Goal: Task Accomplishment & Management: Manage account settings

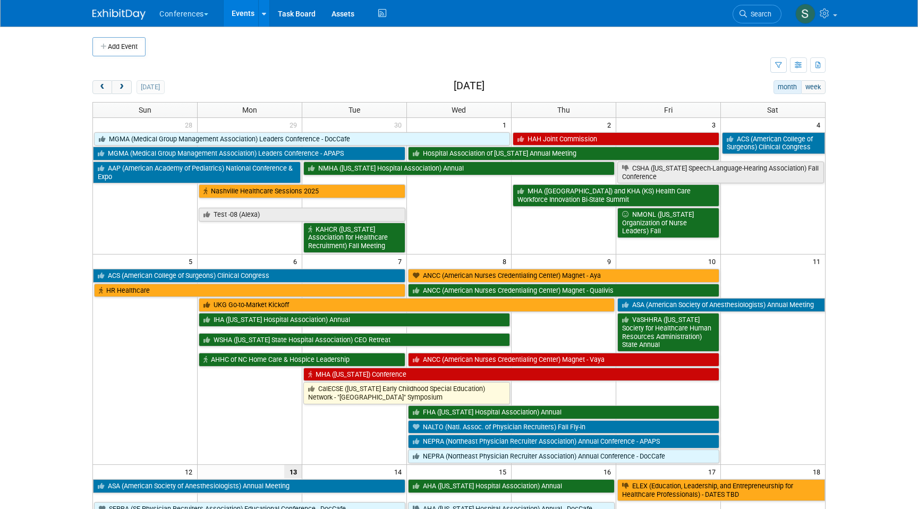
scroll to position [14, 0]
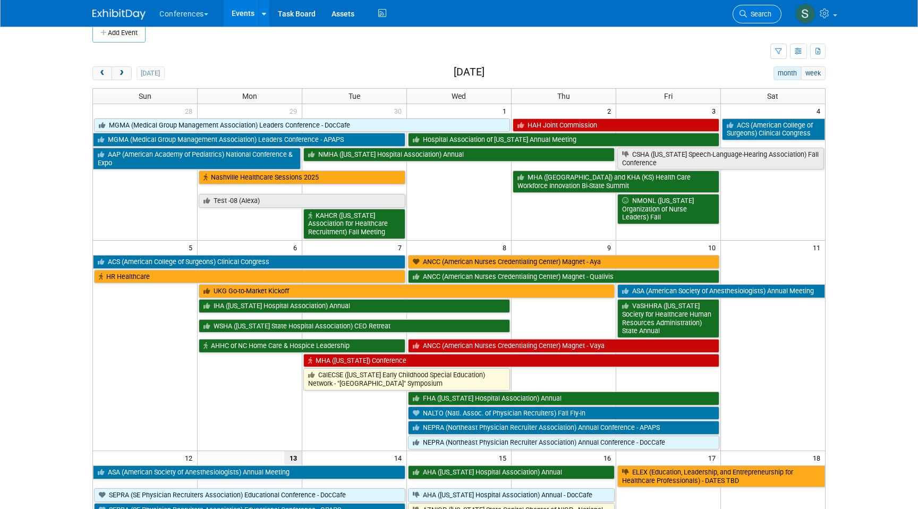
click at [771, 15] on span "Search" at bounding box center [759, 14] width 24 height 8
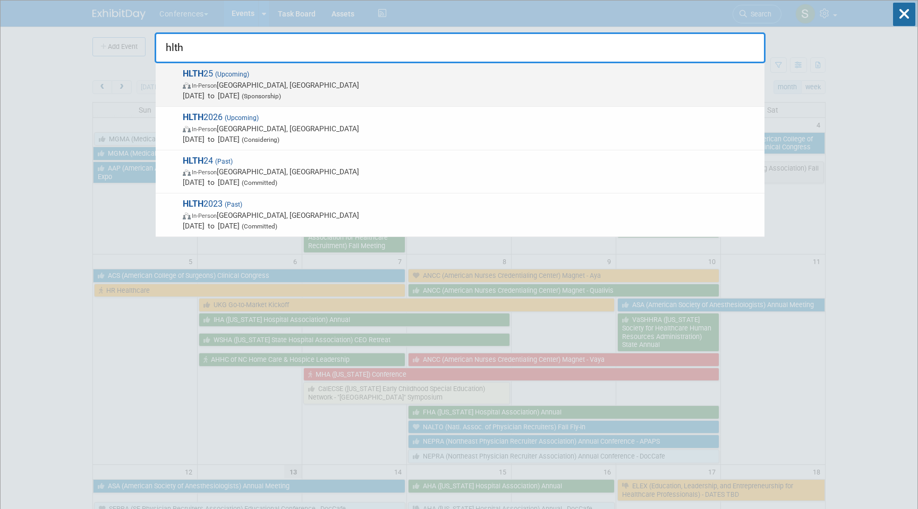
type input "hlth"
click at [467, 94] on span "Oct 19, 2025 to Oct 22, 2025 (Sponsorship)" at bounding box center [471, 95] width 576 height 11
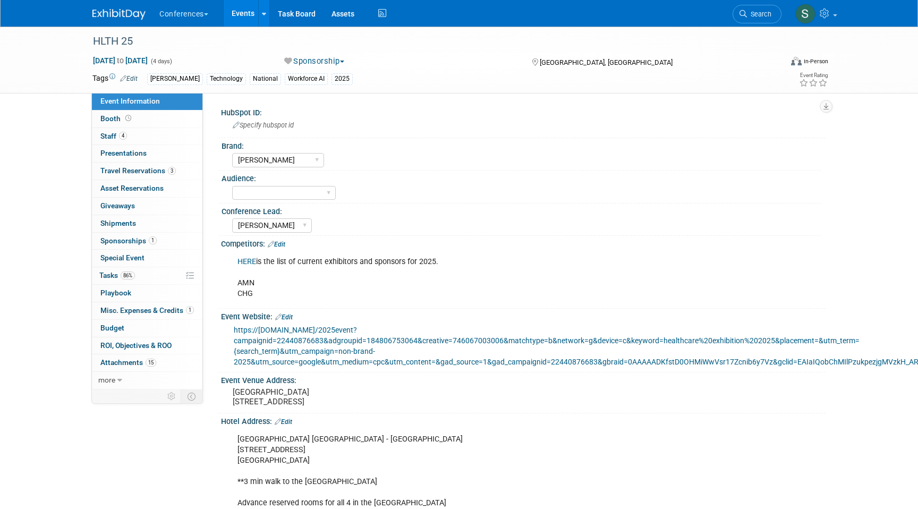
select select "Aya"
select select "Stephanie"
click at [143, 118] on link "Booth" at bounding box center [147, 118] width 110 height 17
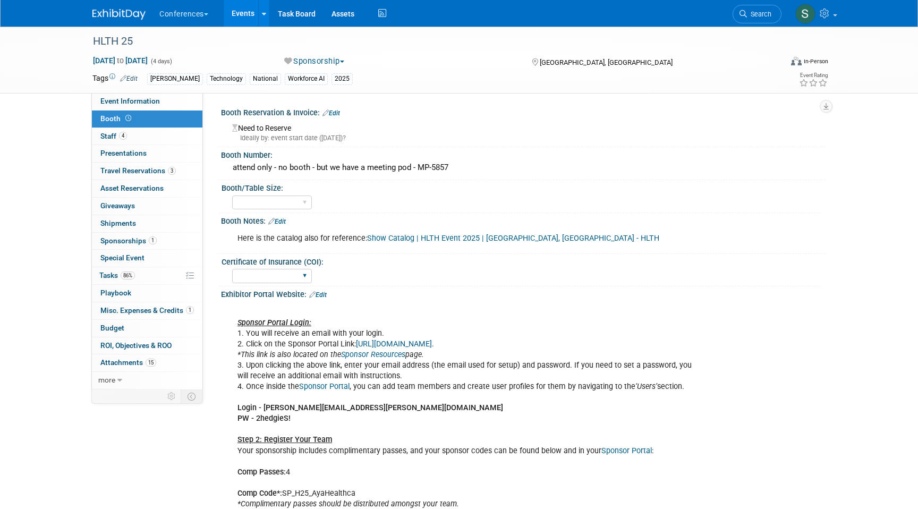
scroll to position [336, 0]
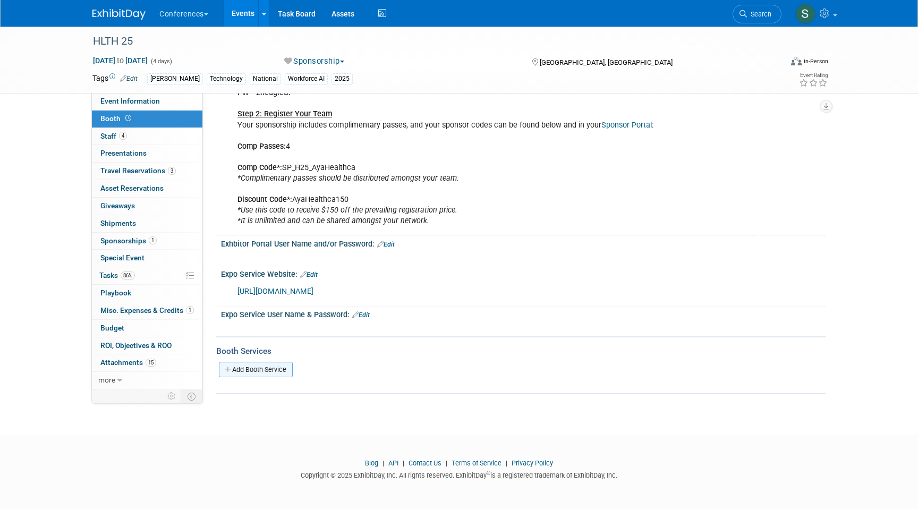
click at [267, 368] on link "Add Booth Service" at bounding box center [256, 369] width 74 height 15
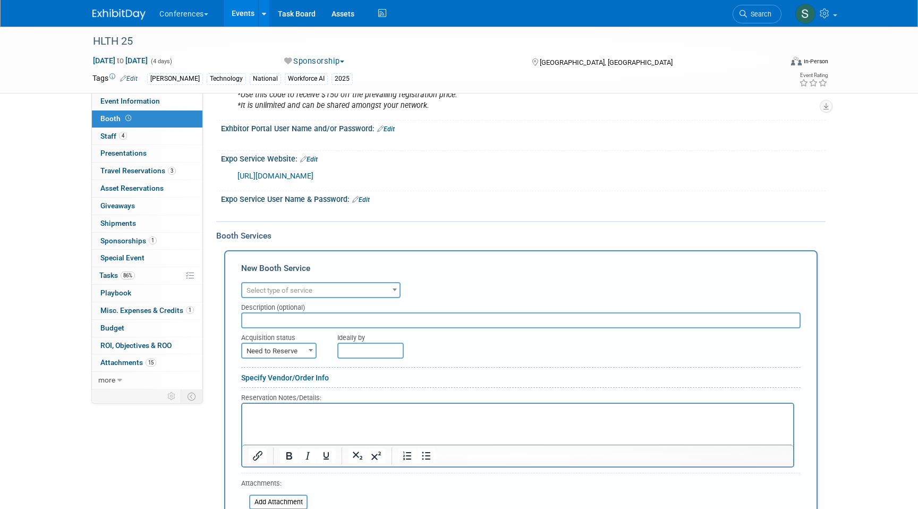
scroll to position [480, 0]
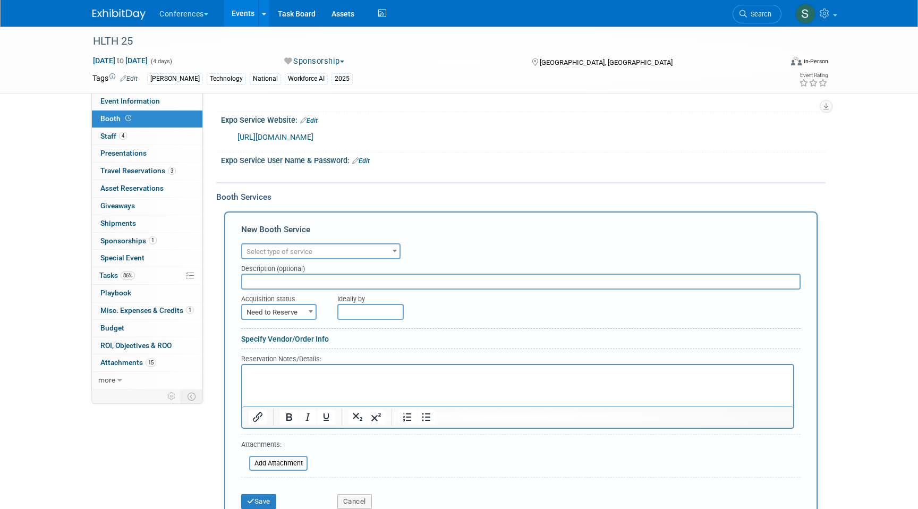
click at [294, 255] on span "Select type of service" at bounding box center [279, 252] width 66 height 8
type input "lead"
select select "7"
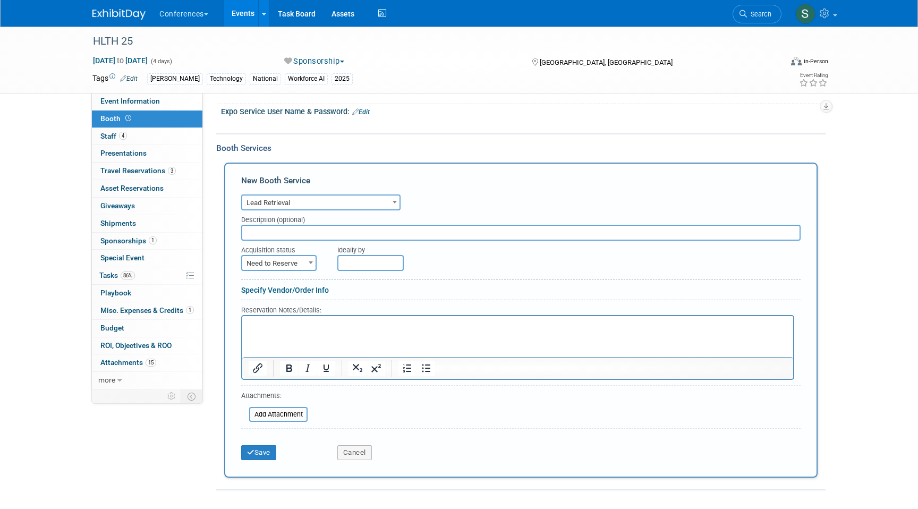
scroll to position [540, 0]
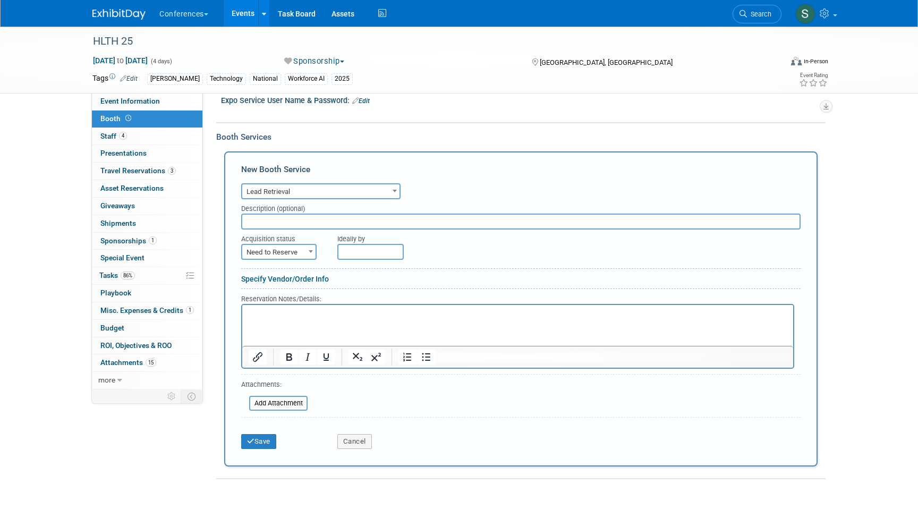
click at [280, 260] on span "Need to Reserve" at bounding box center [278, 252] width 73 height 15
select select "2"
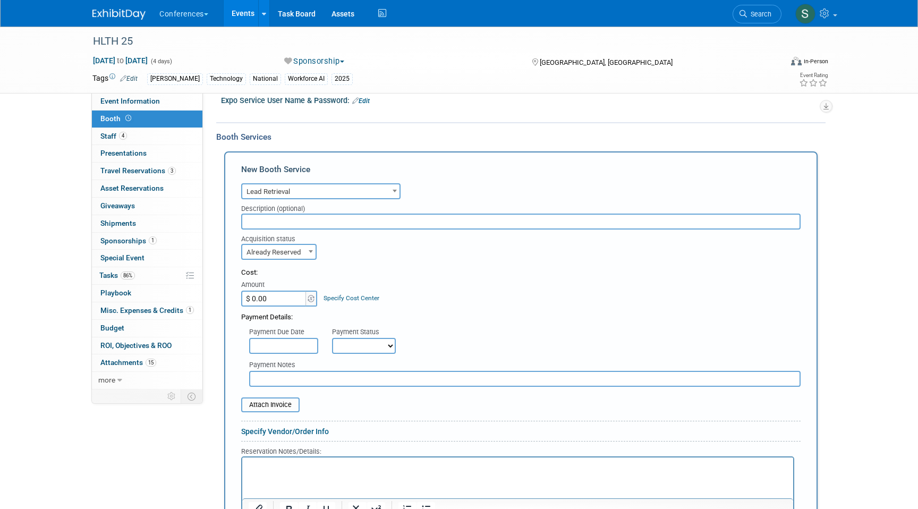
click at [280, 306] on input "$ 0.00" at bounding box center [274, 299] width 66 height 16
paste input "612.86"
type input "$ 612.86"
click at [276, 411] on input "file" at bounding box center [235, 404] width 126 height 13
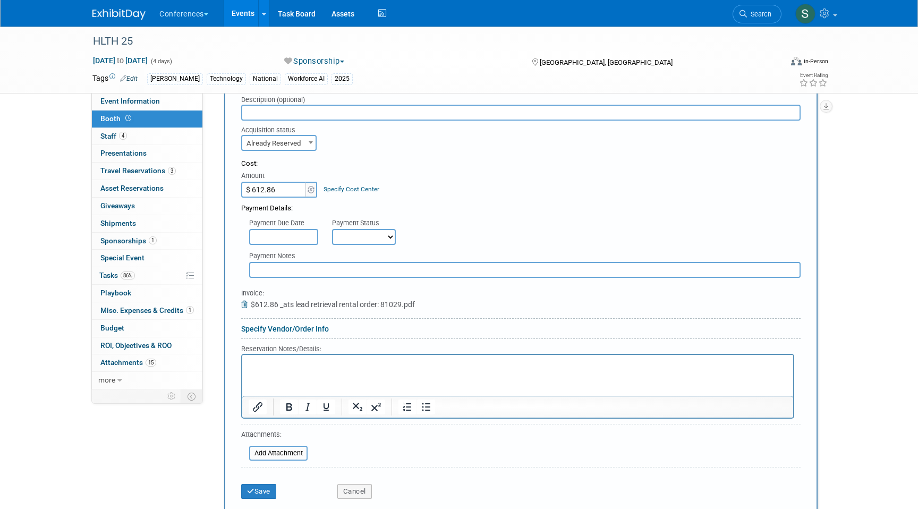
scroll to position [673, 0]
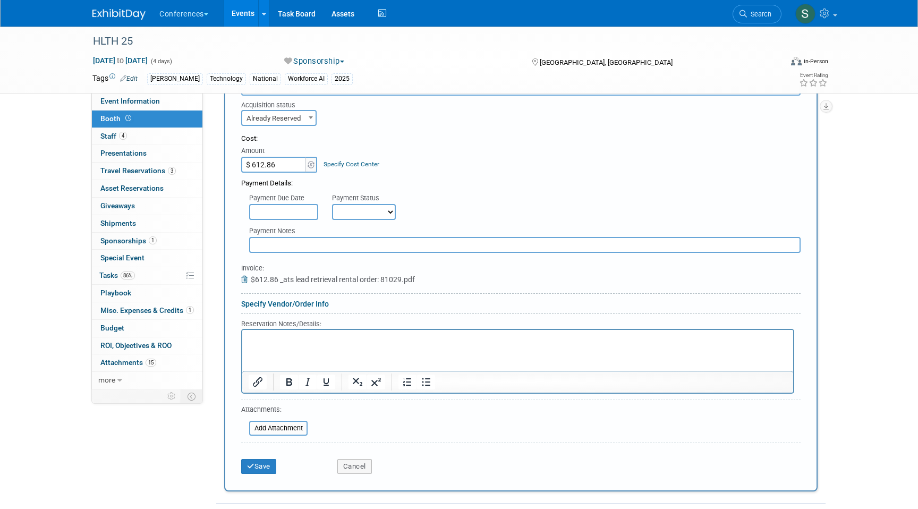
click at [258, 336] on p "Rich Text Area. Press ALT-0 for help." at bounding box center [518, 339] width 539 height 10
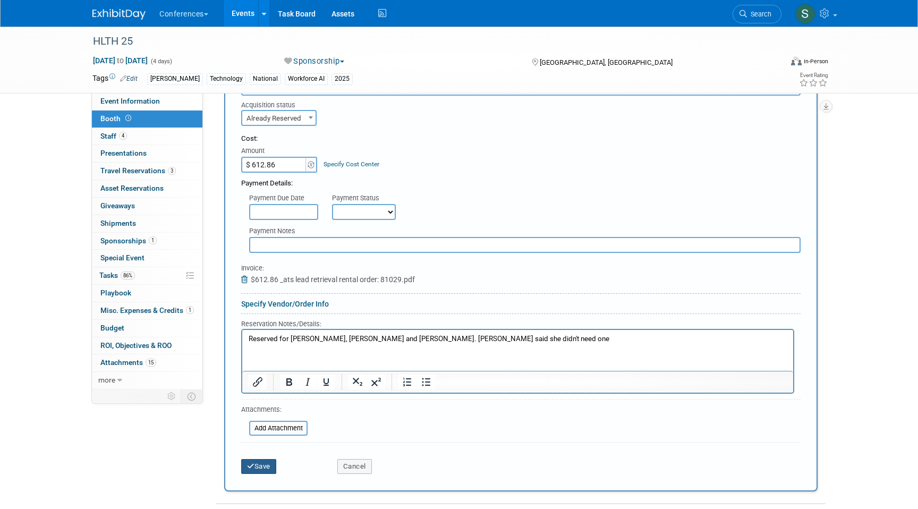
click at [253, 471] on button "Save" at bounding box center [258, 466] width 35 height 15
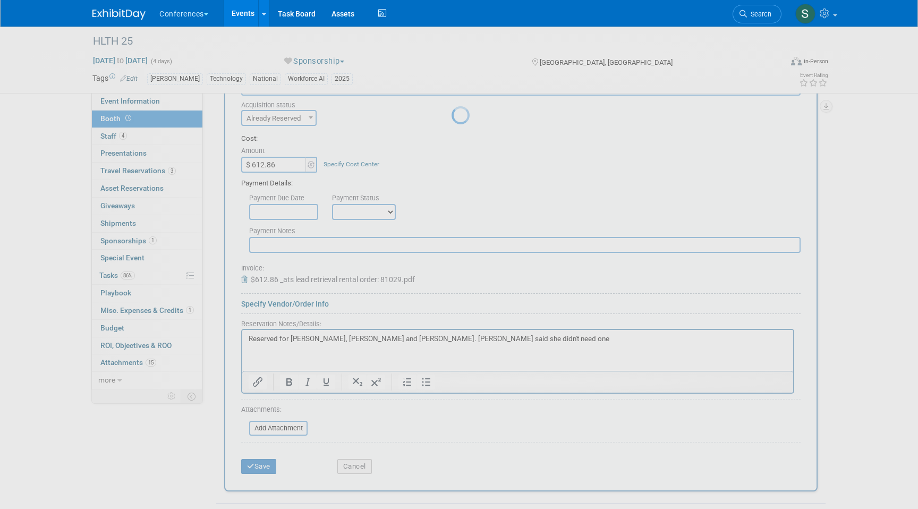
scroll to position [404, 0]
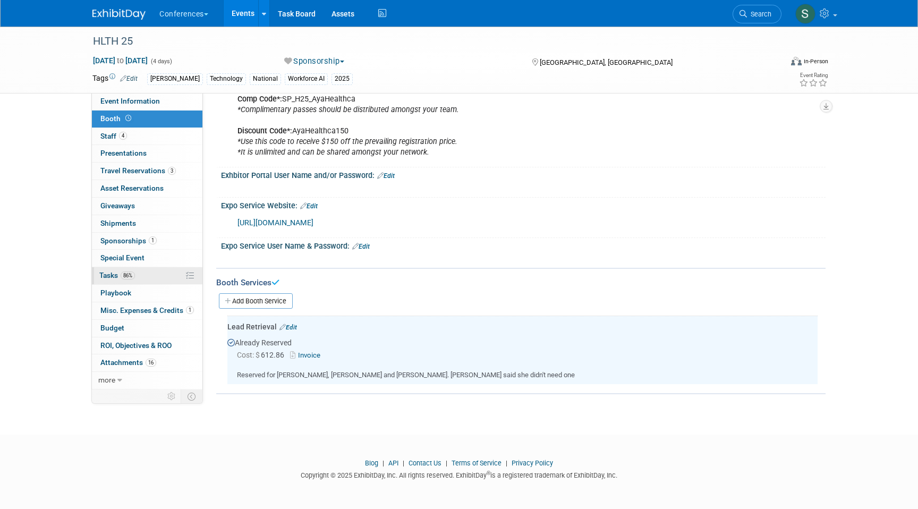
click at [114, 276] on span "Tasks 86%" at bounding box center [117, 275] width 36 height 8
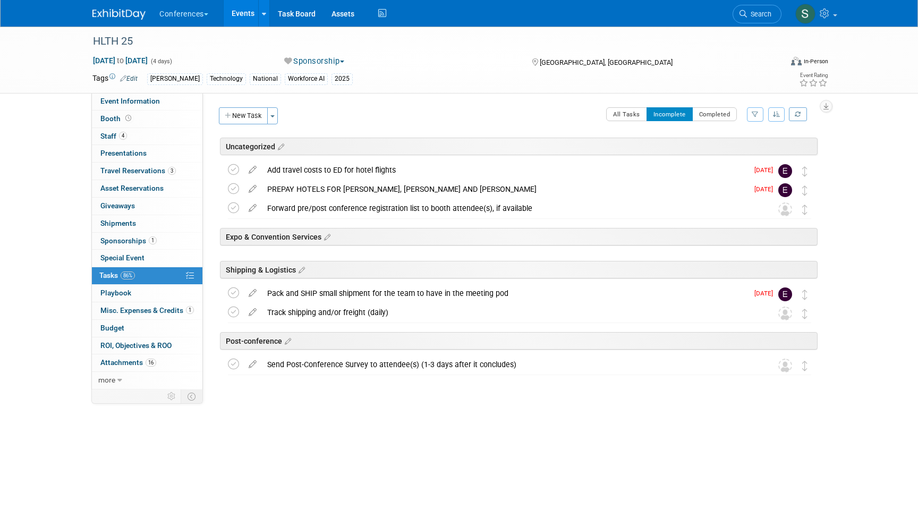
click at [747, 16] on span "Search" at bounding box center [759, 14] width 24 height 8
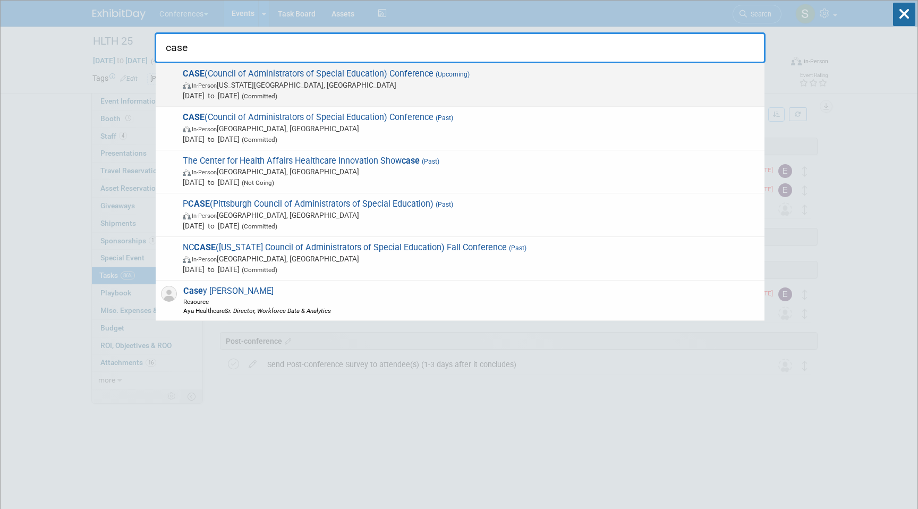
type input "case"
click at [478, 73] on span "CASE (Council of Administrators of Special Education) Conference (Upcoming) In-…" at bounding box center [469, 85] width 579 height 32
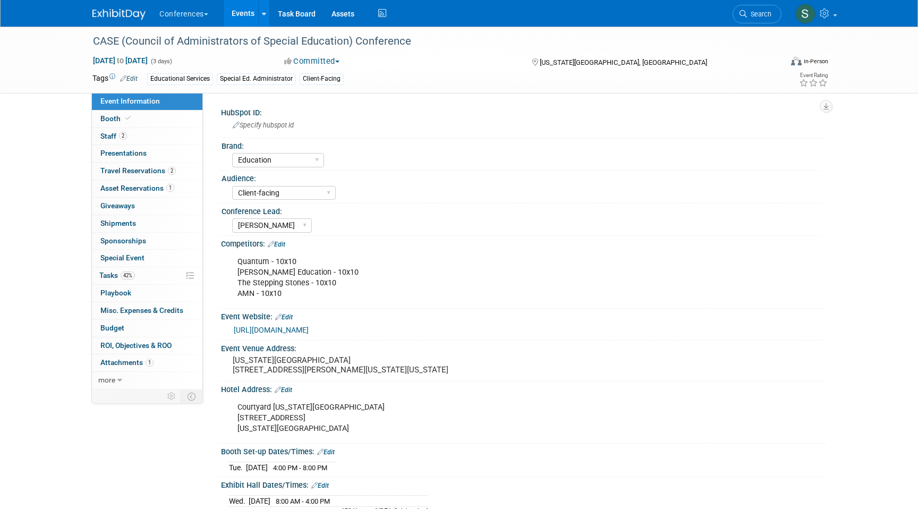
select select "Education"
select select "Client-facing"
select select "[PERSON_NAME]"
click at [168, 173] on span "2" at bounding box center [172, 171] width 8 height 8
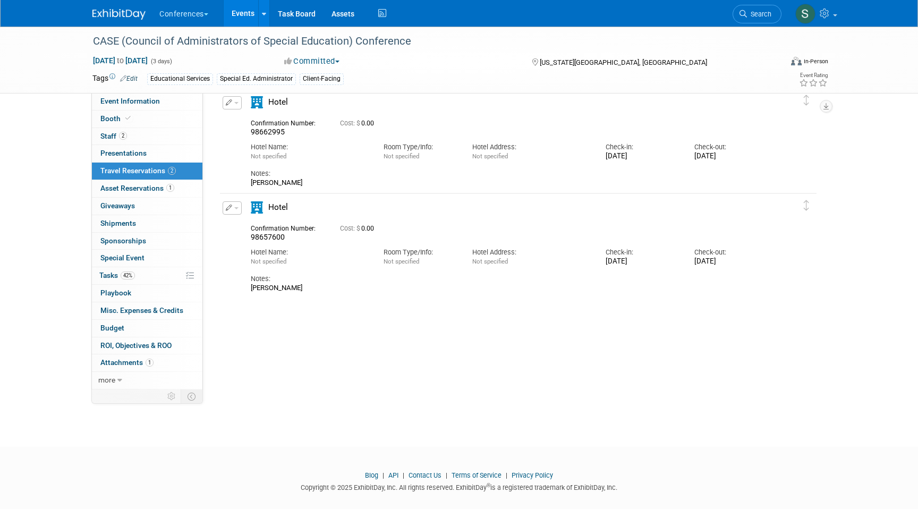
scroll to position [33, 0]
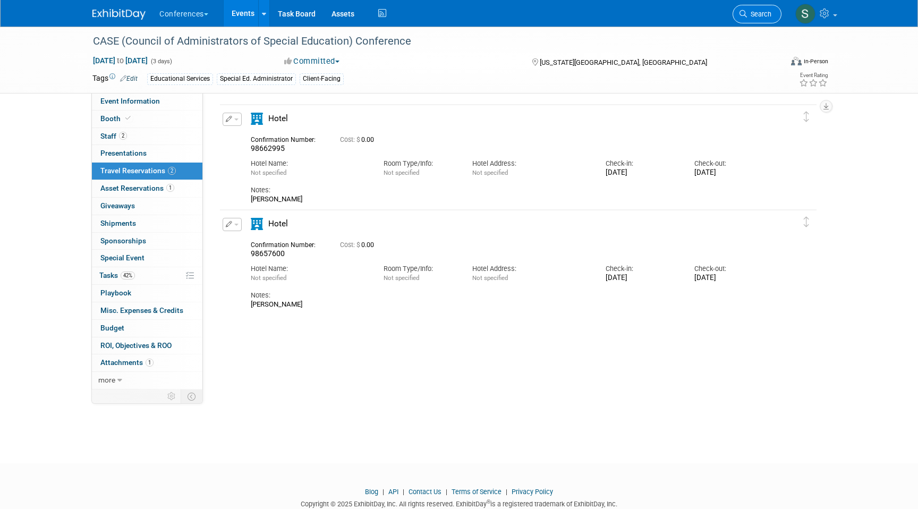
click at [753, 19] on link "Search" at bounding box center [756, 14] width 49 height 19
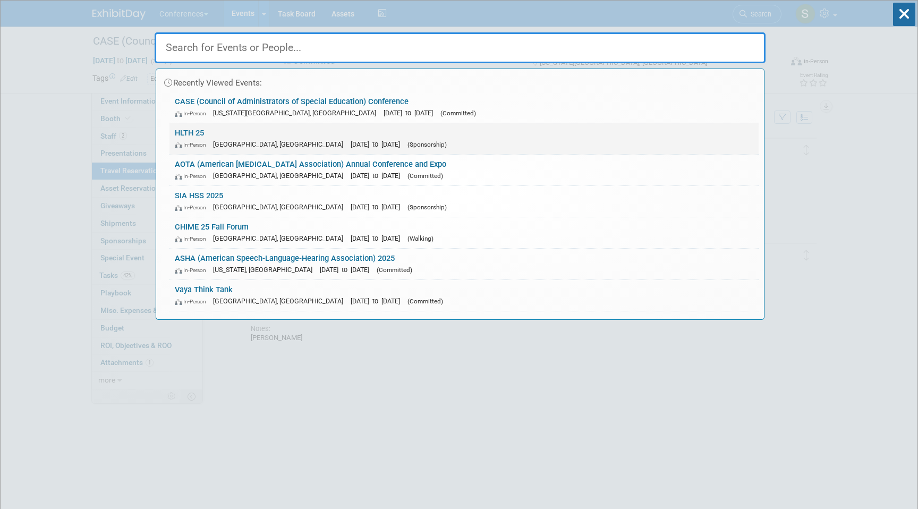
click at [253, 138] on link "HLTH 25 In-Person Las Vegas, NV Oct 19, 2025 to Oct 22, 2025 (Sponsorship)" at bounding box center [463, 138] width 589 height 31
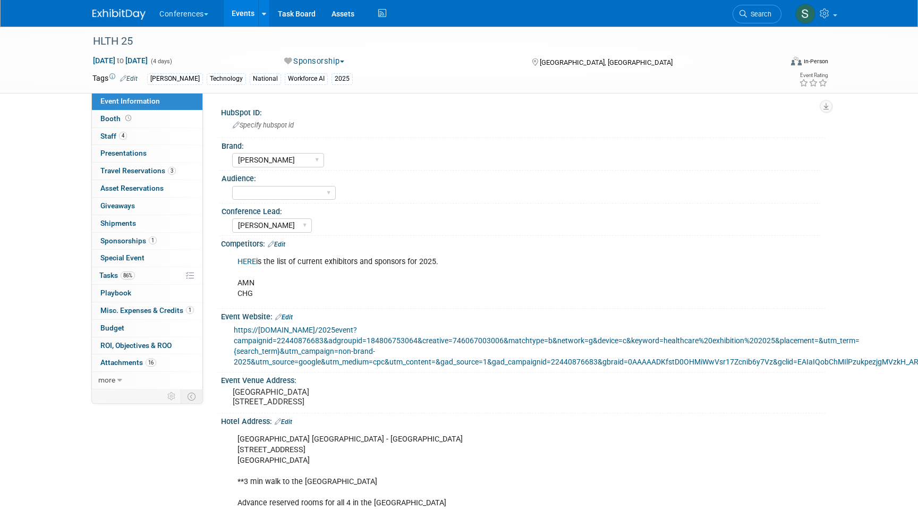
select select "[PERSON_NAME]"
select select "Stephanie"
click at [125, 137] on span "4" at bounding box center [123, 136] width 8 height 8
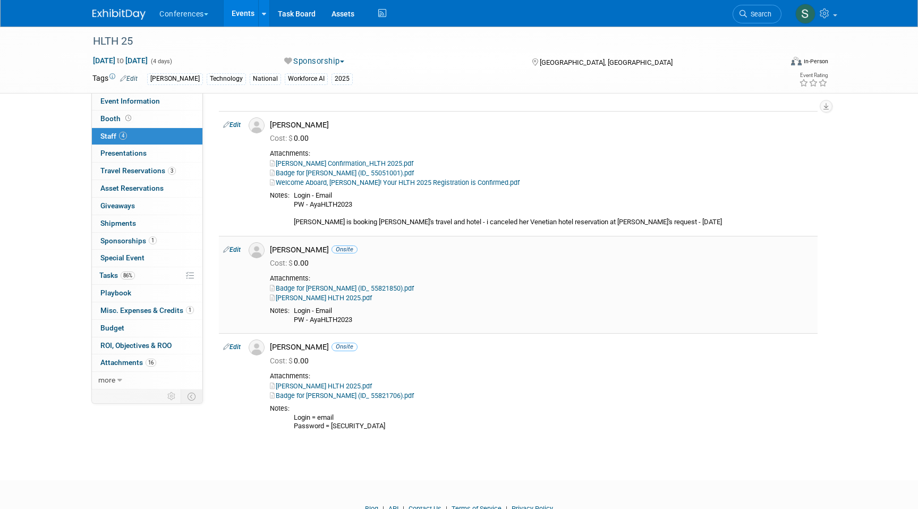
scroll to position [120, 0]
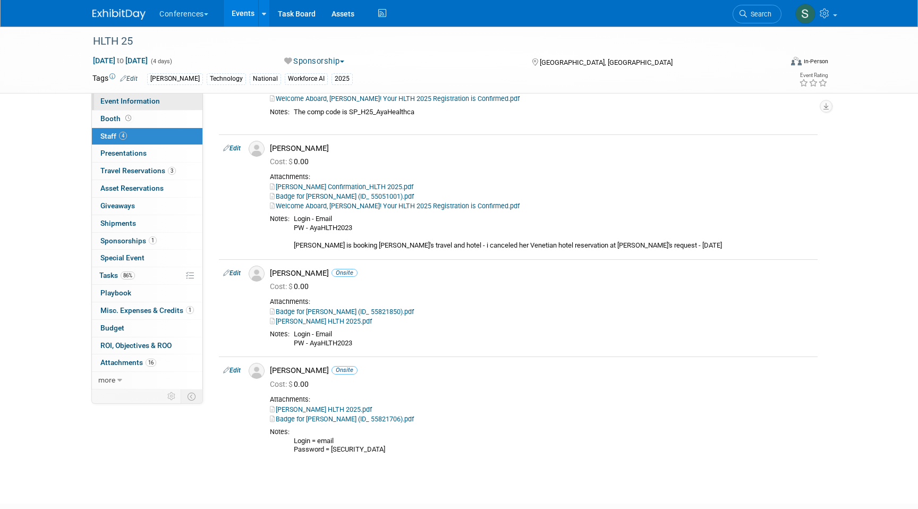
click at [163, 99] on link "Event Information" at bounding box center [147, 101] width 110 height 17
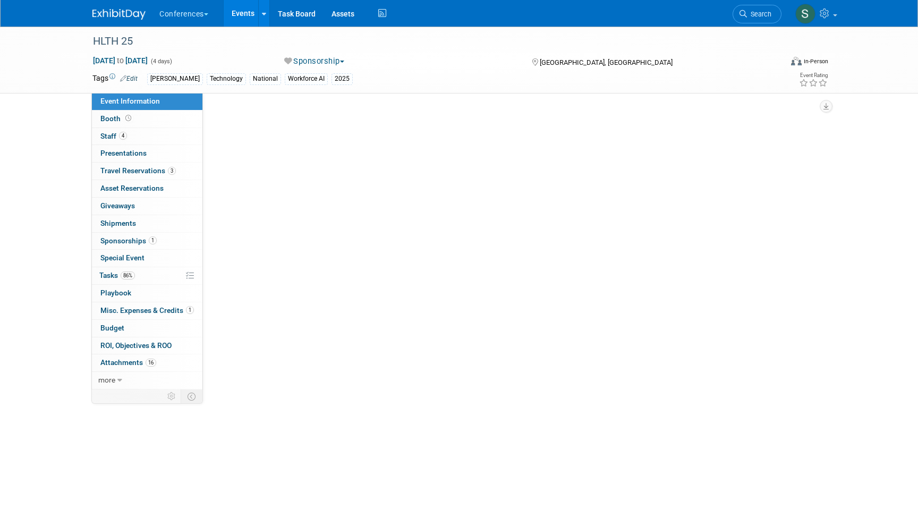
select select "[PERSON_NAME]"
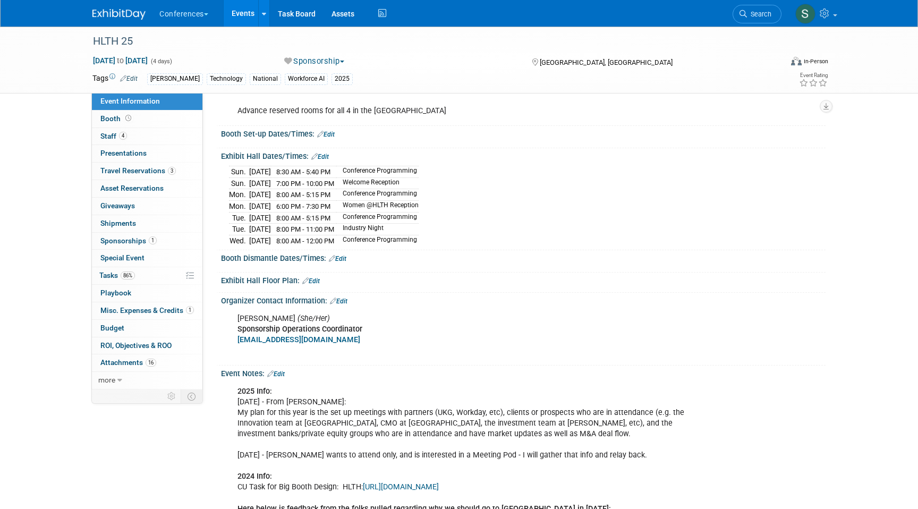
scroll to position [635, 0]
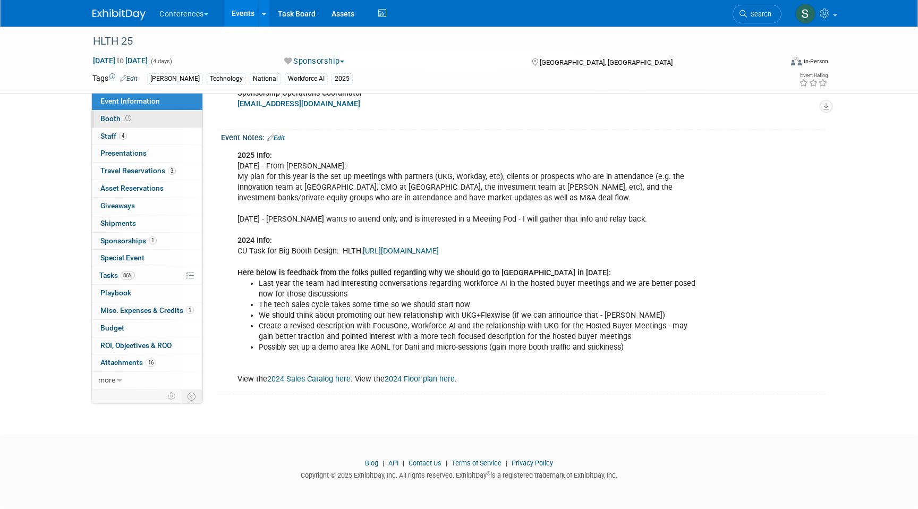
click at [121, 113] on link "Booth" at bounding box center [147, 118] width 110 height 17
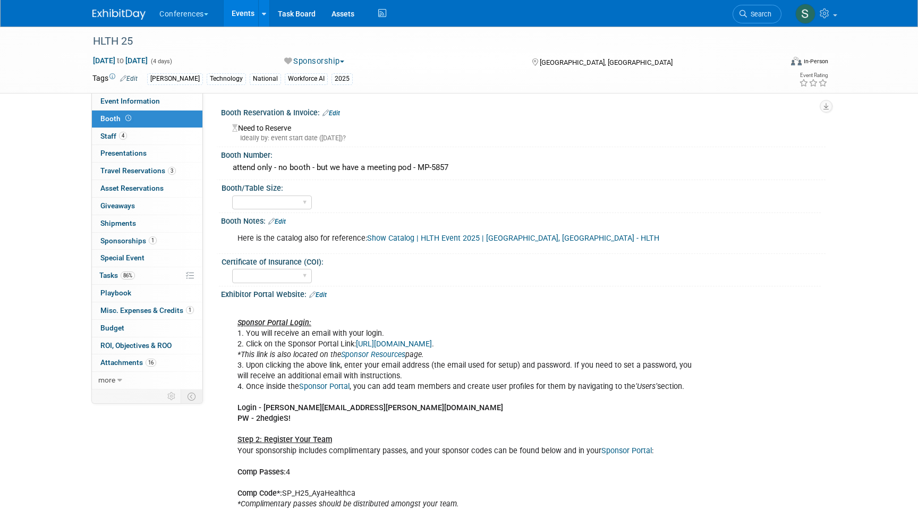
scroll to position [389, 0]
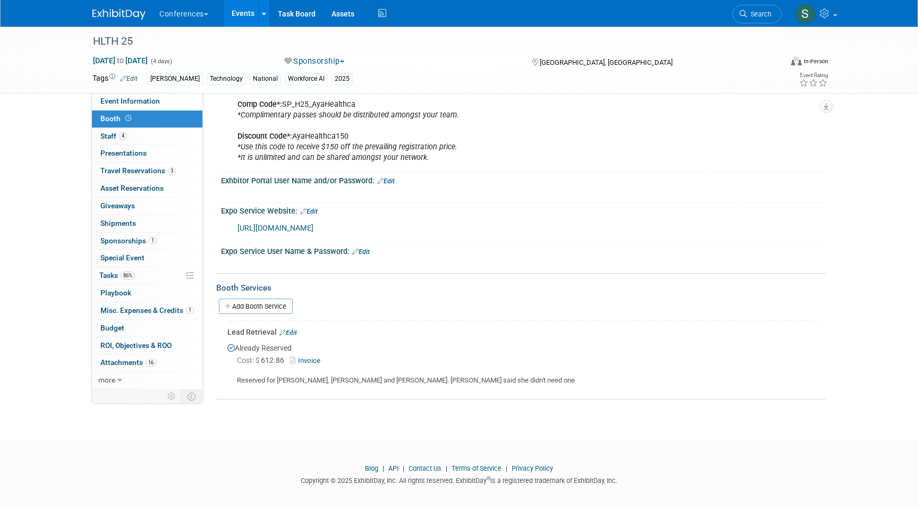
click at [289, 336] on link "Edit" at bounding box center [288, 332] width 18 height 7
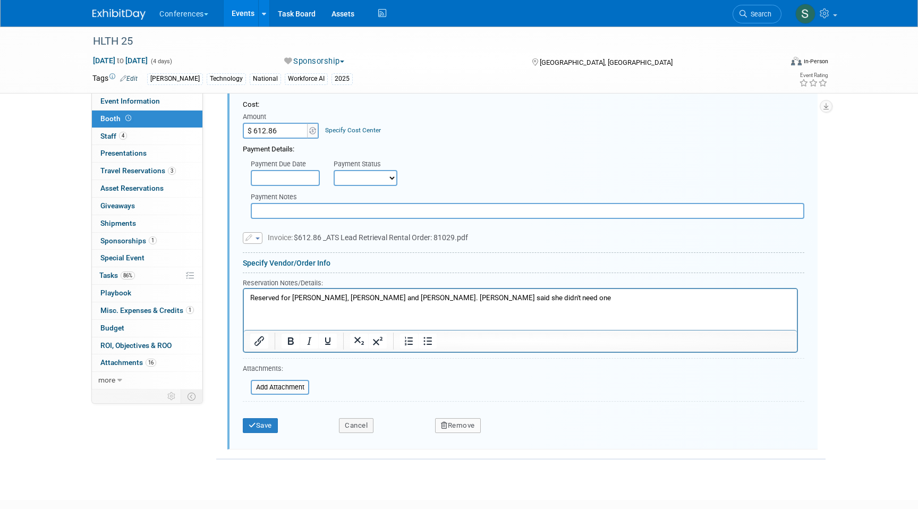
scroll to position [721, 0]
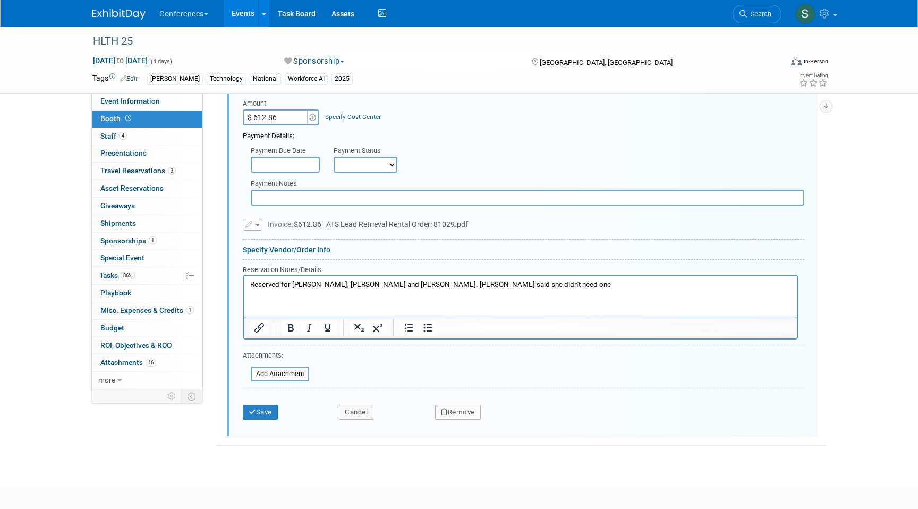
click at [494, 285] on p "Reserved for Kevin, Dorothy and Jason. Dani said she didn't need one" at bounding box center [520, 285] width 541 height 10
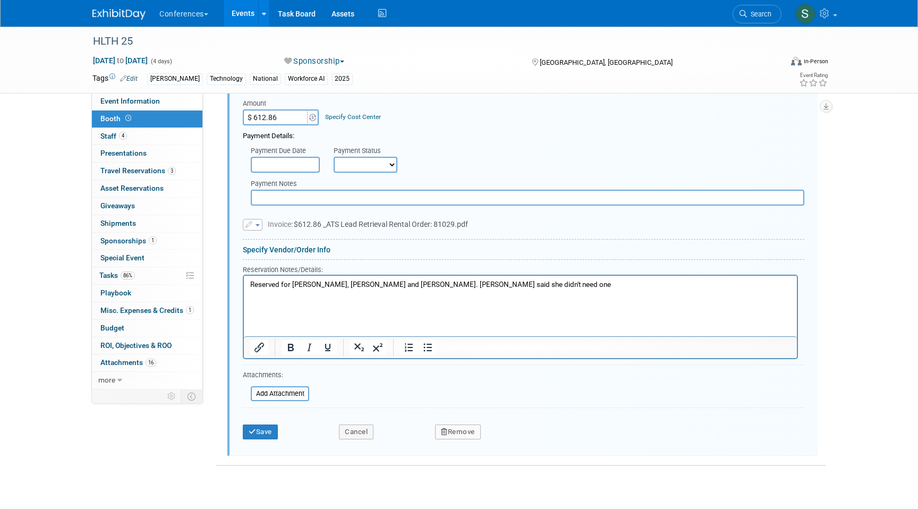
paste body "Rich Text Area. Press ALT-0 for help."
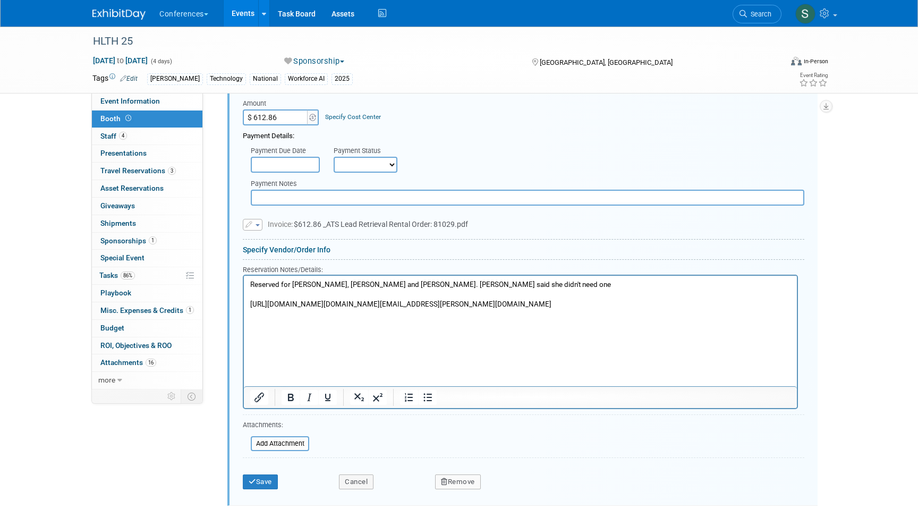
drag, startPoint x: 343, startPoint y: 356, endPoint x: 241, endPoint y: 307, distance: 113.1
click at [244, 307] on html "Reserved for Kevin, Dorothy and Jason. Dani said she didn't need one https://na…" at bounding box center [520, 293] width 553 height 34
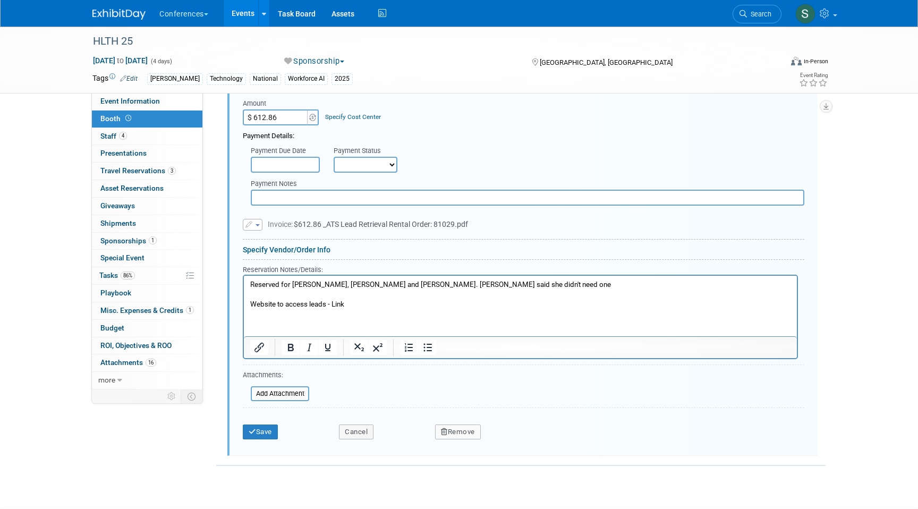
click at [338, 309] on p "Website to access leads - Link" at bounding box center [520, 305] width 541 height 10
click at [251, 355] on button "Insert/edit link" at bounding box center [259, 347] width 18 height 15
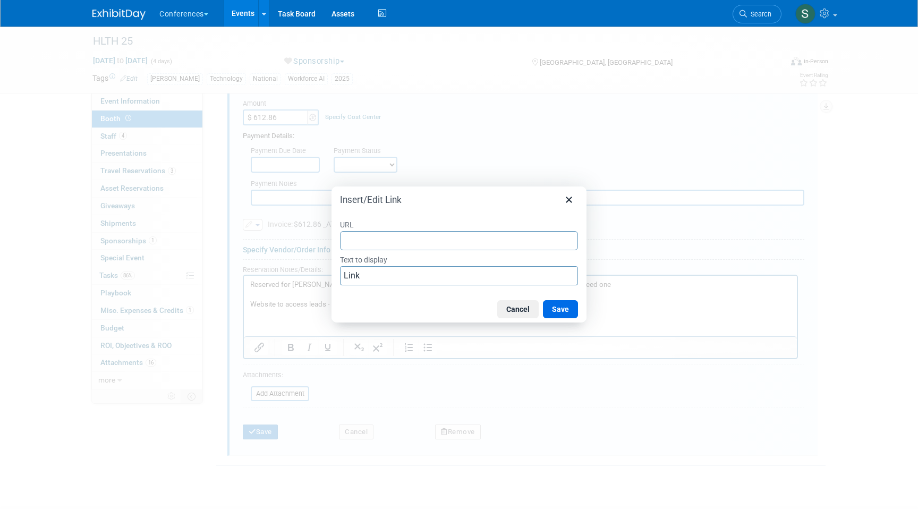
type input "https://nam11.safelinks.protection.outlook.com/?url=https%3A%2F%2Flinks.america…"
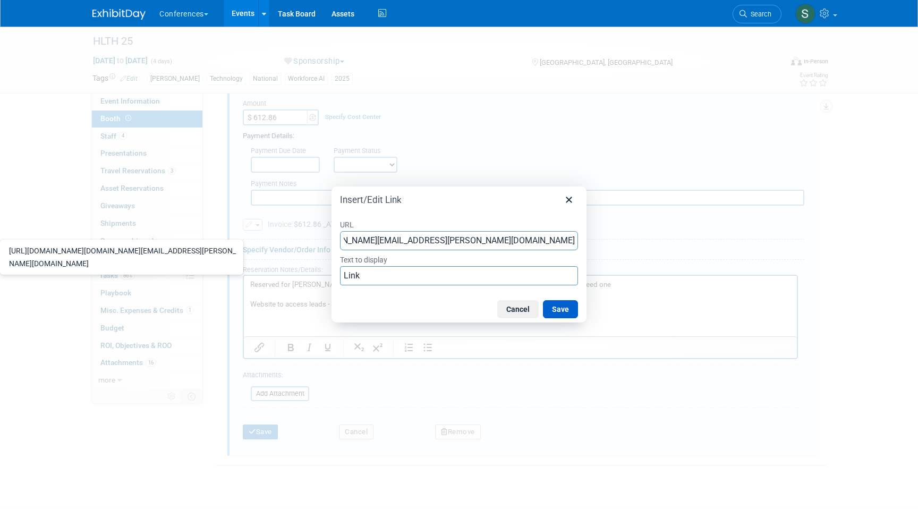
click at [558, 307] on button "Save" at bounding box center [560, 309] width 35 height 18
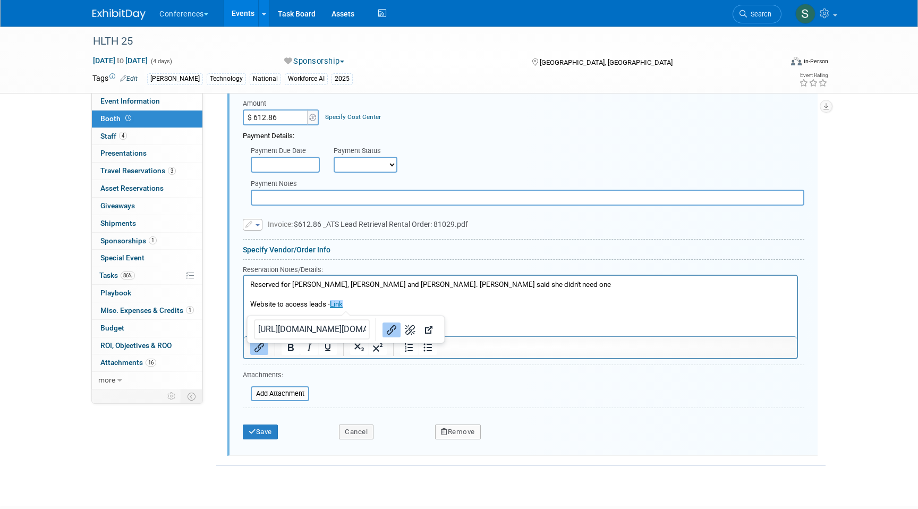
click at [494, 310] on html "Reserved for Kevin, Dorothy and Jason. Dani said she didn't need one Website to…" at bounding box center [520, 293] width 553 height 34
click at [391, 300] on p "Website to access leads - Link﻿" at bounding box center [520, 305] width 541 height 10
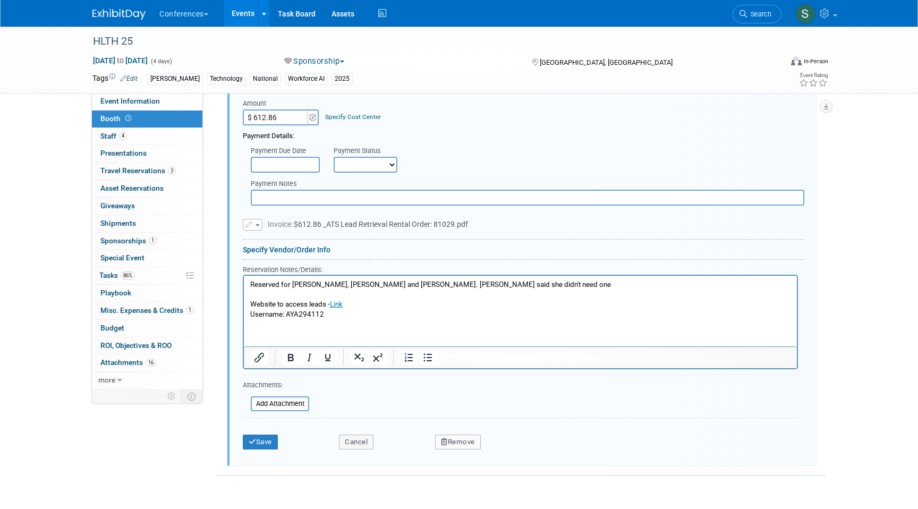
click at [330, 317] on p "Username: AYA294112" at bounding box center [520, 315] width 541 height 10
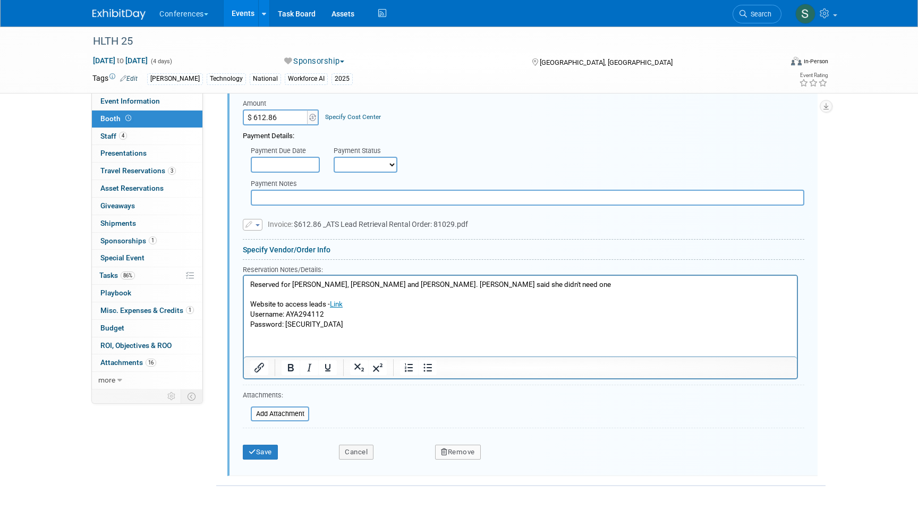
click at [331, 325] on p "Password: 294112" at bounding box center [520, 325] width 541 height 10
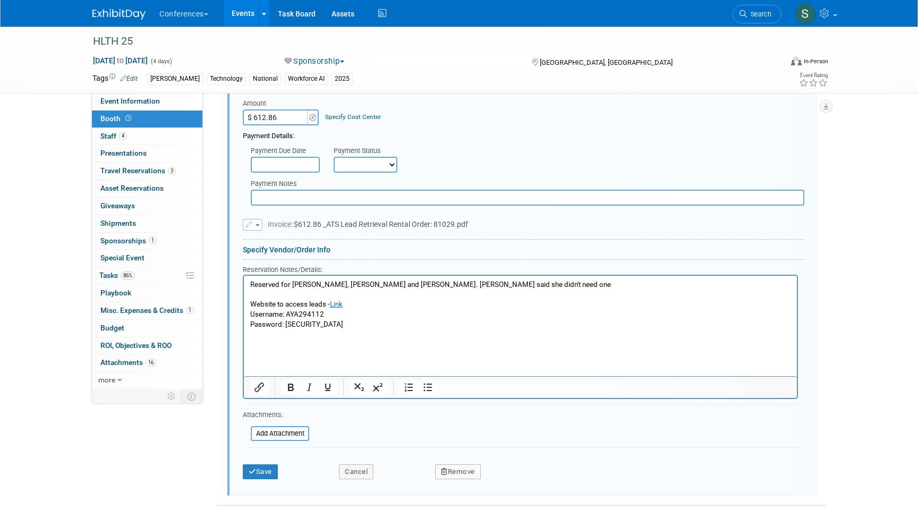
click at [276, 343] on p "Rich Text Area. Press ALT-0 for help." at bounding box center [520, 344] width 541 height 10
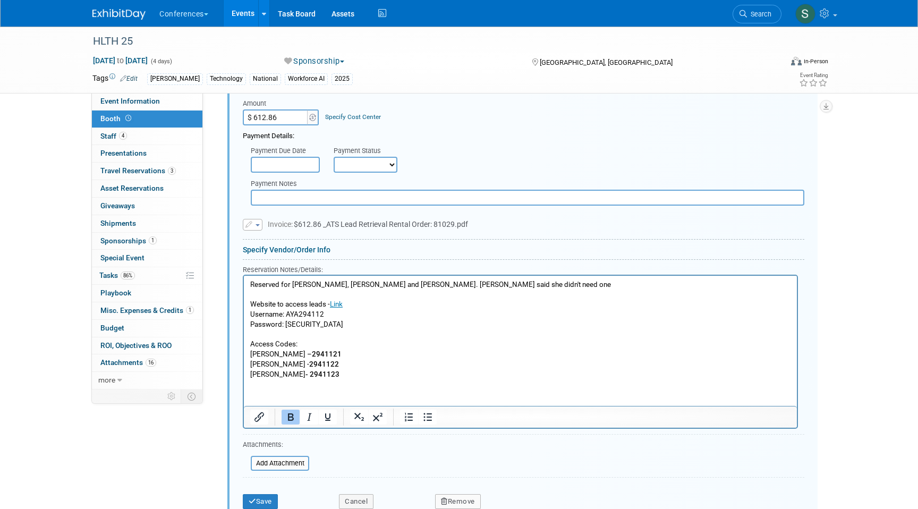
click at [262, 379] on html "Reserved for Kevin, Dorothy and Jason. Dani said she didn't need one Website to…" at bounding box center [520, 328] width 553 height 104
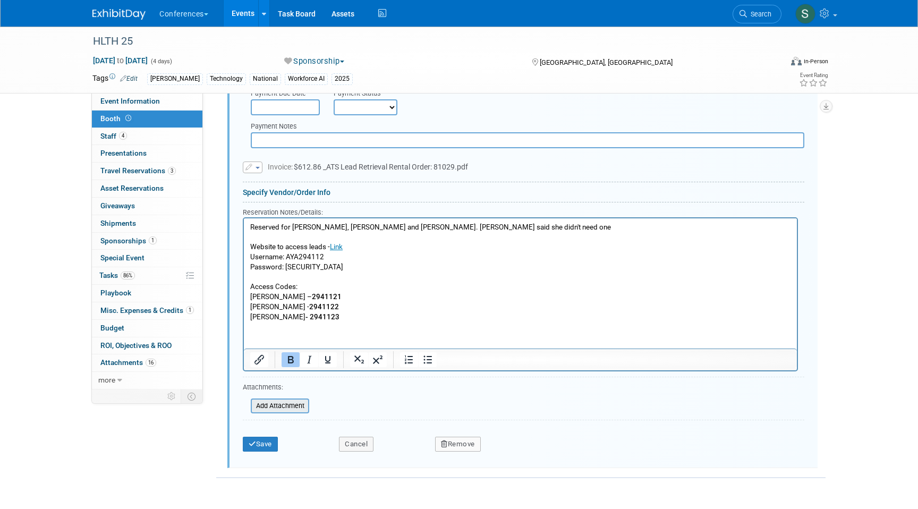
scroll to position [789, 0]
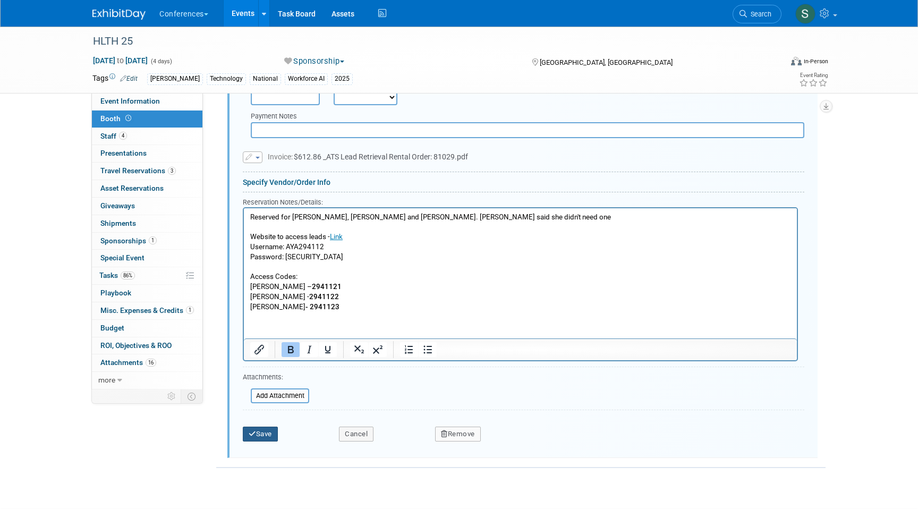
click at [259, 441] on button "Save" at bounding box center [260, 433] width 35 height 15
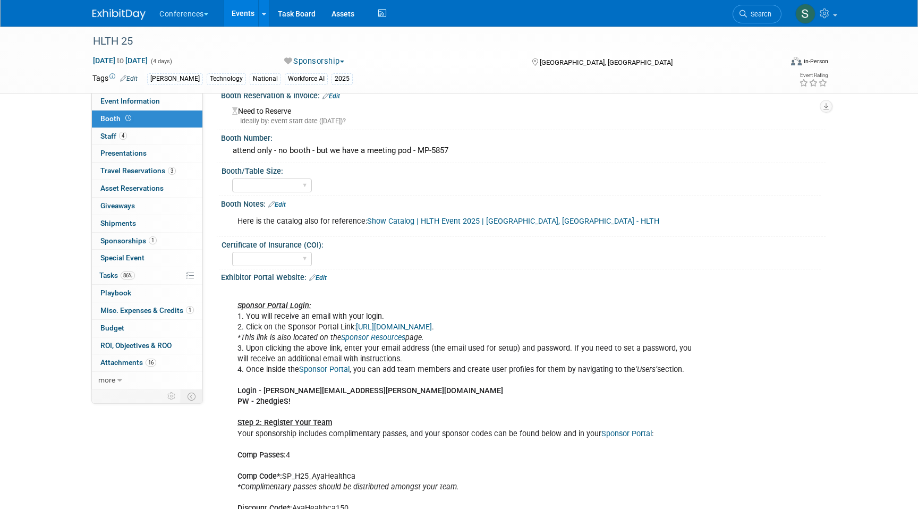
scroll to position [0, 0]
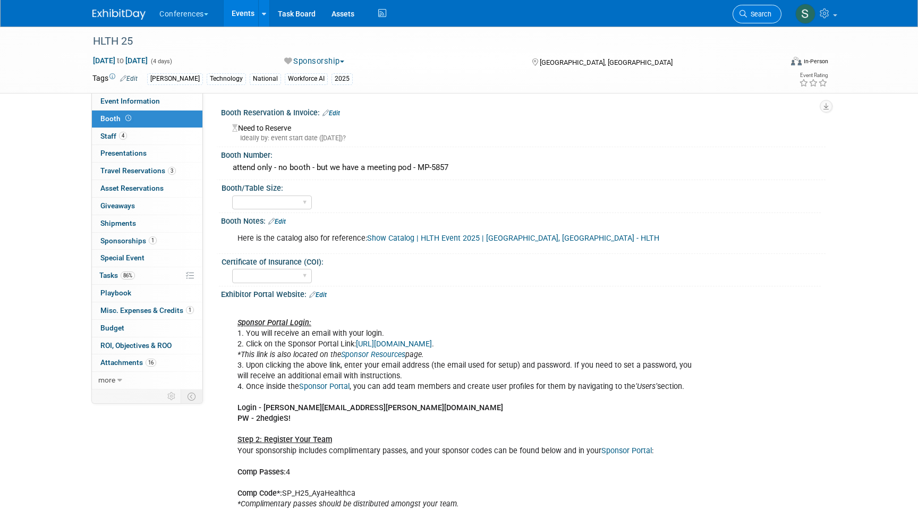
click at [749, 16] on span "Search" at bounding box center [759, 14] width 24 height 8
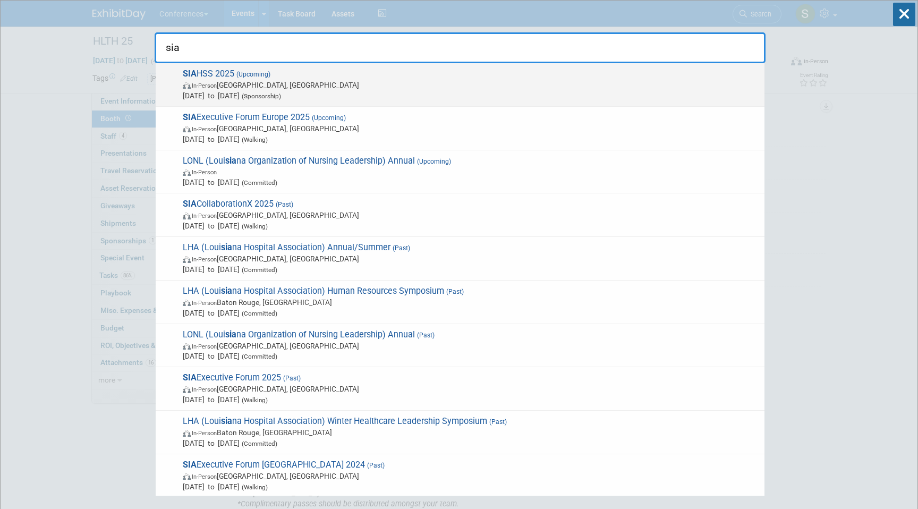
type input "sia"
click at [507, 91] on span "Nov 5, 2025 to Nov 7, 2025 (Sponsorship)" at bounding box center [471, 95] width 576 height 11
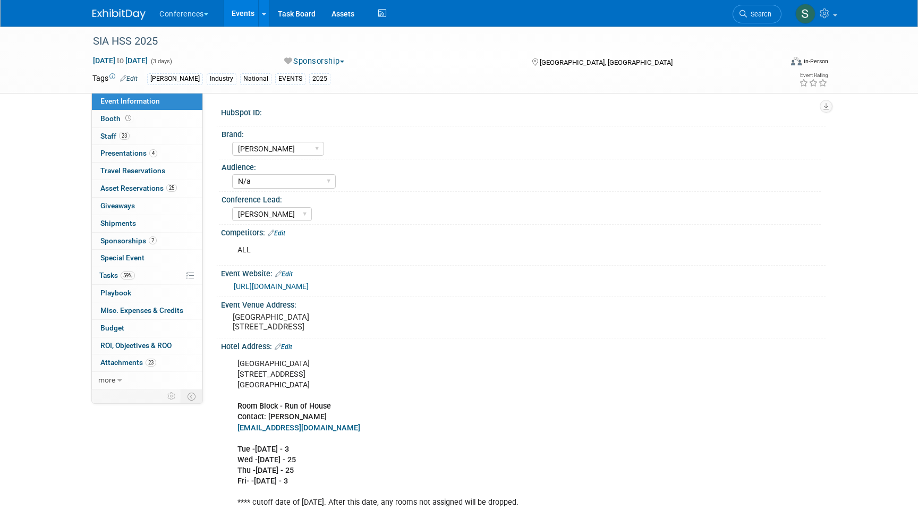
select select "[PERSON_NAME]"
select select "N/a"
select select "[PERSON_NAME]"
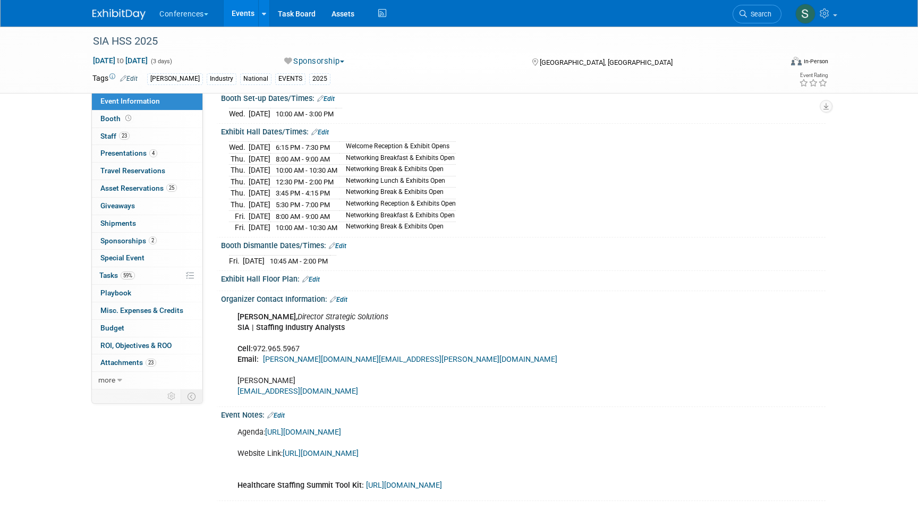
scroll to position [488, 0]
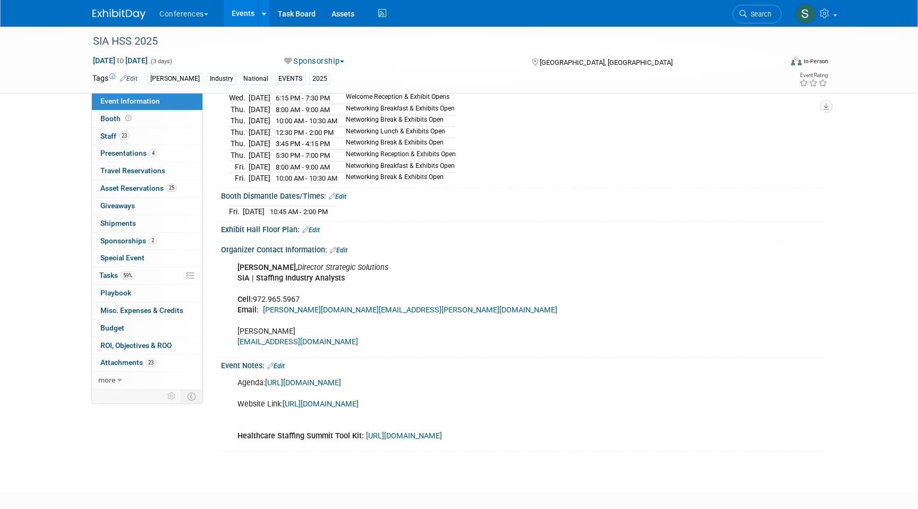
click at [316, 234] on link "Edit" at bounding box center [311, 229] width 18 height 7
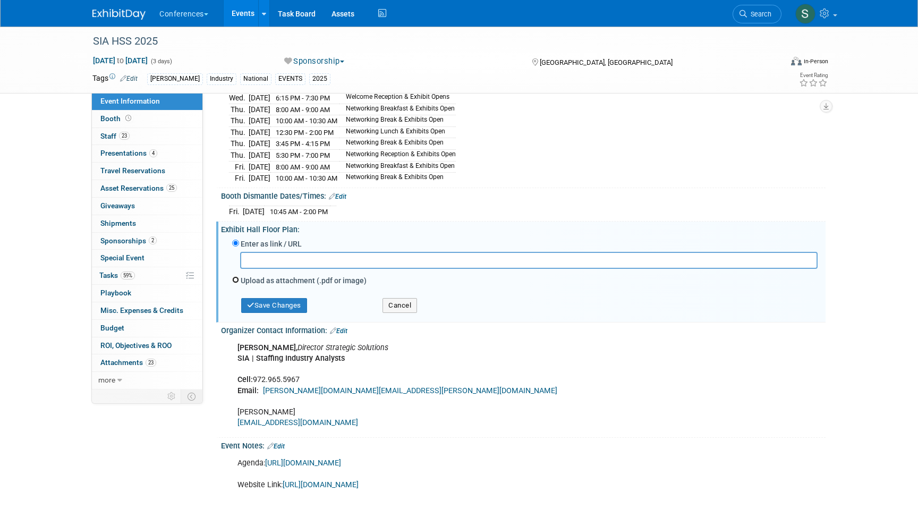
click at [238, 283] on input "Upload as attachment (.pdf or image)" at bounding box center [235, 279] width 7 height 7
radio input "true"
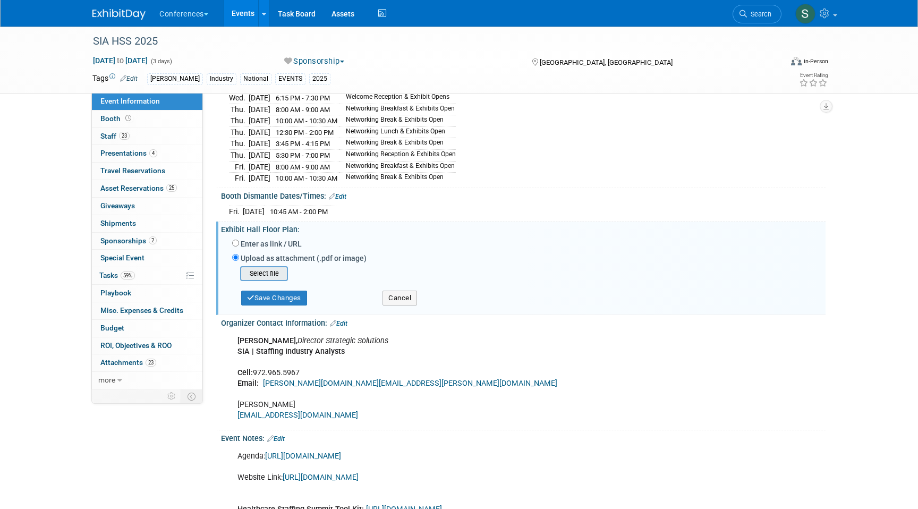
click at [248, 280] on input "file" at bounding box center [223, 273] width 126 height 13
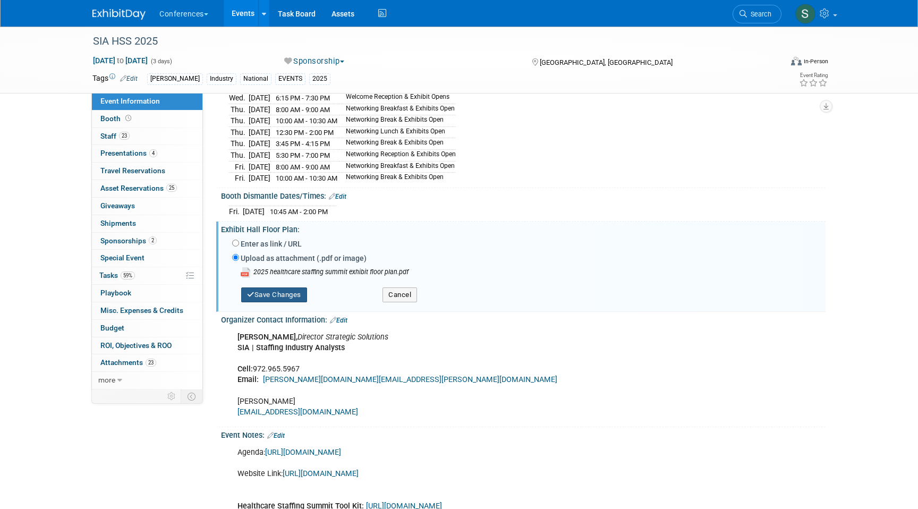
click at [282, 302] on button "Save Changes" at bounding box center [274, 294] width 66 height 15
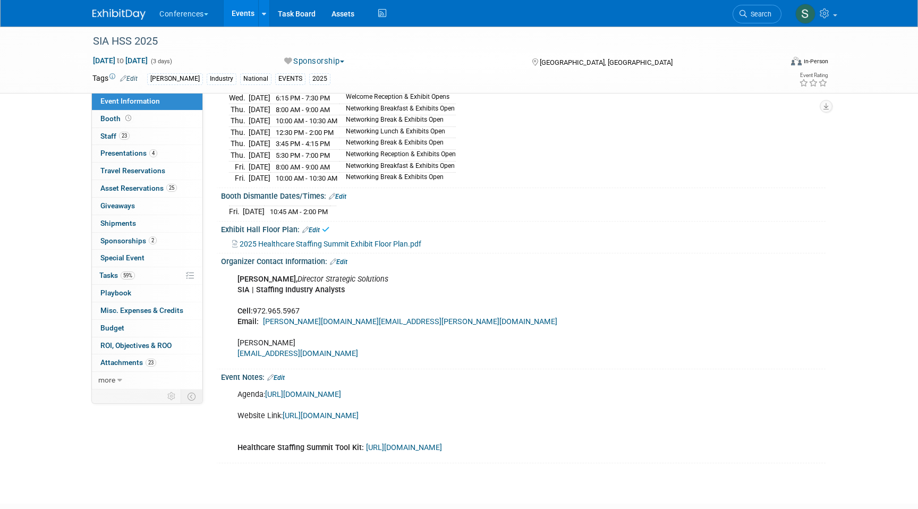
scroll to position [0, 0]
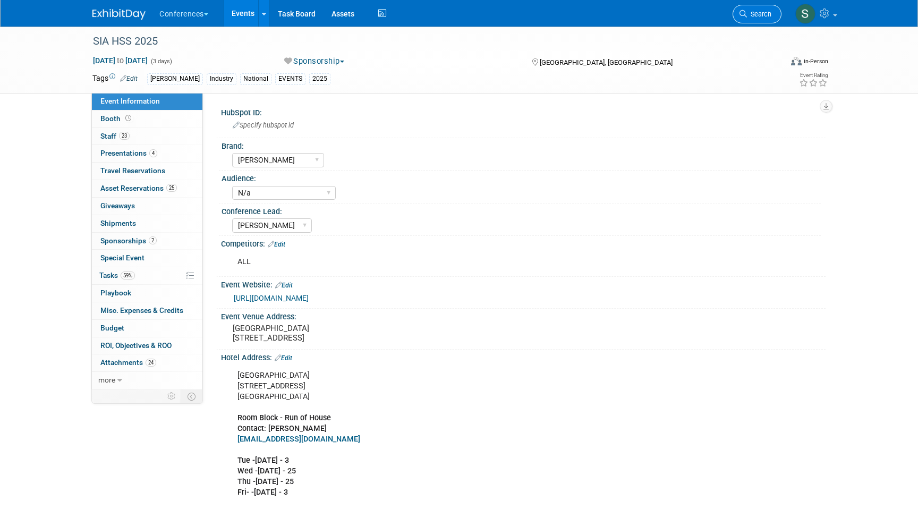
click at [761, 15] on span "Search" at bounding box center [759, 14] width 24 height 8
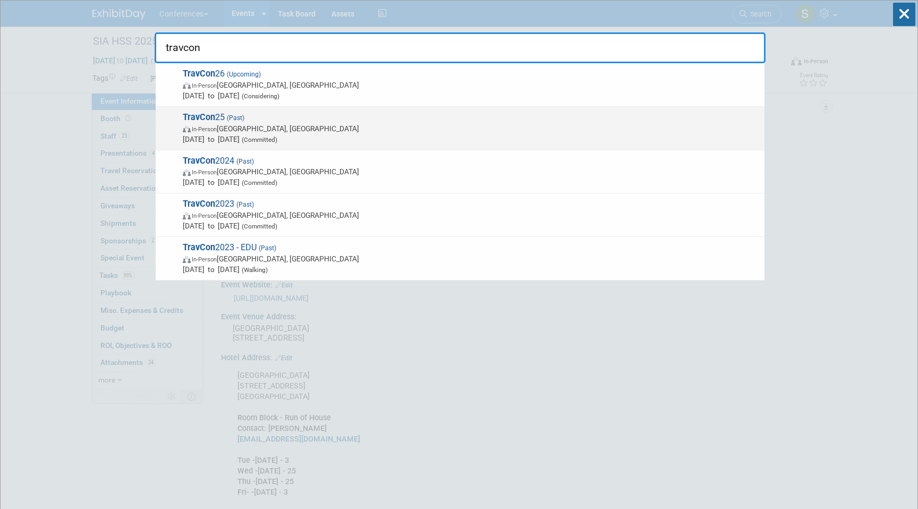
type input "travcon"
click at [507, 120] on span "TravCon 25 (Past) In-Person Las Vegas, NV Sep 21, 2025 to Sep 24, 2025 (Committ…" at bounding box center [469, 128] width 579 height 32
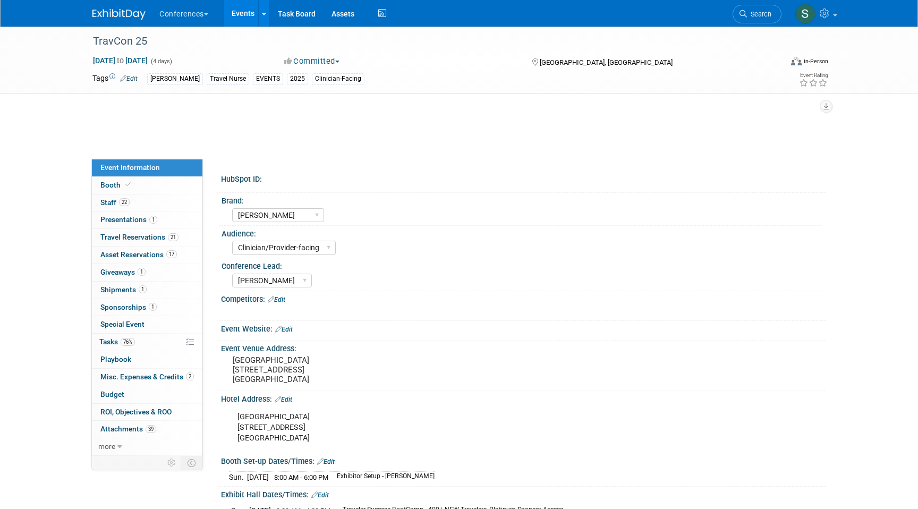
select select "[PERSON_NAME]"
select select "Clinician/Provider-facing"
select select "[PERSON_NAME]"
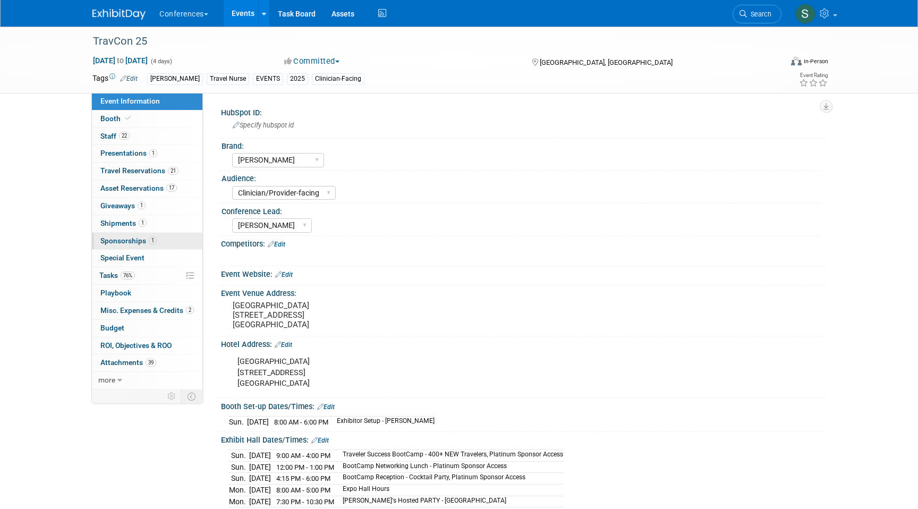
click at [150, 239] on span "1" at bounding box center [153, 240] width 8 height 8
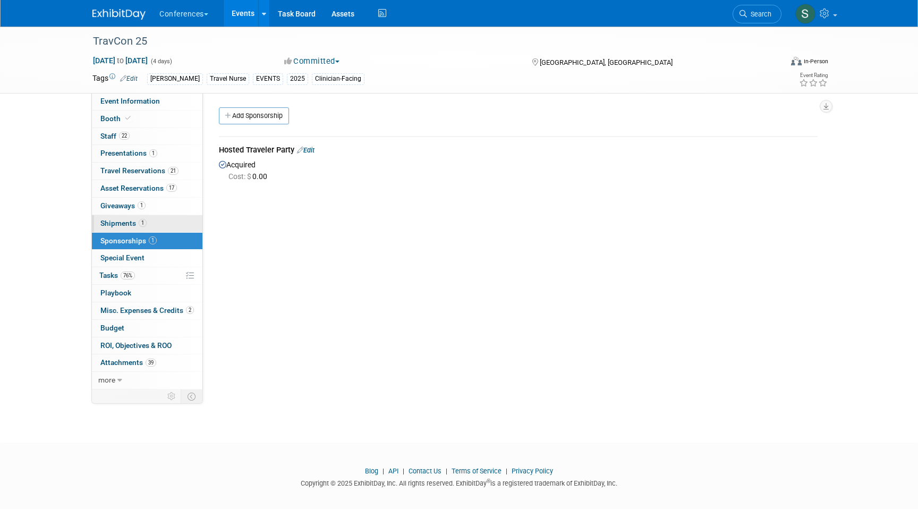
click at [142, 226] on span "1" at bounding box center [143, 223] width 8 height 8
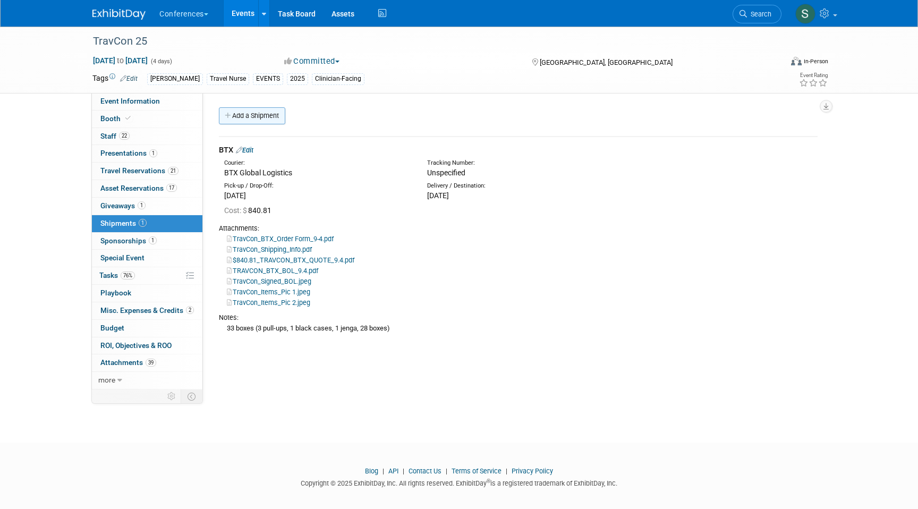
click at [246, 114] on link "Add a Shipment" at bounding box center [252, 115] width 66 height 17
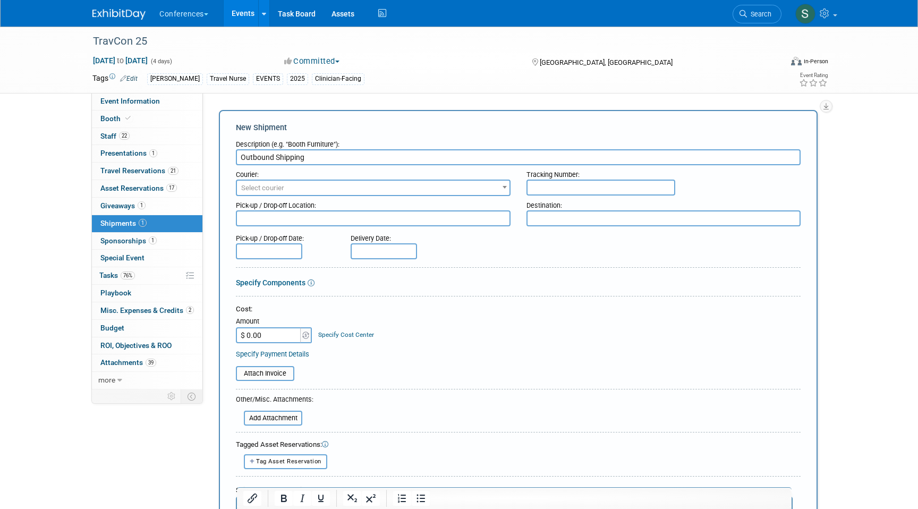
type input "Outbound Shipping"
click at [279, 189] on span "Select courier" at bounding box center [262, 188] width 43 height 8
click at [521, 414] on form "Description (e.g. "Booth Furniture"): Outbound Shipping Courier: 007EX 17 Post …" at bounding box center [518, 358] width 565 height 447
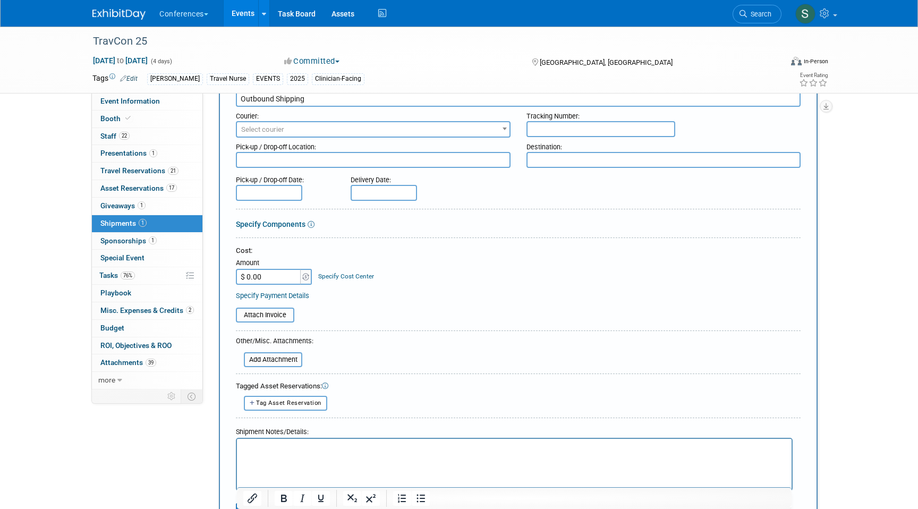
scroll to position [73, 0]
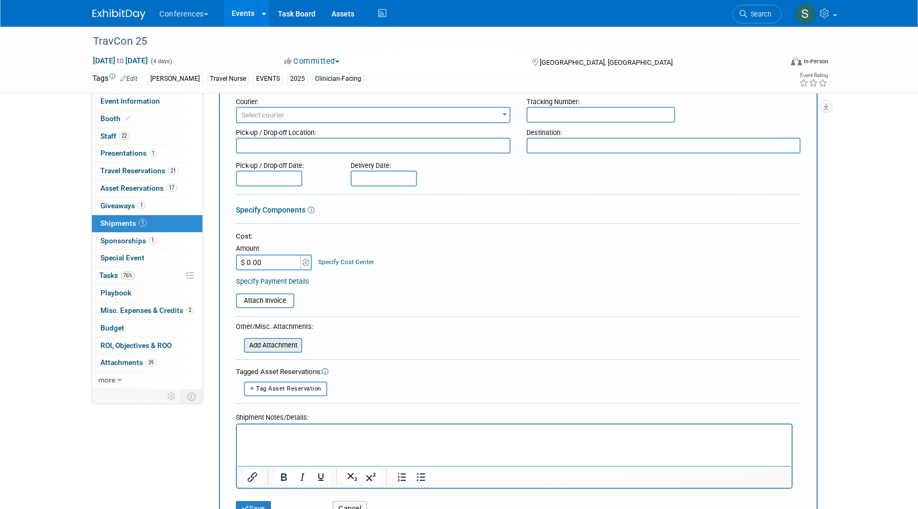
click at [282, 346] on input "file" at bounding box center [238, 345] width 126 height 13
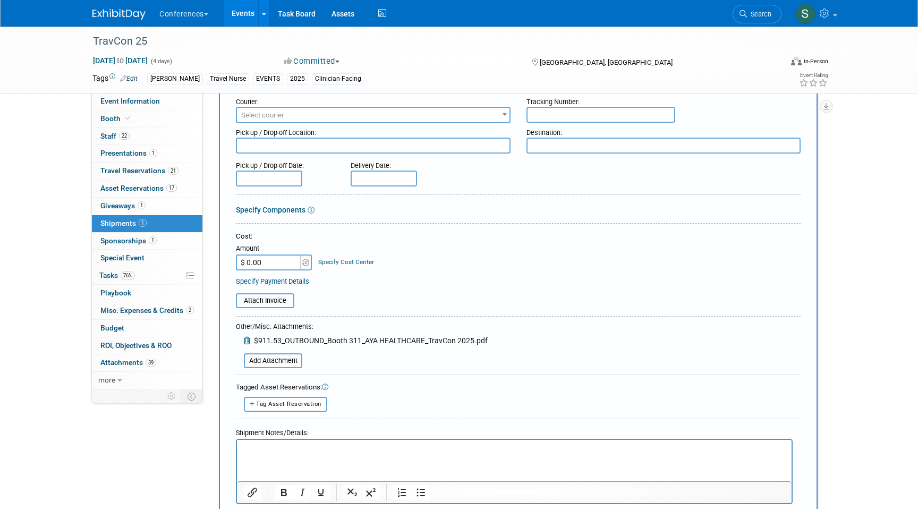
click at [266, 259] on input "$ 0.00" at bounding box center [269, 262] width 66 height 16
type input "$ 911.53"
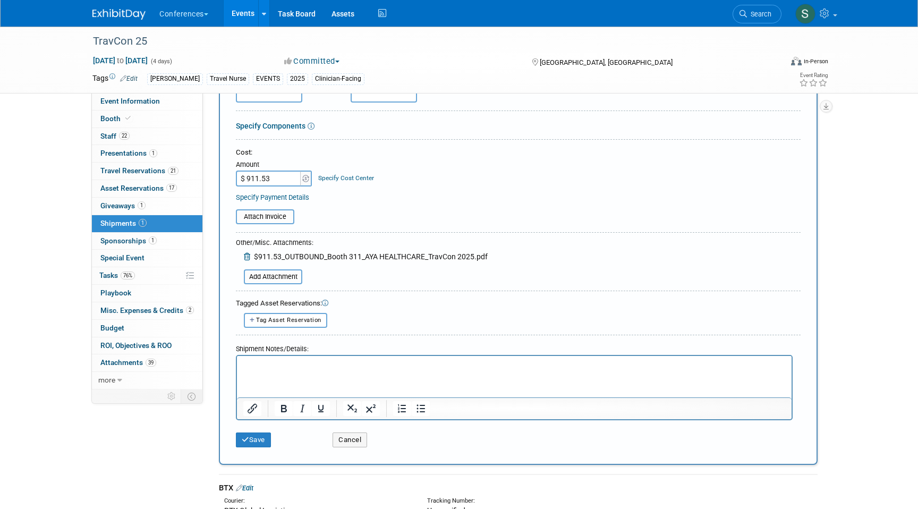
scroll to position [172, 0]
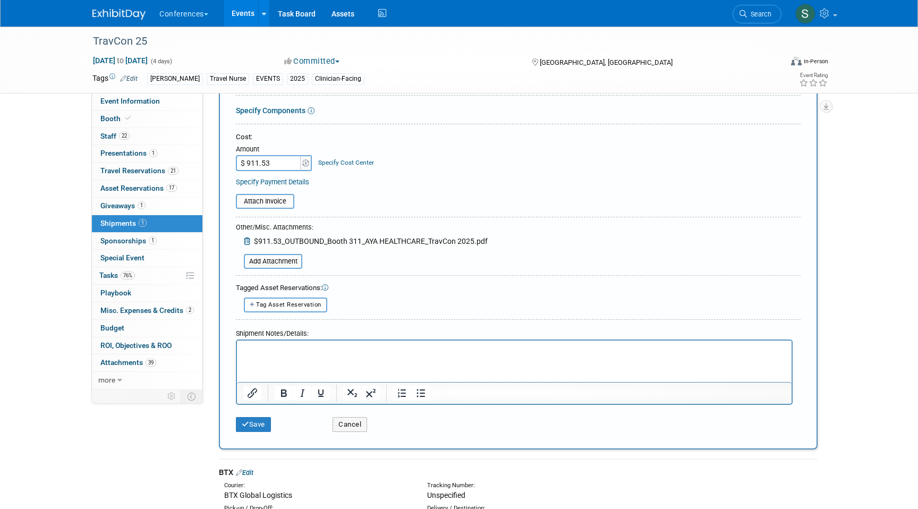
click at [334, 163] on link "Specify Cost Center" at bounding box center [346, 162] width 56 height 7
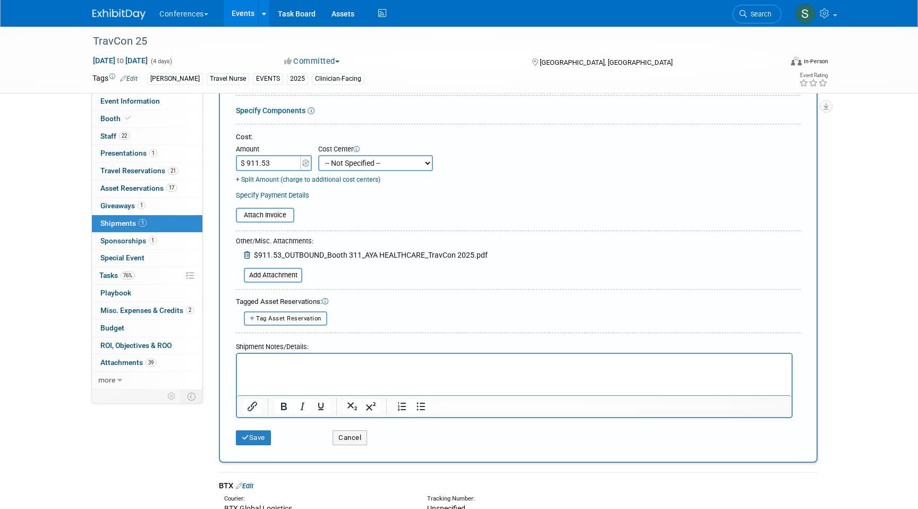
click at [339, 166] on select "-- Not Specified -- Aya Education Aya Healthcare Aya Locums Bespoke Corporate D…" at bounding box center [375, 163] width 115 height 16
select select "18965872"
click at [318, 155] on select "-- Not Specified -- Aya Education Aya Healthcare Aya Locums Bespoke Corporate D…" at bounding box center [375, 163] width 115 height 16
click at [261, 441] on button "Save" at bounding box center [253, 437] width 35 height 15
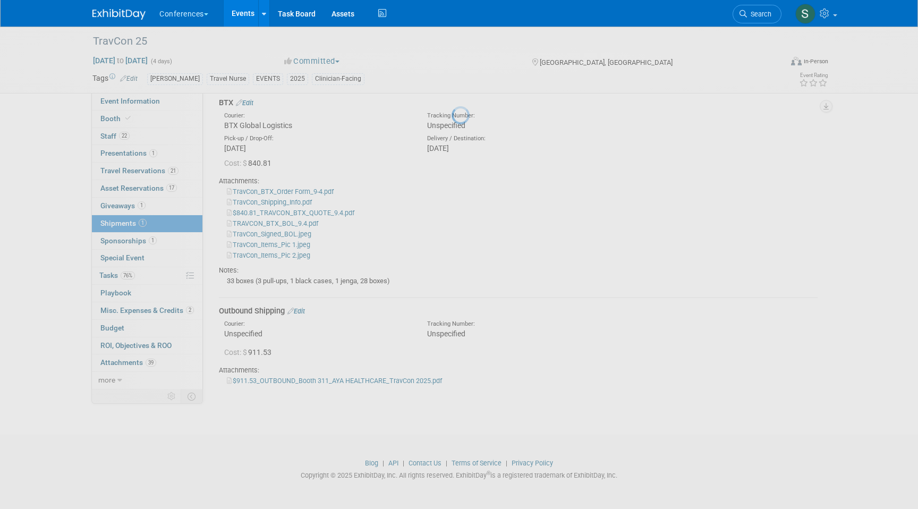
scroll to position [47, 0]
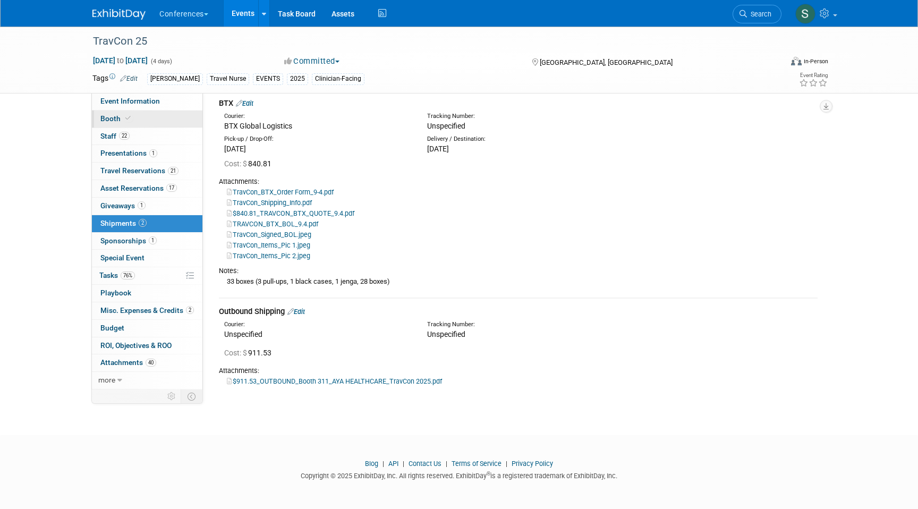
click at [138, 118] on link "Booth" at bounding box center [147, 118] width 110 height 17
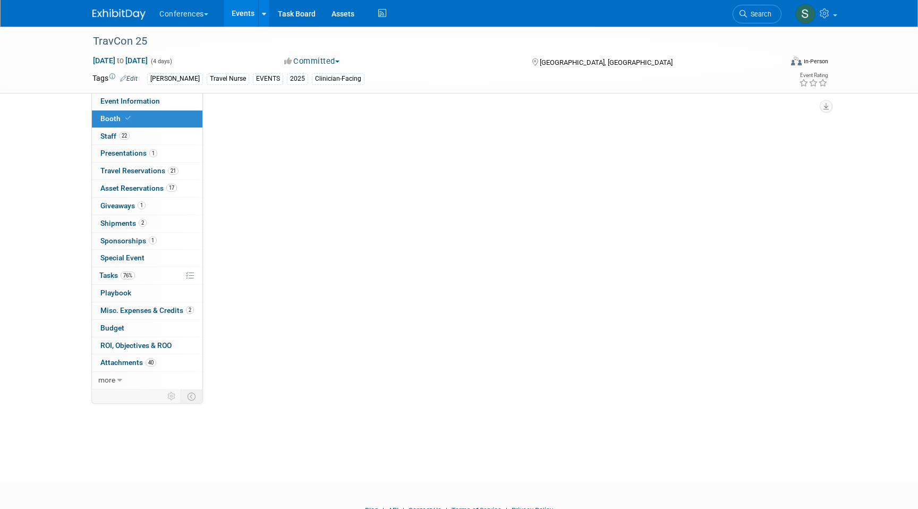
select select "20'x20'"
select select "Yes"
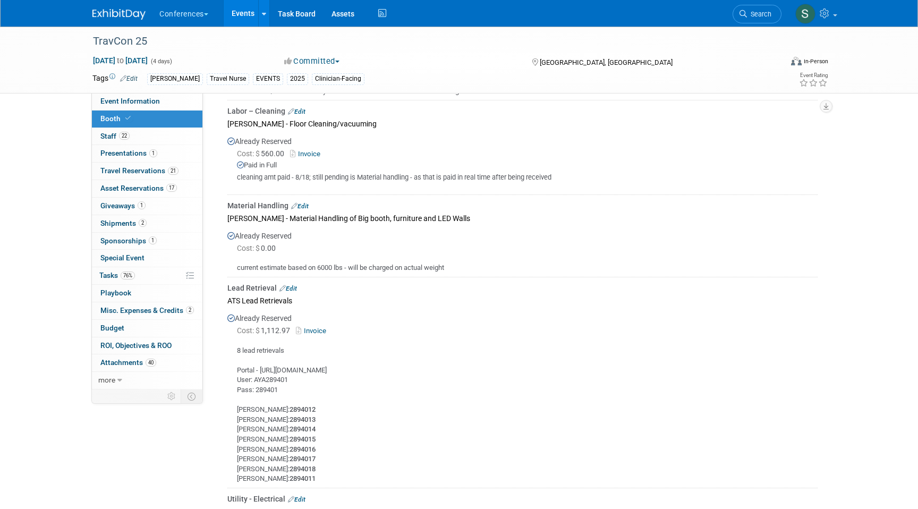
scroll to position [772, 0]
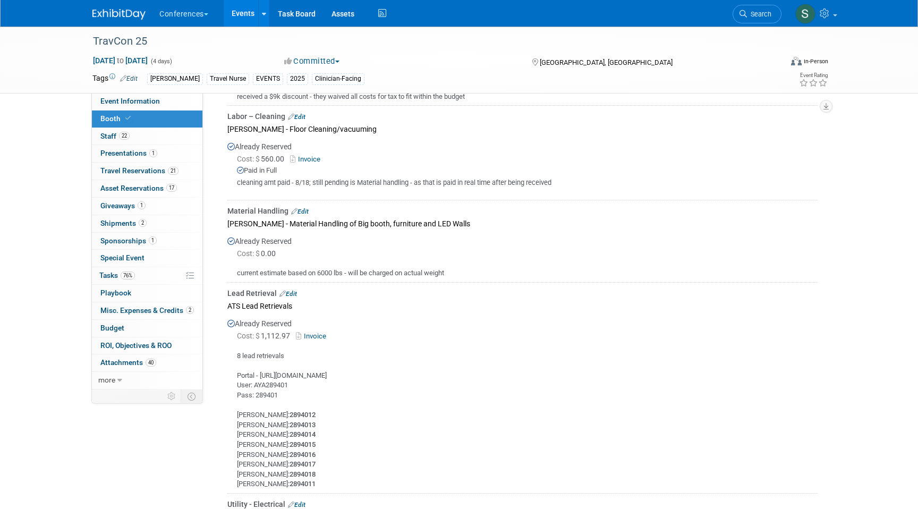
click at [303, 210] on link "Edit" at bounding box center [300, 211] width 18 height 7
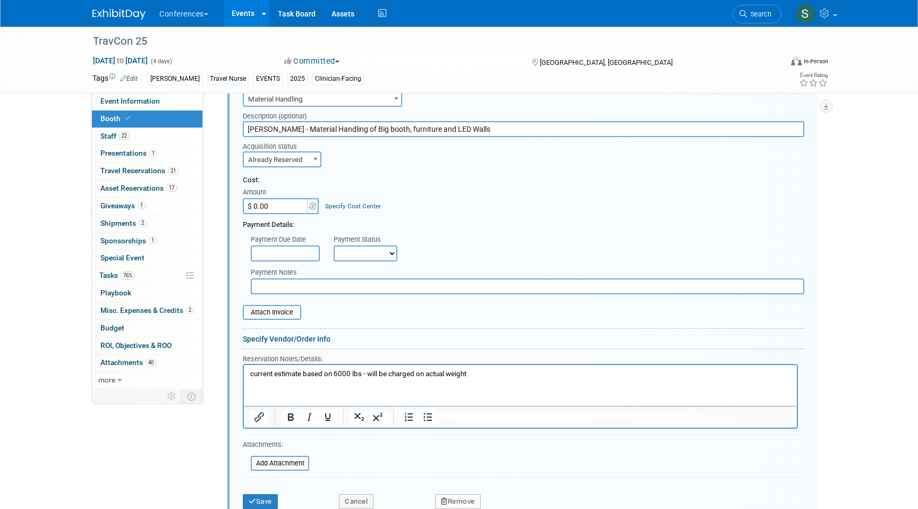
scroll to position [895, 0]
click at [286, 311] on input "file" at bounding box center [237, 311] width 126 height 13
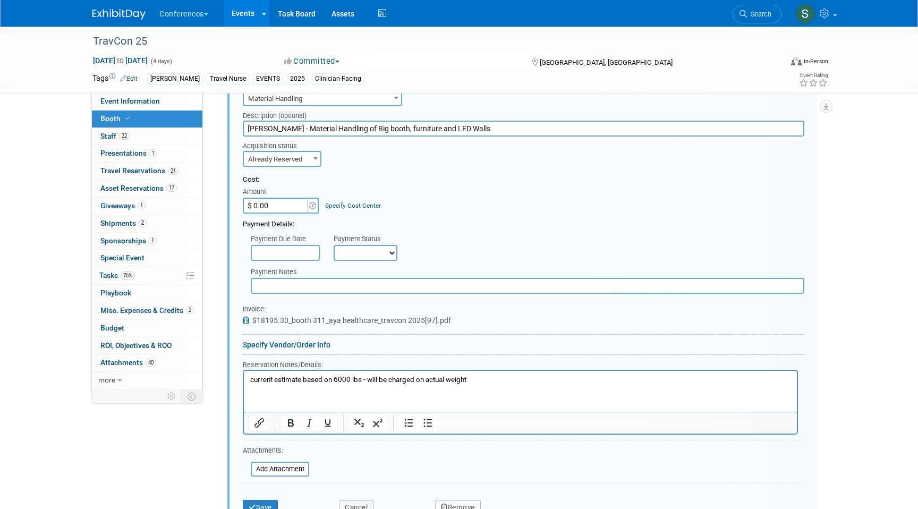
click at [482, 374] on p "current estimate based on 6000 lbs - will be charged on actual weight" at bounding box center [520, 379] width 541 height 10
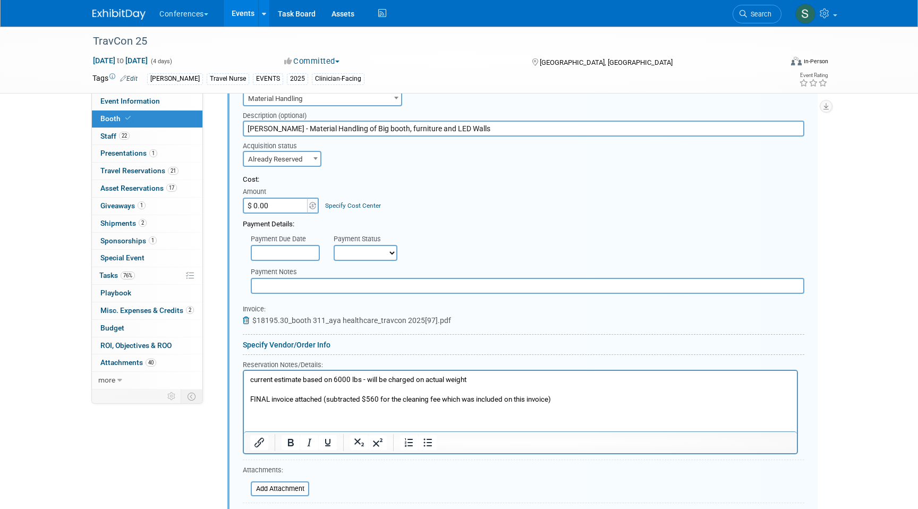
click at [280, 207] on input "$ 0.00" at bounding box center [276, 206] width 66 height 16
type input "$ 17,635.30"
click at [335, 204] on link "Specify Cost Center" at bounding box center [353, 205] width 56 height 7
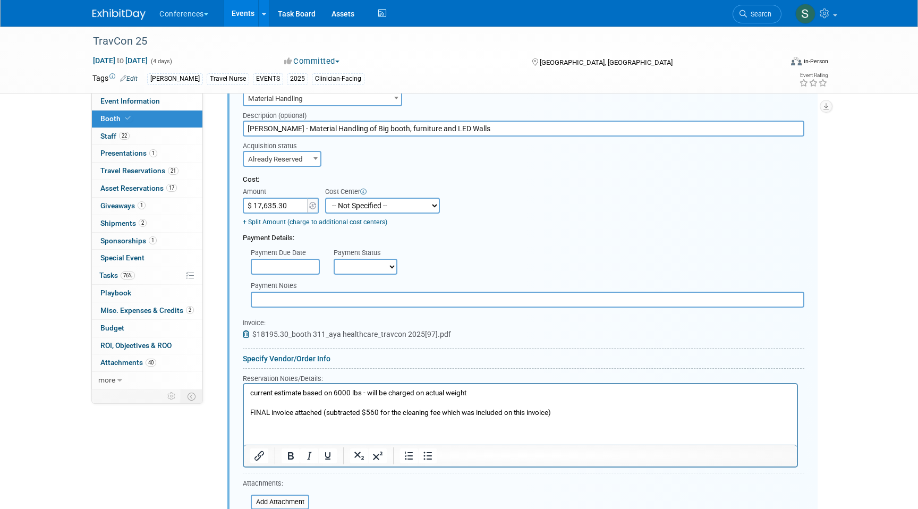
click at [340, 206] on select "-- Not Specified -- Aya Education Aya Healthcare Aya Locums Bespoke Corporate D…" at bounding box center [382, 206] width 115 height 16
select select "18965872"
click at [325, 198] on select "-- Not Specified -- Aya Education Aya Healthcare Aya Locums Bespoke Corporate D…" at bounding box center [382, 206] width 115 height 16
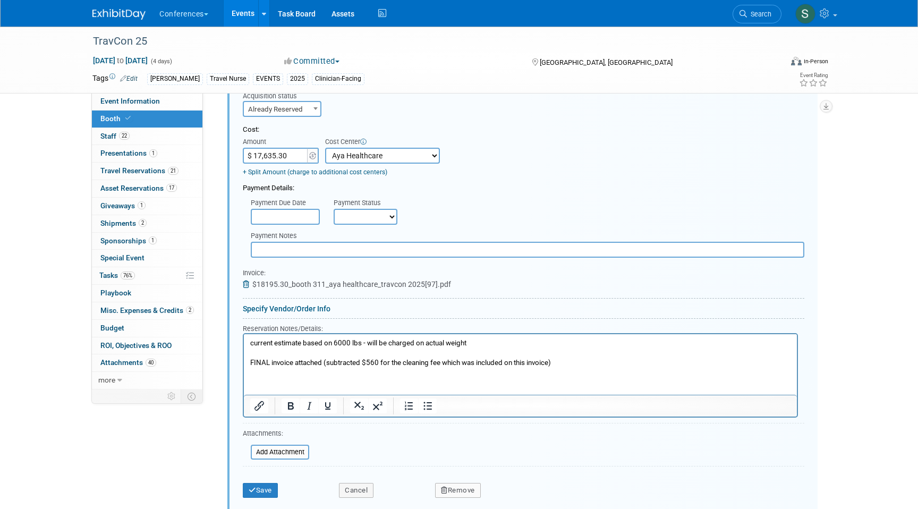
scroll to position [957, 0]
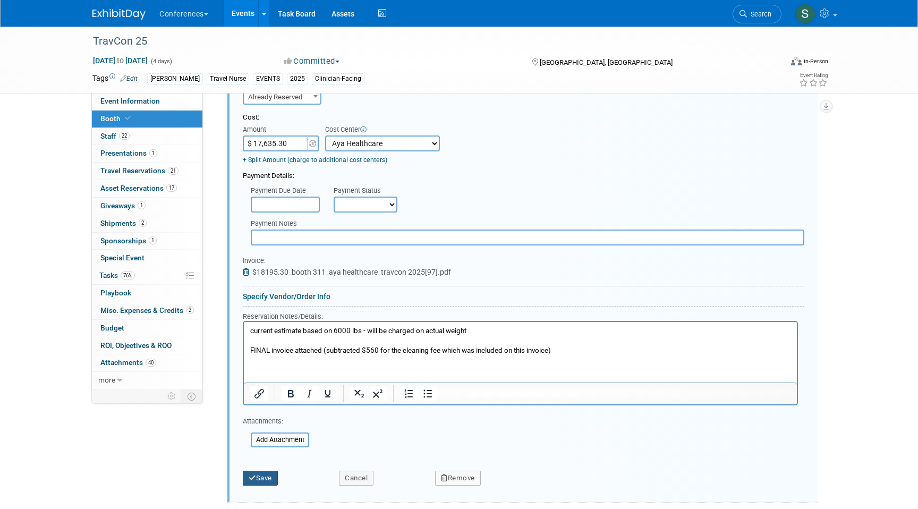
click at [254, 475] on icon "submit" at bounding box center [252, 477] width 7 height 7
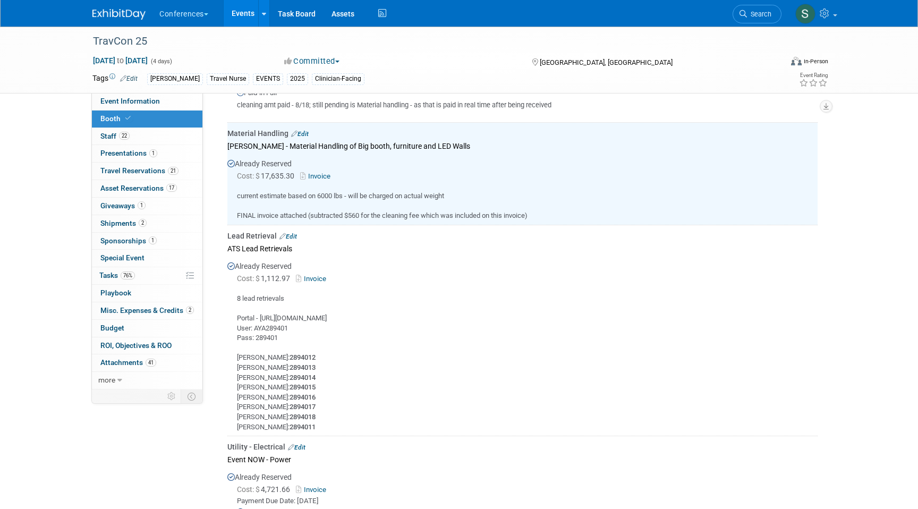
scroll to position [826, 0]
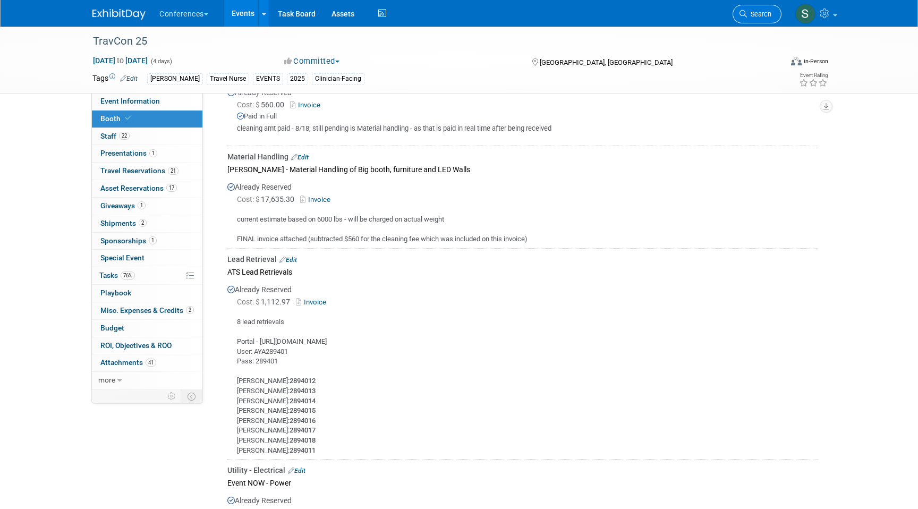
click at [762, 12] on span "Search" at bounding box center [759, 14] width 24 height 8
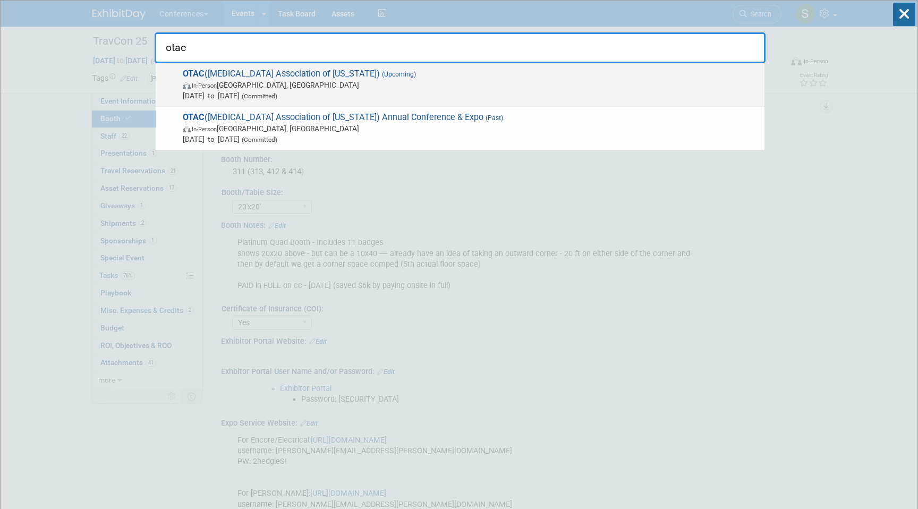
type input "otac"
click at [515, 81] on span "In-Person Pasadena, CA" at bounding box center [471, 85] width 576 height 11
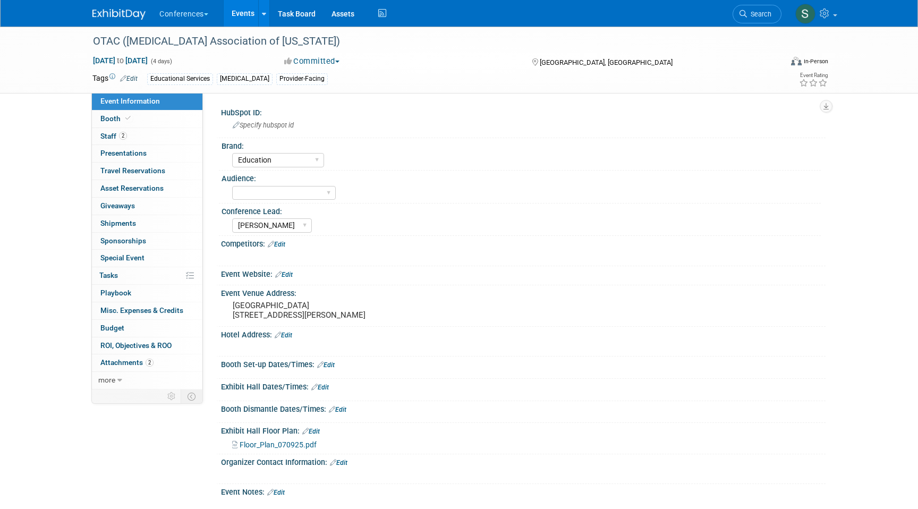
select select "Education"
select select "[PERSON_NAME]"
click at [169, 168] on link "0 Travel Reservations 0" at bounding box center [147, 171] width 110 height 17
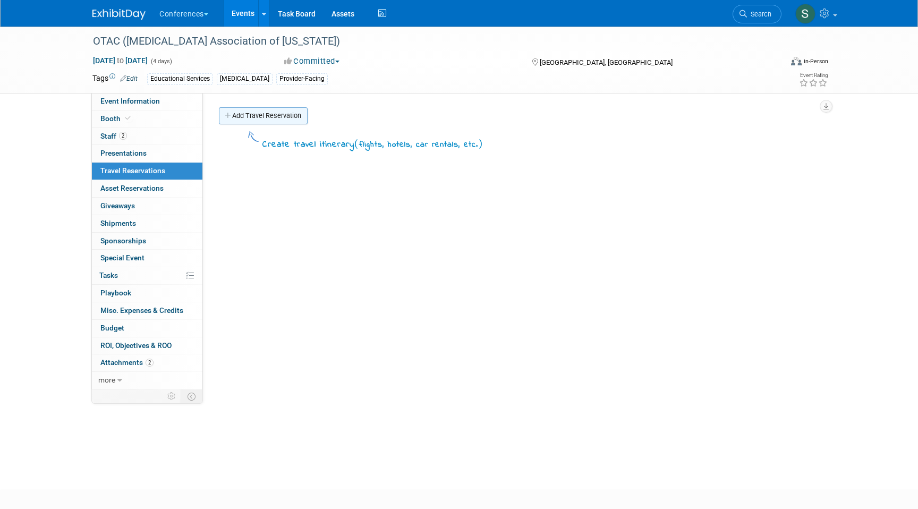
click at [254, 124] on link "Add Travel Reservation" at bounding box center [263, 115] width 89 height 17
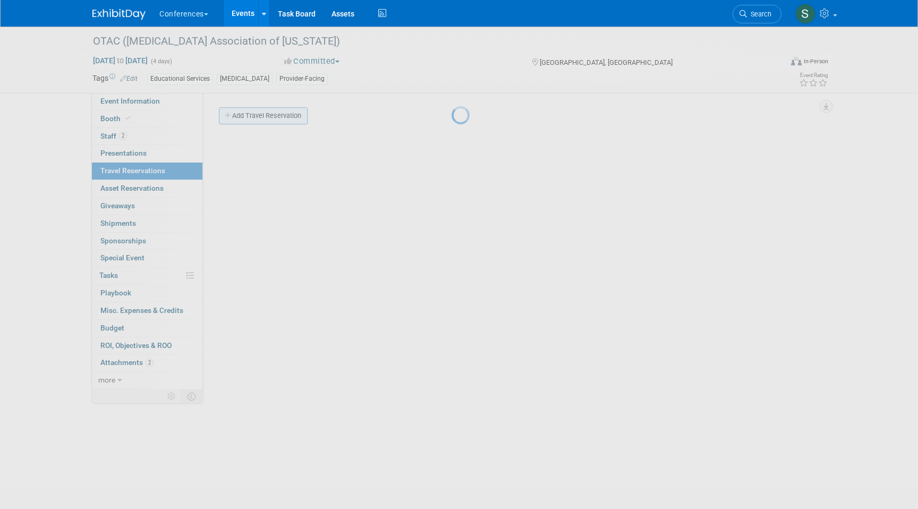
select select "ce9d5ede-74e9-40d6-9b07-a4d48093f53c"
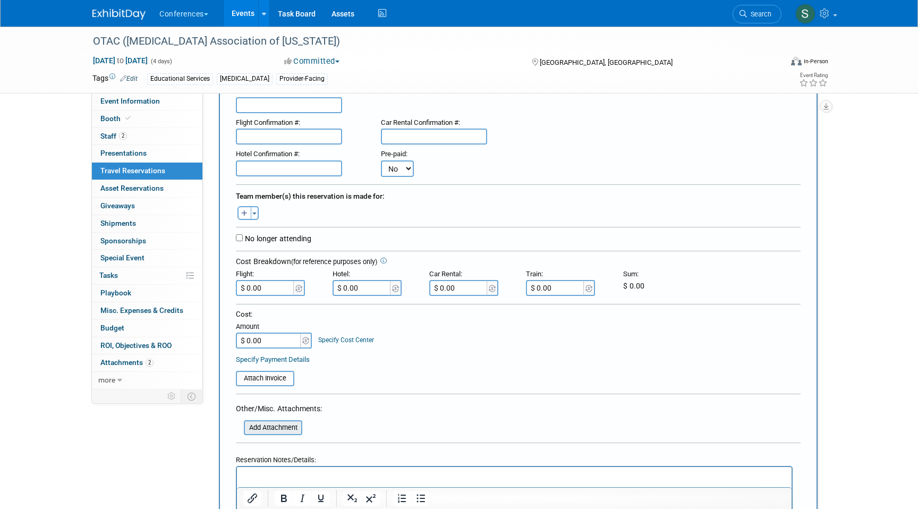
scroll to position [93, 0]
click at [241, 208] on button "button" at bounding box center [244, 214] width 14 height 14
select select
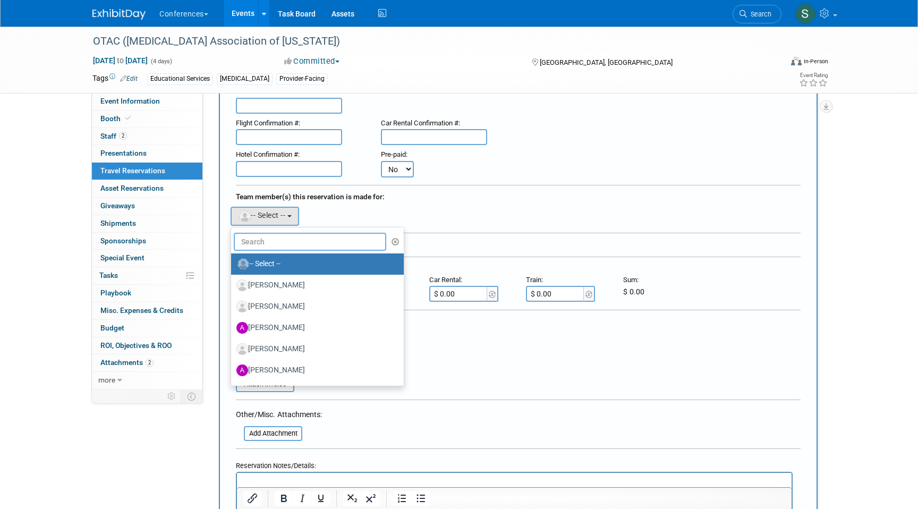
click at [251, 240] on input "text" at bounding box center [310, 242] width 152 height 18
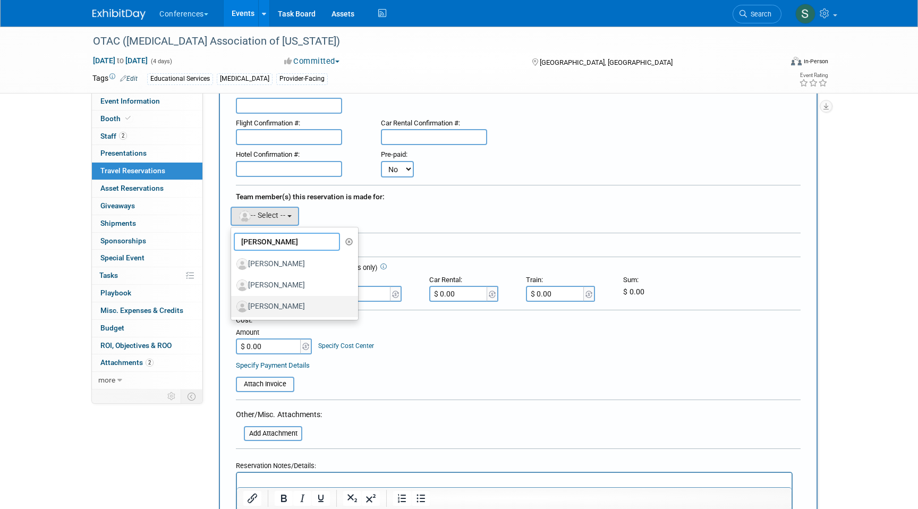
type input "sarah"
click at [295, 307] on label "[PERSON_NAME]" at bounding box center [291, 306] width 111 height 17
click at [233, 307] on input "[PERSON_NAME]" at bounding box center [229, 305] width 7 height 7
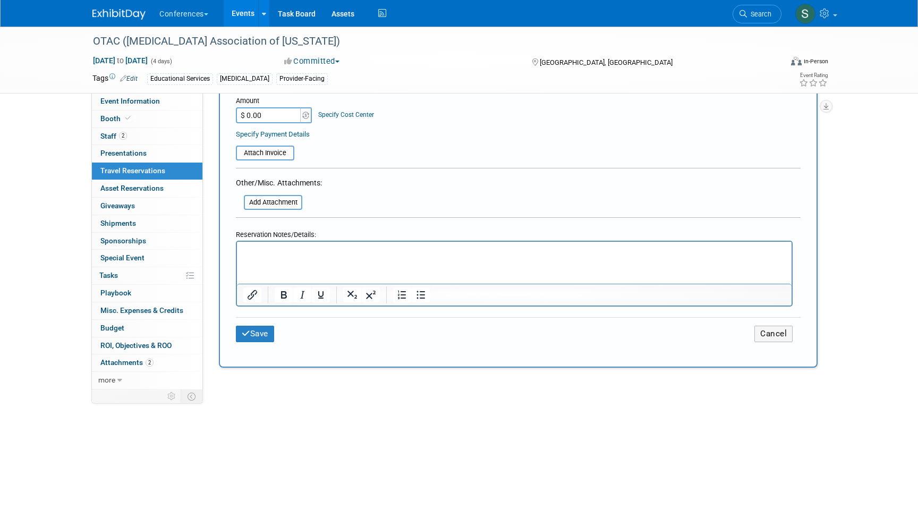
scroll to position [363, 0]
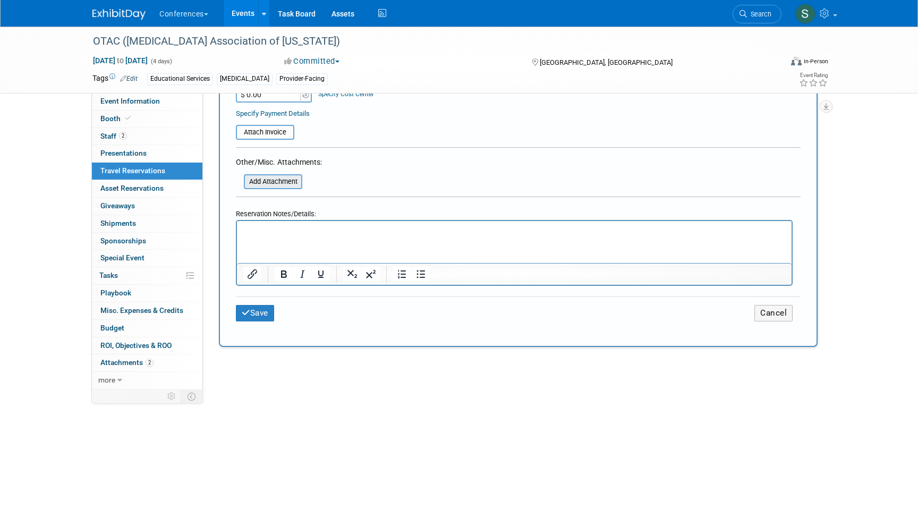
click at [284, 178] on input "file" at bounding box center [238, 181] width 126 height 13
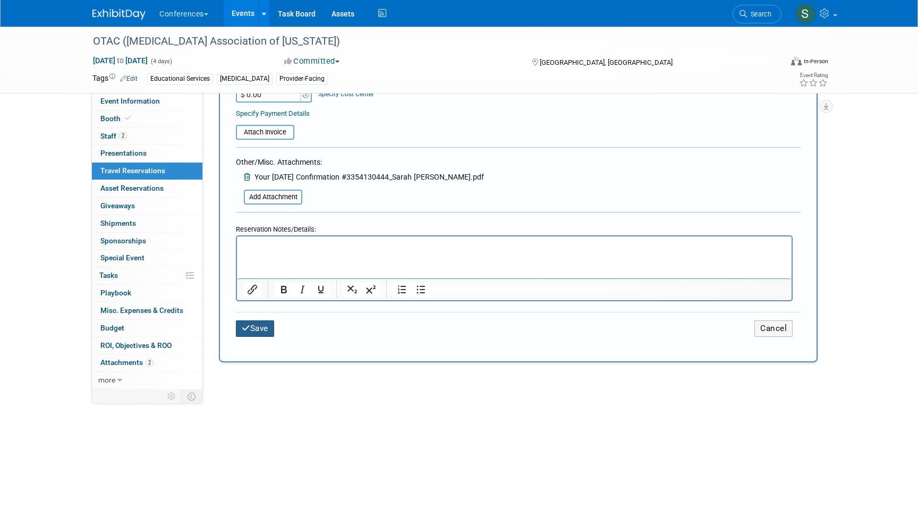
click at [269, 328] on button "Save" at bounding box center [255, 328] width 38 height 16
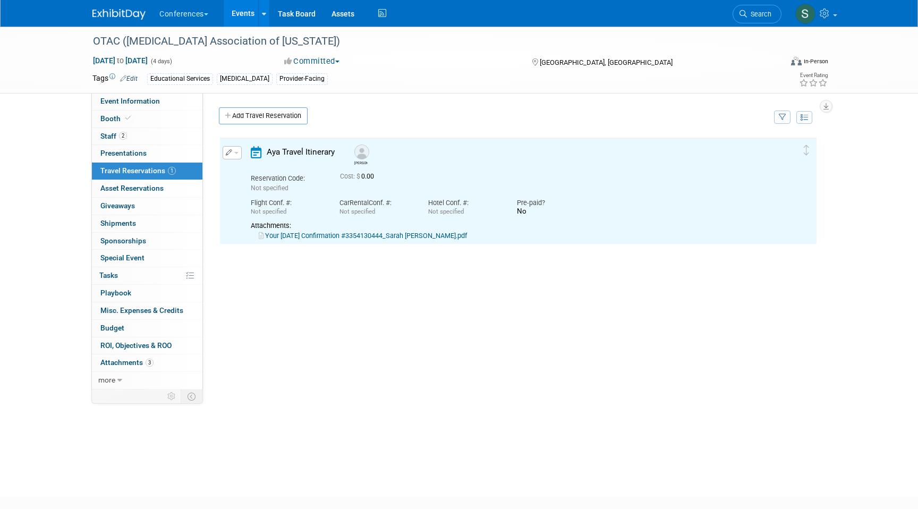
scroll to position [0, 0]
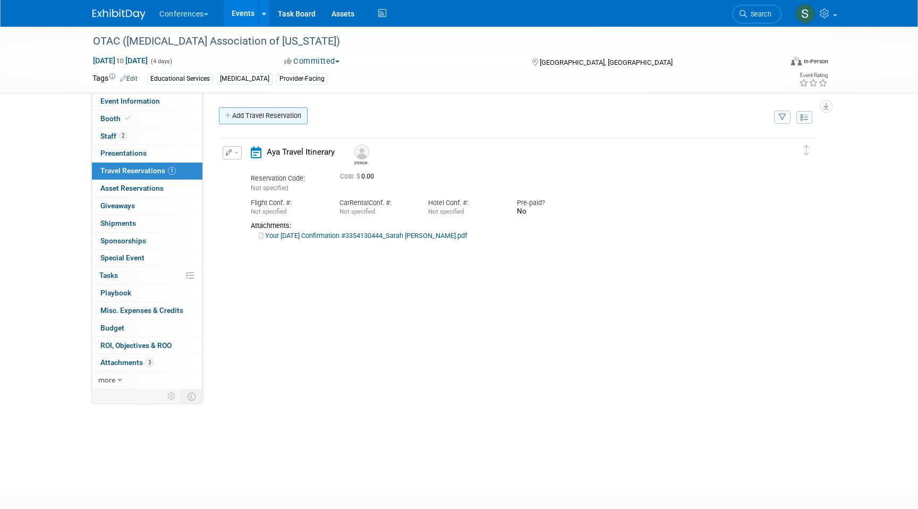
click at [276, 116] on link "Add Travel Reservation" at bounding box center [263, 115] width 89 height 17
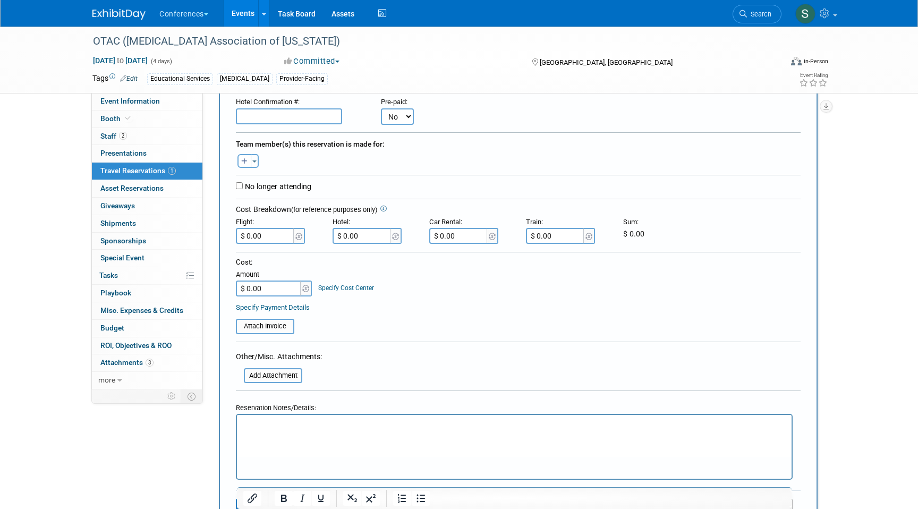
scroll to position [177, 0]
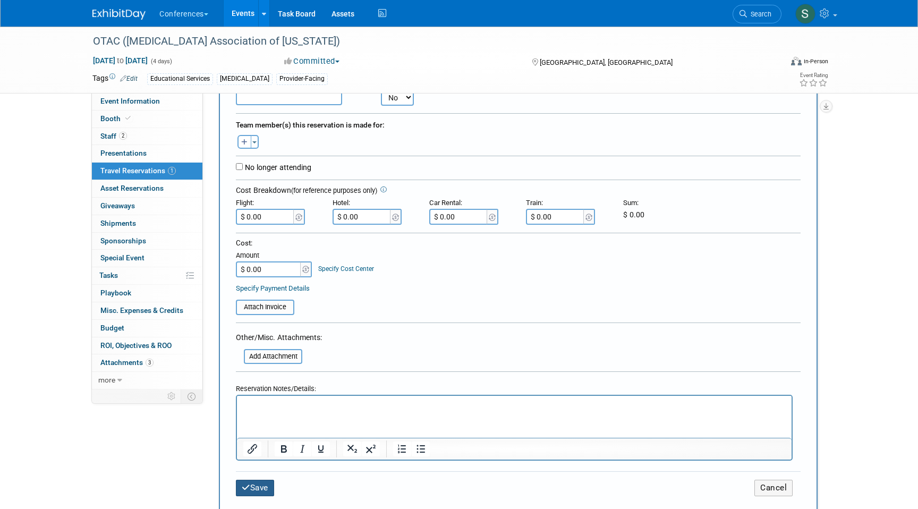
click at [256, 487] on button "Save" at bounding box center [255, 488] width 38 height 16
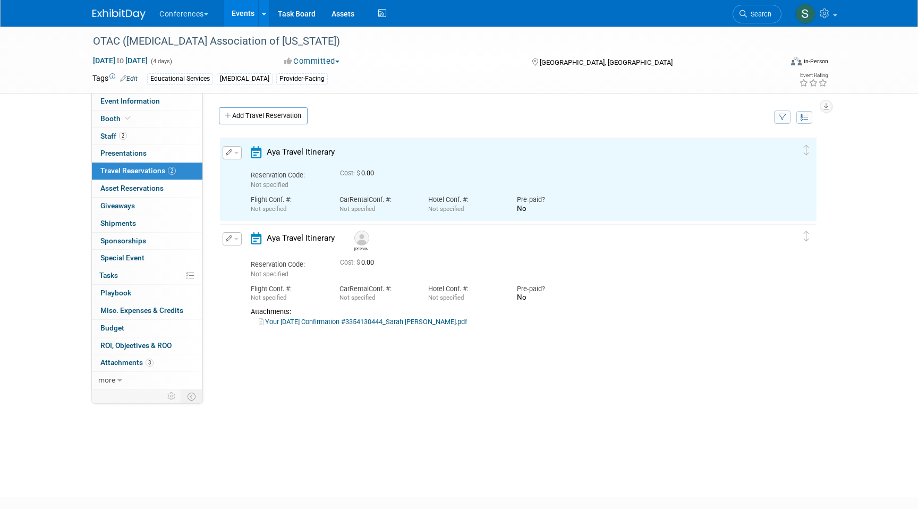
scroll to position [0, 0]
click at [232, 152] on button "button" at bounding box center [232, 152] width 19 height 13
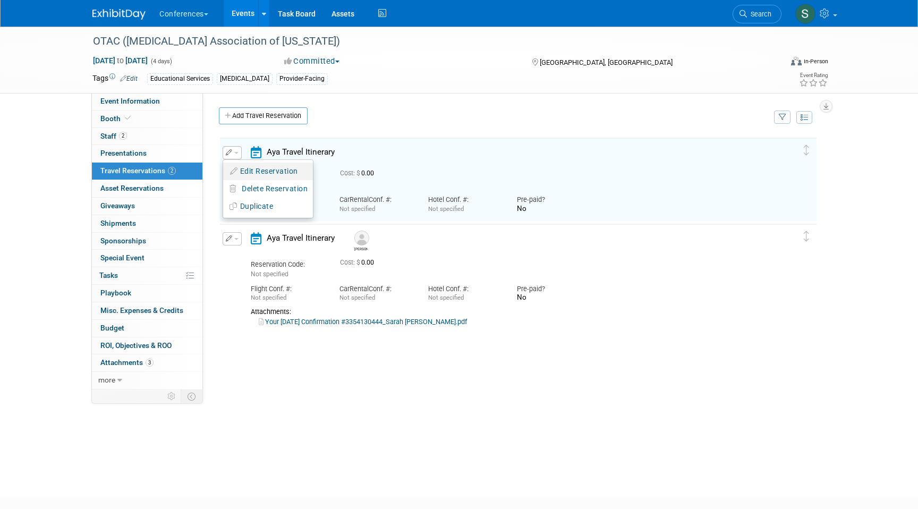
click at [254, 168] on button "Edit Reservation" at bounding box center [268, 171] width 90 height 15
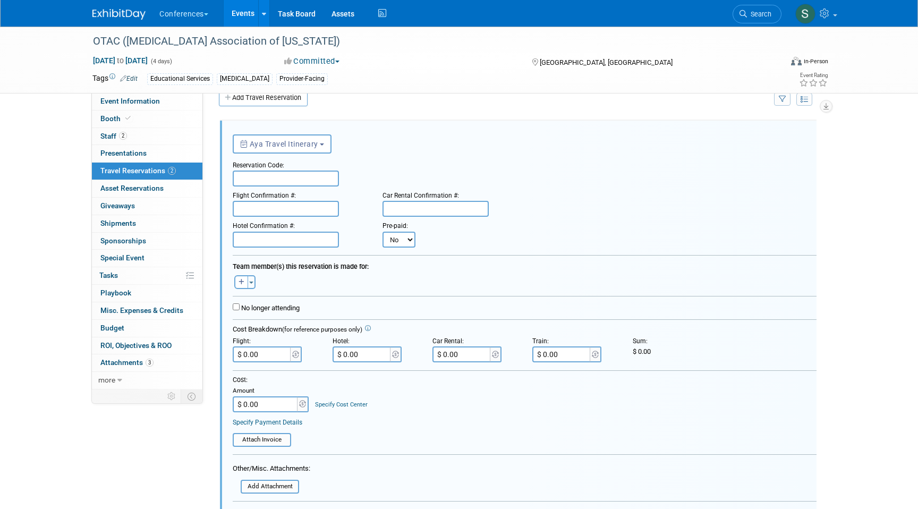
scroll to position [39, 0]
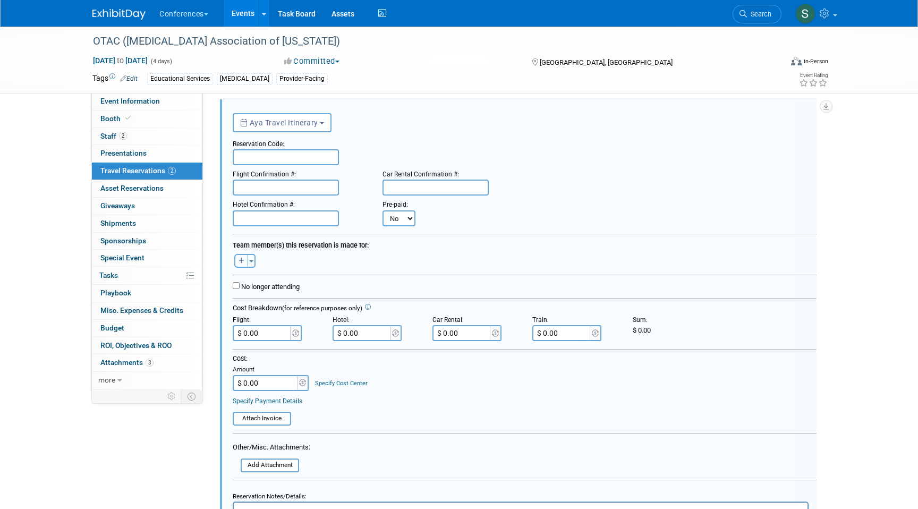
click at [238, 261] on icon "button" at bounding box center [241, 261] width 6 height 6
select select
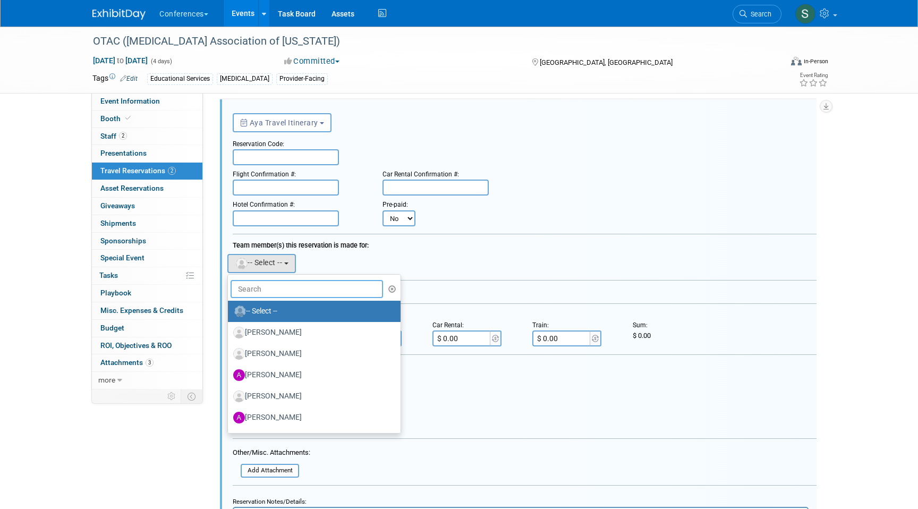
click at [267, 291] on input "text" at bounding box center [307, 289] width 152 height 18
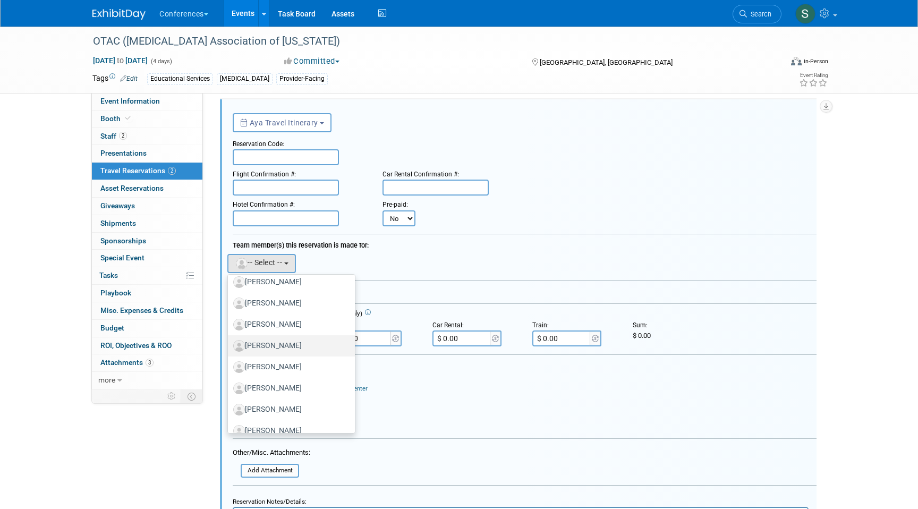
scroll to position [40, 0]
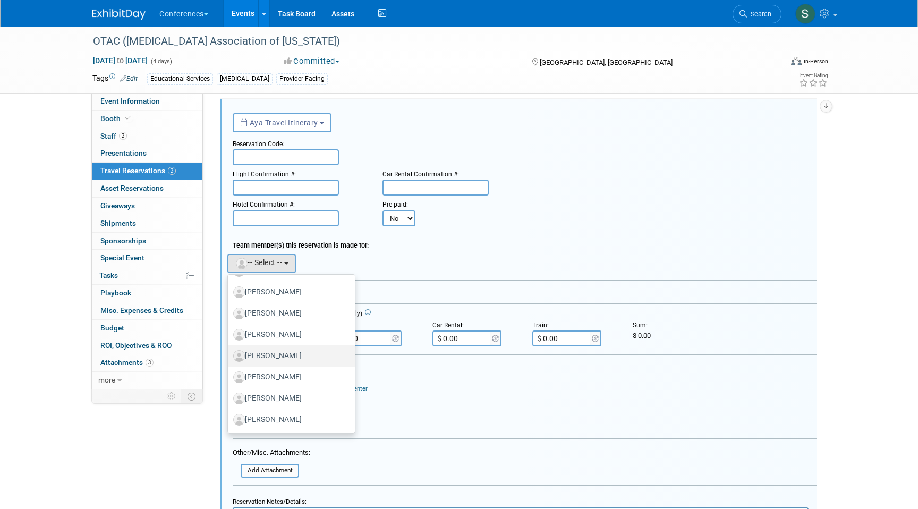
type input "mich"
click at [302, 357] on label "[PERSON_NAME]" at bounding box center [288, 355] width 111 height 17
click at [229, 357] on input "[PERSON_NAME]" at bounding box center [226, 354] width 7 height 7
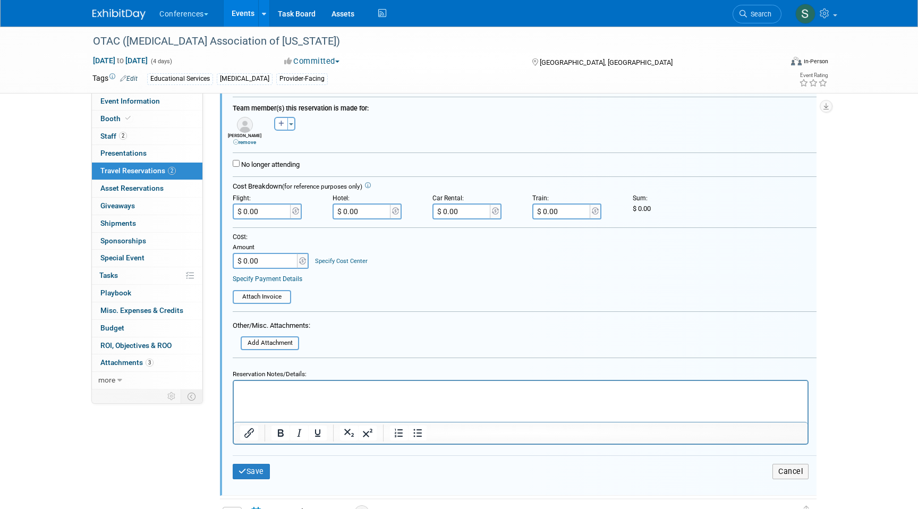
scroll to position [186, 0]
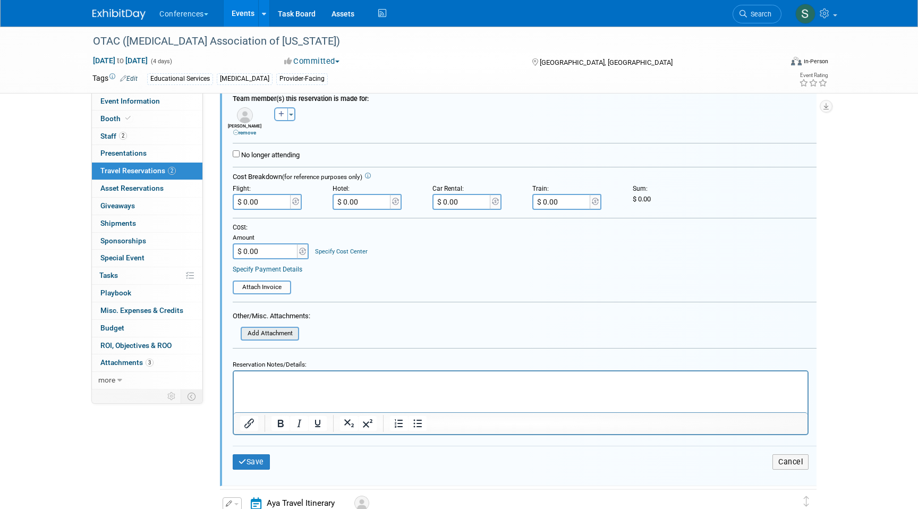
click at [280, 333] on input "file" at bounding box center [235, 334] width 126 height 12
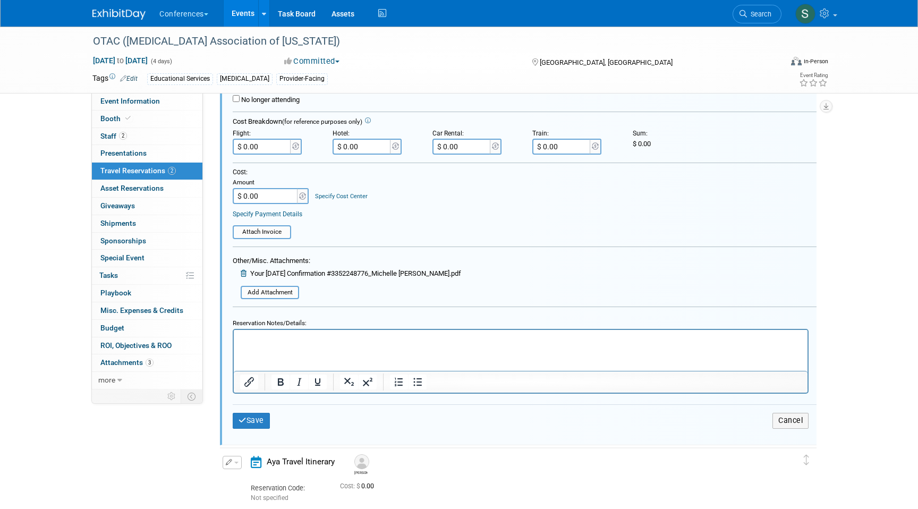
scroll to position [258, 0]
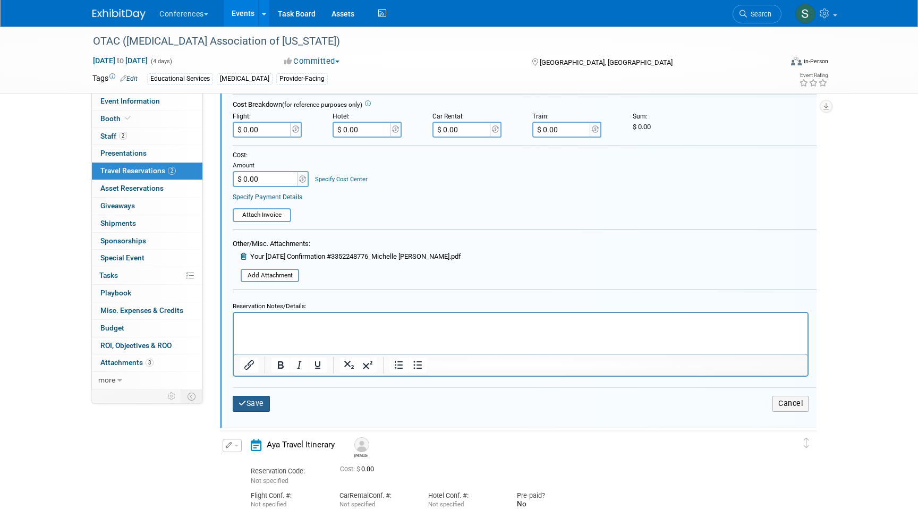
click at [266, 397] on button "Save" at bounding box center [251, 403] width 37 height 15
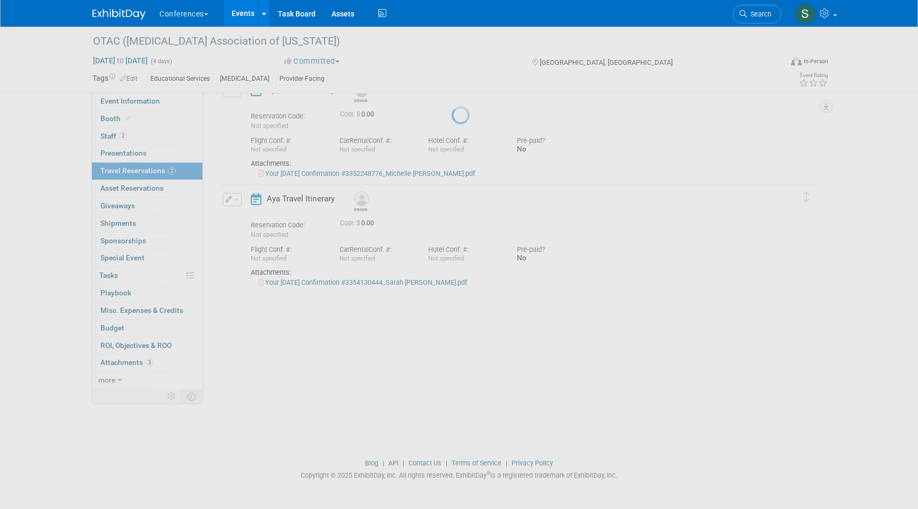
click at [451, 402] on div at bounding box center [458, 254] width 15 height 509
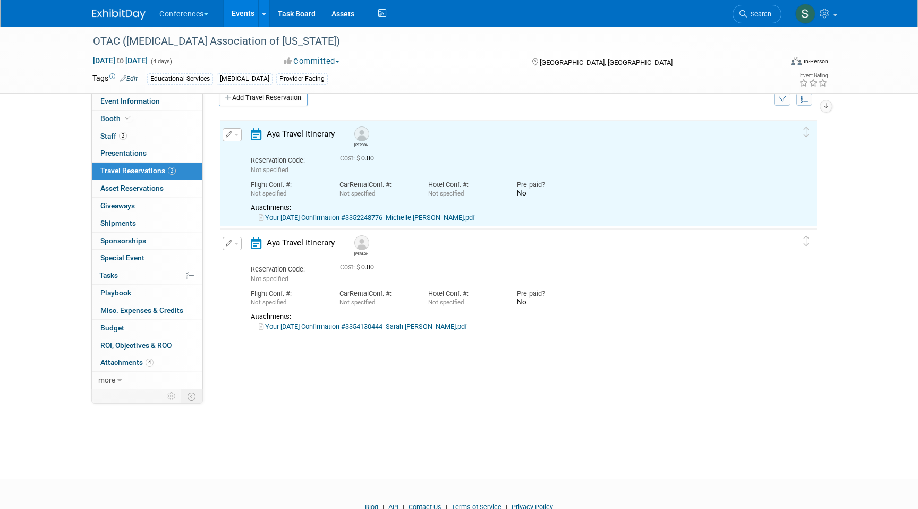
scroll to position [0, 0]
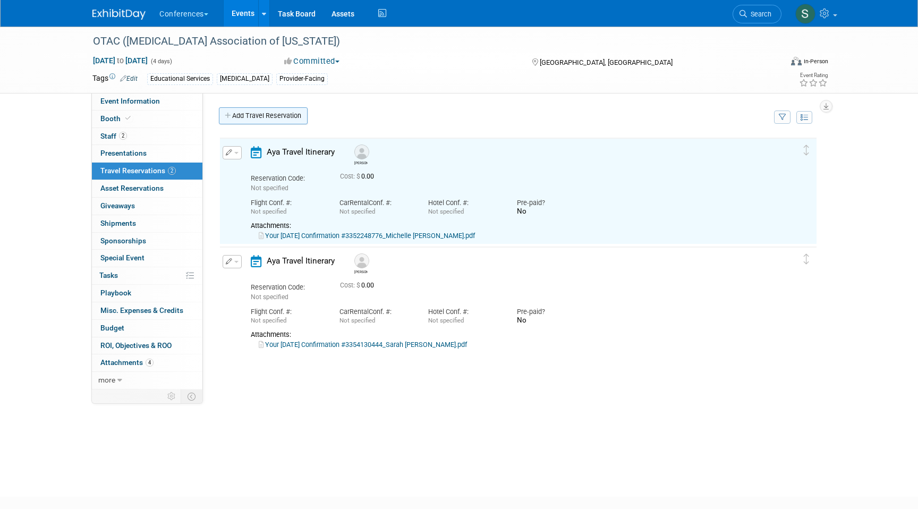
click at [248, 114] on link "Add Travel Reservation" at bounding box center [263, 115] width 89 height 17
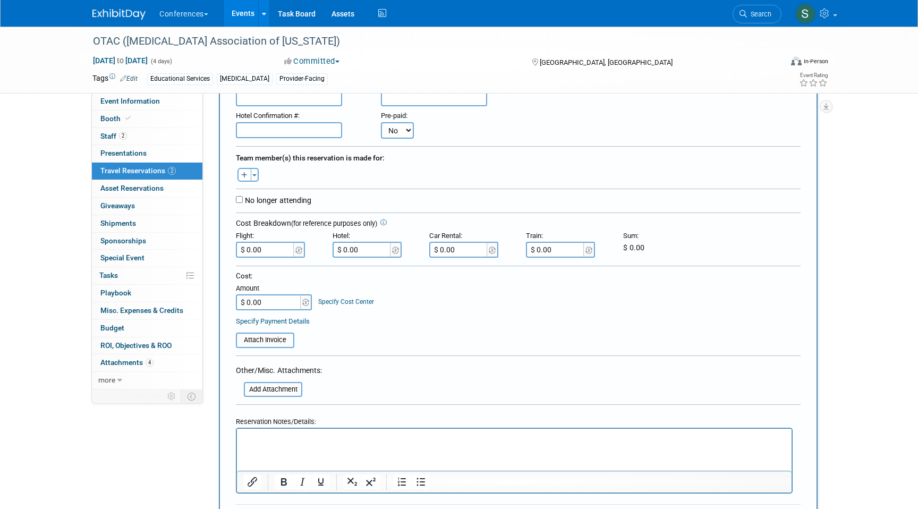
scroll to position [206, 0]
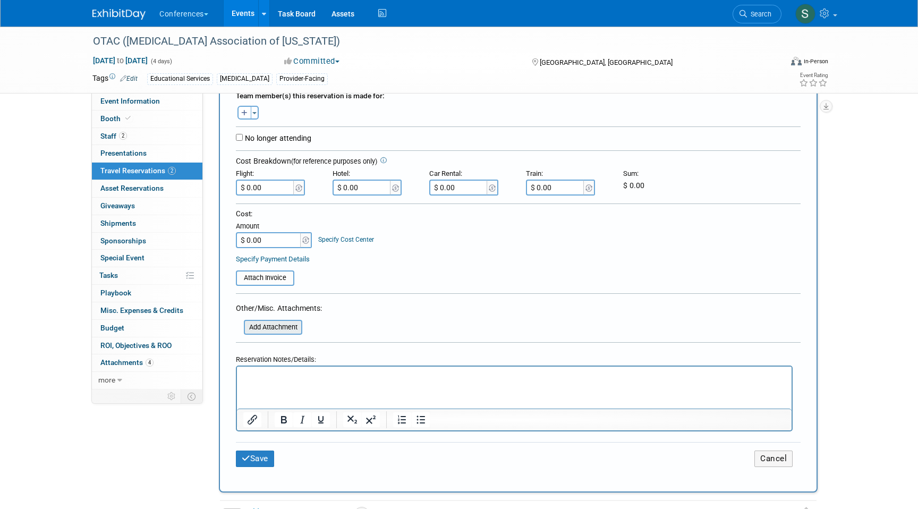
click at [276, 331] on input "file" at bounding box center [238, 327] width 126 height 13
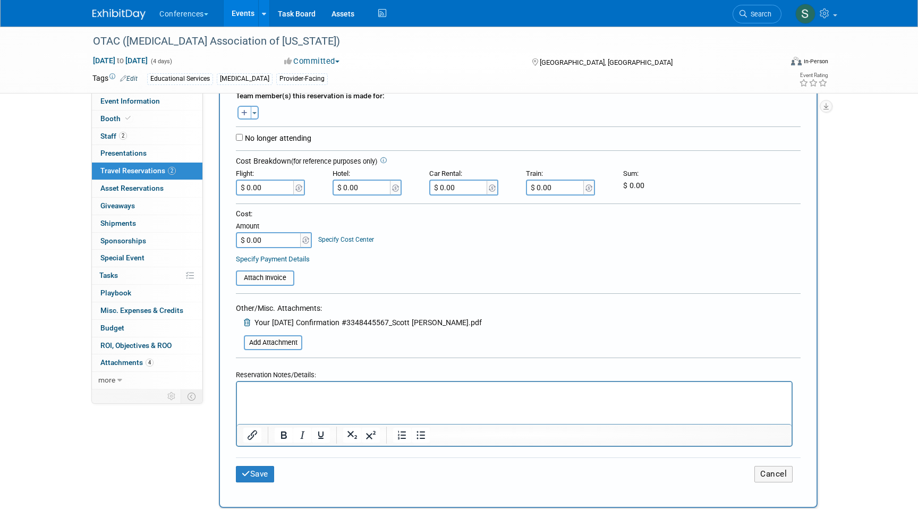
click at [291, 391] on p "Rich Text Area. Press ALT-0 for help." at bounding box center [514, 391] width 542 height 11
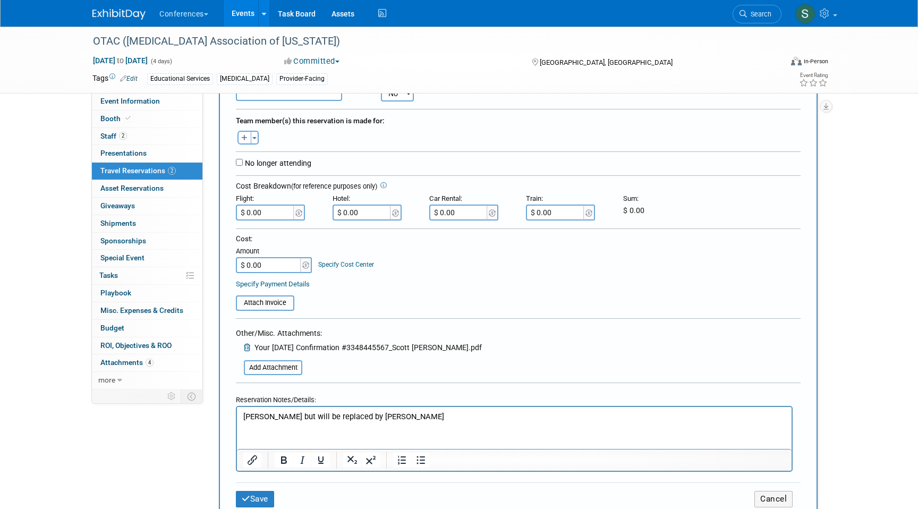
scroll to position [185, 0]
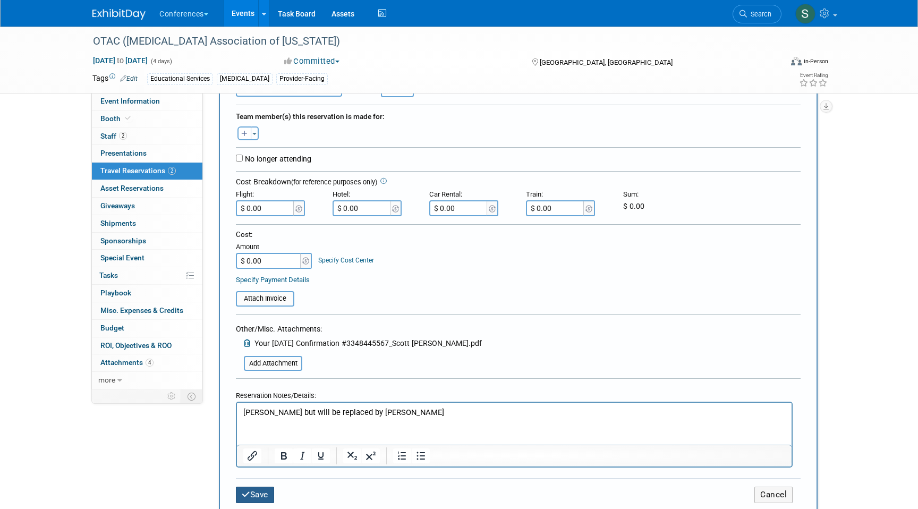
click at [257, 496] on button "Save" at bounding box center [255, 495] width 38 height 16
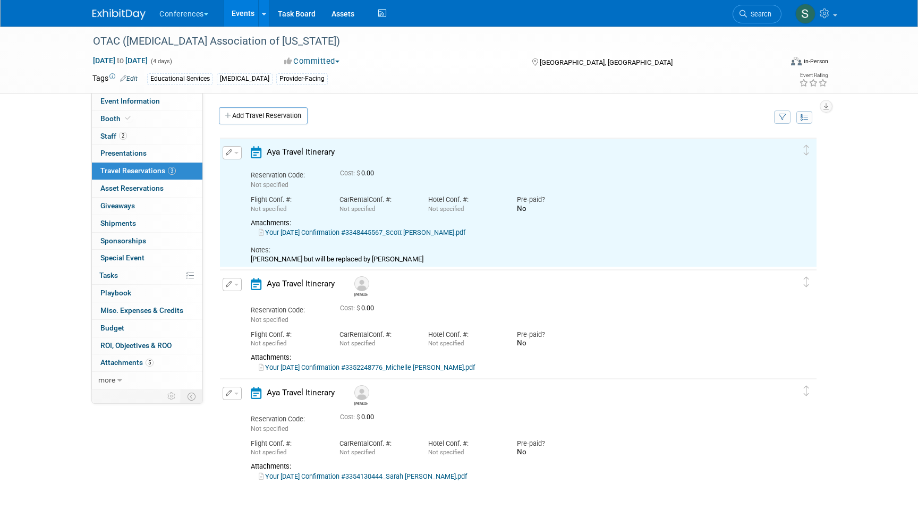
scroll to position [0, 0]
click at [260, 120] on link "Add Travel Reservation" at bounding box center [263, 115] width 89 height 17
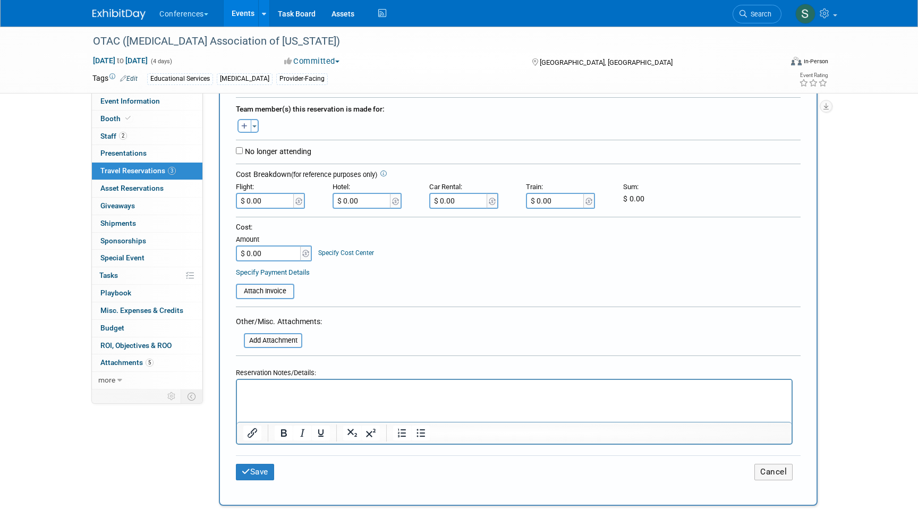
scroll to position [211, 0]
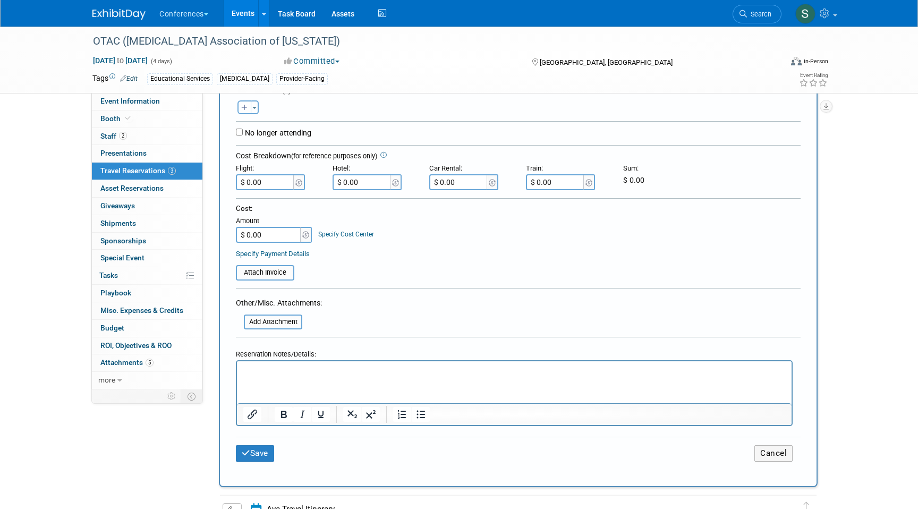
click at [247, 111] on icon "button" at bounding box center [244, 108] width 6 height 7
select select
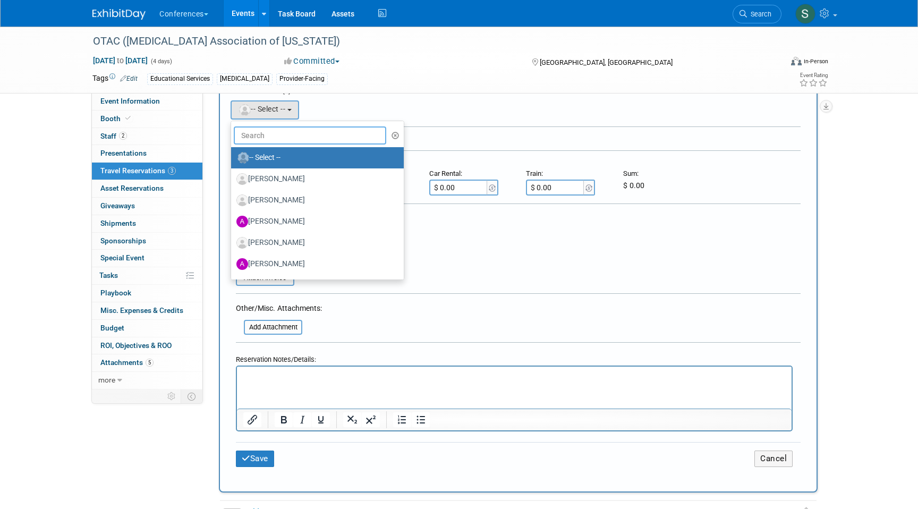
click at [258, 144] on input "text" at bounding box center [310, 135] width 152 height 18
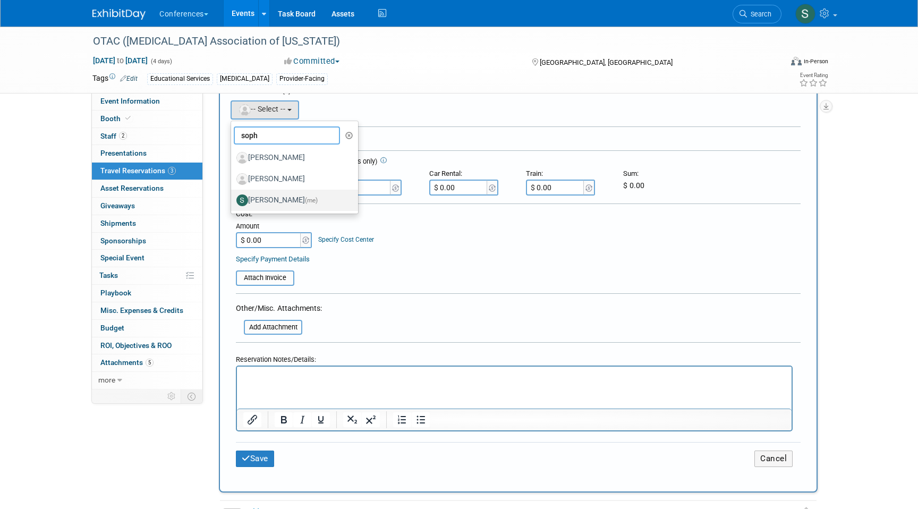
type input "soph"
click at [291, 202] on label "Sophie Buffo (me)" at bounding box center [291, 200] width 111 height 17
click at [233, 202] on input "Sophie Buffo (me)" at bounding box center [229, 198] width 7 height 7
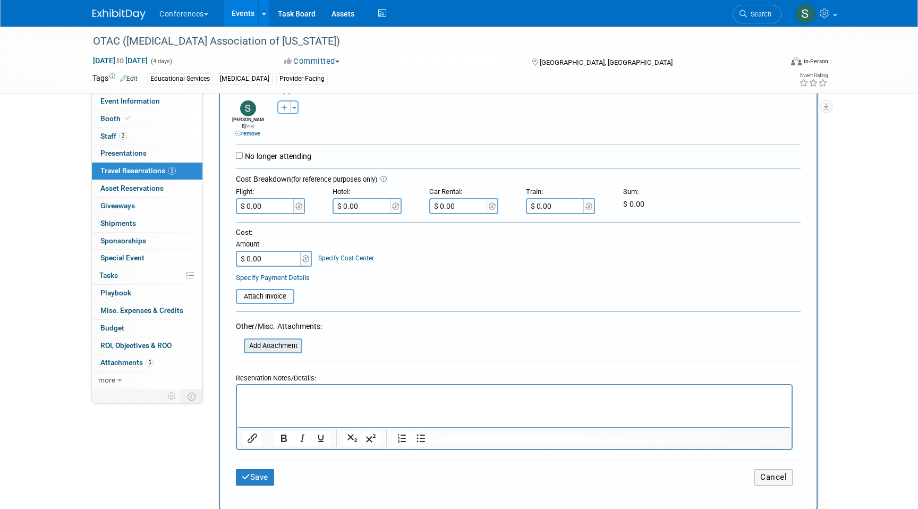
click at [287, 342] on input "file" at bounding box center [238, 345] width 126 height 13
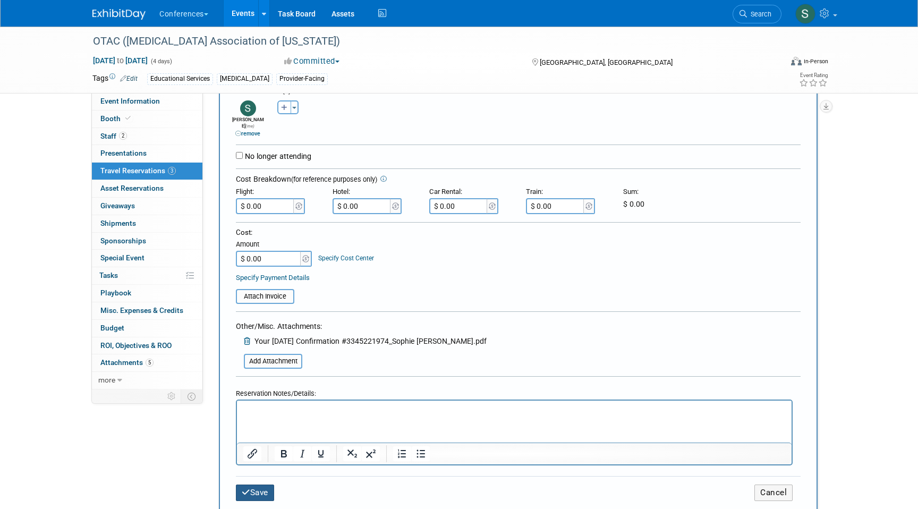
click at [266, 484] on button "Save" at bounding box center [255, 492] width 38 height 16
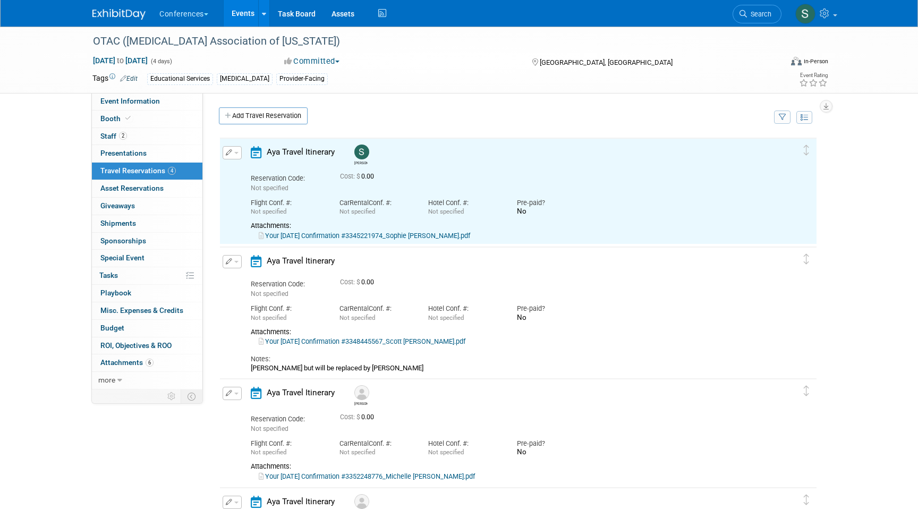
scroll to position [0, 0]
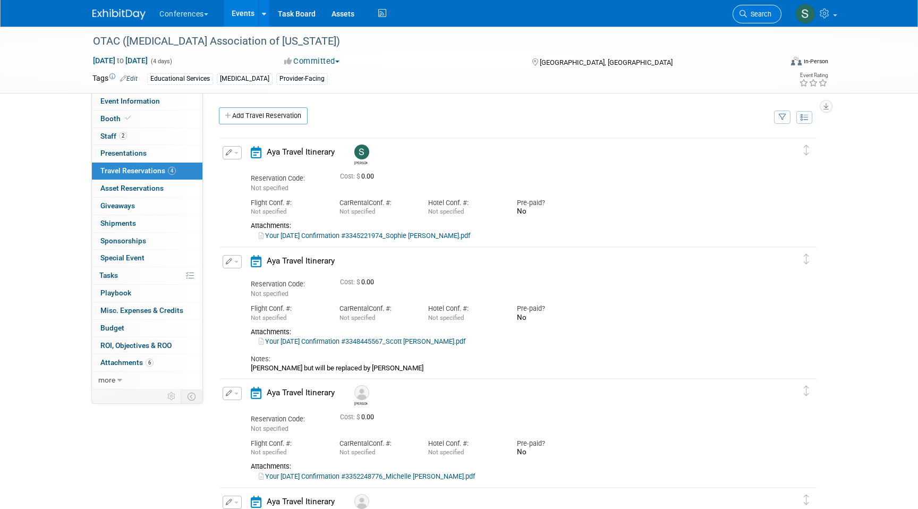
click at [754, 11] on span "Search" at bounding box center [759, 14] width 24 height 8
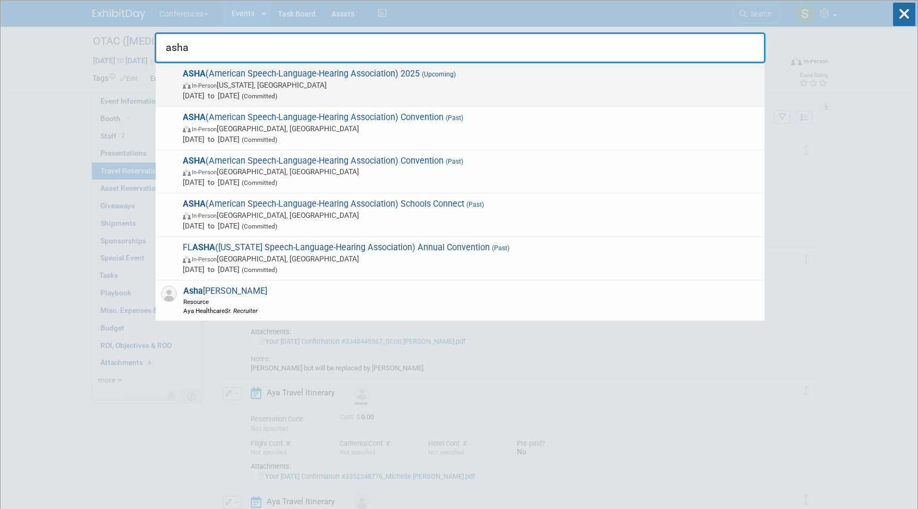
type input "asha"
click at [371, 92] on span "Nov 20, 2025 to Nov 22, 2025 (Committed)" at bounding box center [471, 95] width 576 height 11
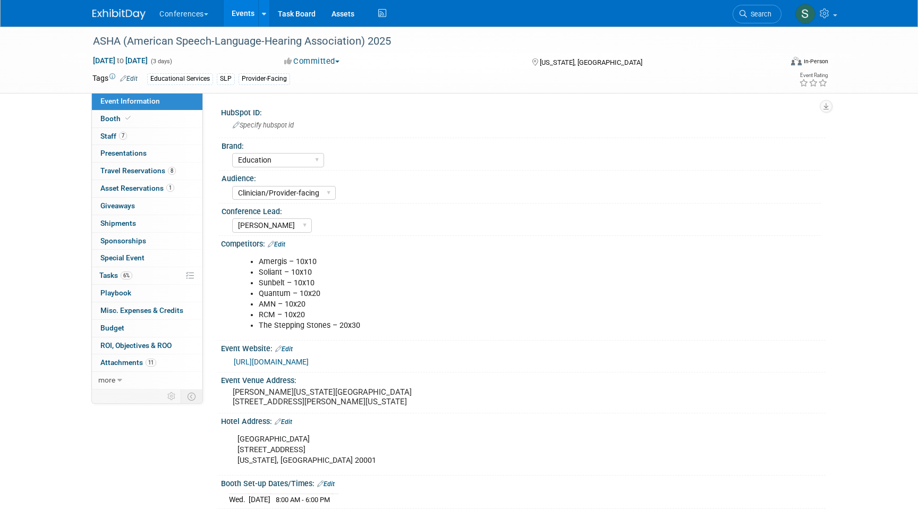
select select "Education"
select select "Clinician/Provider-facing"
select select "[PERSON_NAME]"
click at [146, 135] on link "7 Staff 7" at bounding box center [147, 136] width 110 height 17
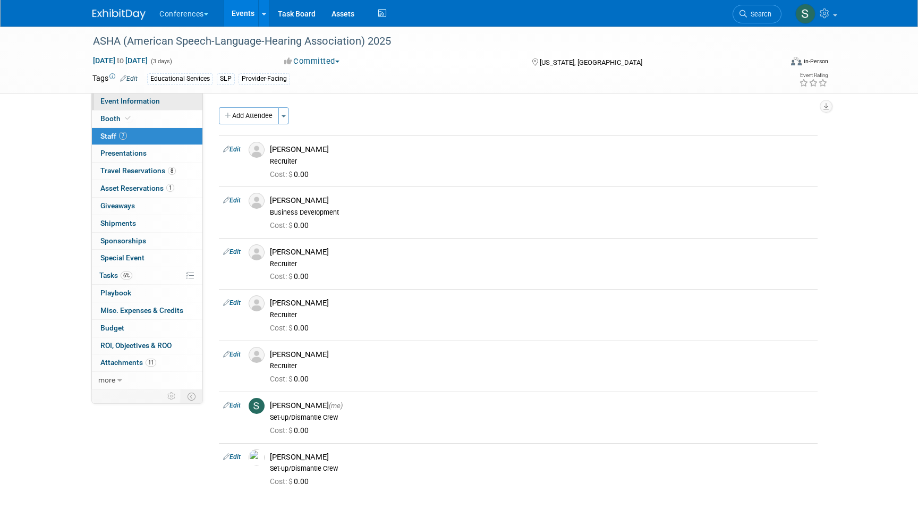
click at [151, 104] on span "Event Information" at bounding box center [129, 101] width 59 height 8
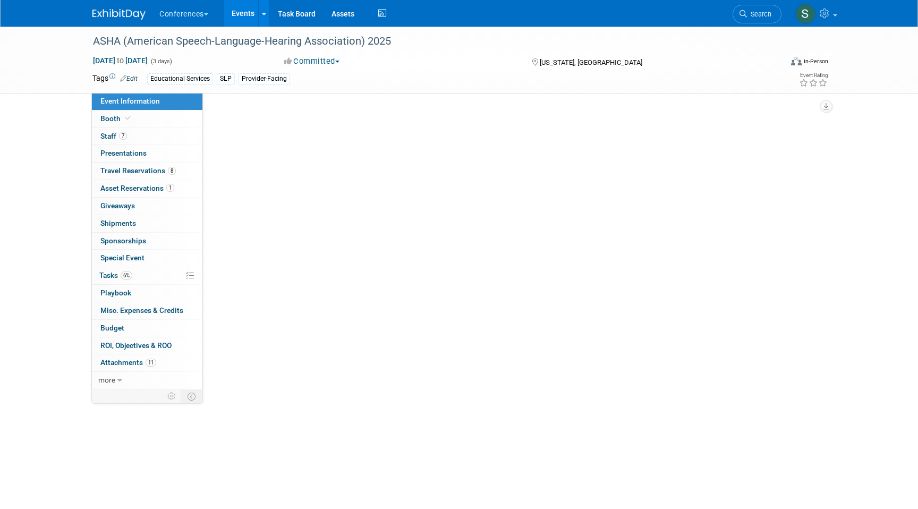
select select "Education"
select select "Clinician/Provider-facing"
select select "Sophie"
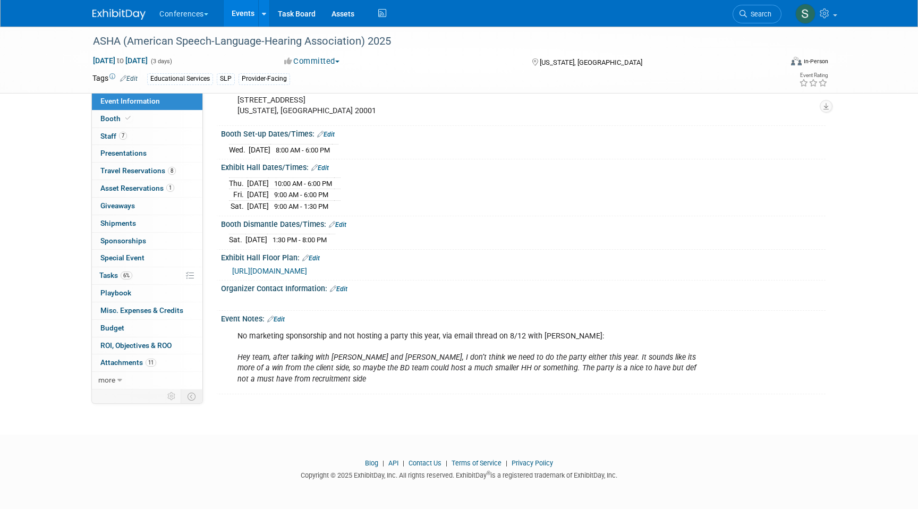
scroll to position [352, 0]
click at [148, 111] on link "Booth" at bounding box center [147, 118] width 110 height 17
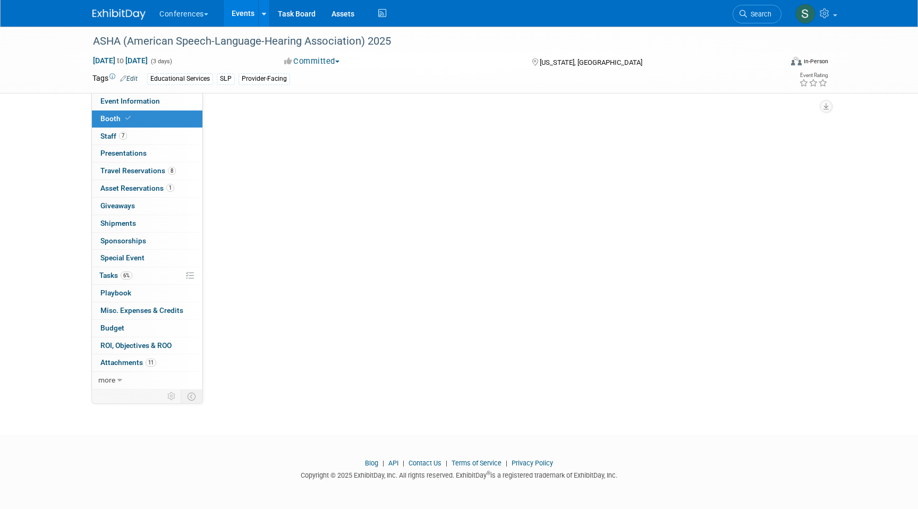
scroll to position [0, 0]
select select "10'x20'"
select select "Yes"
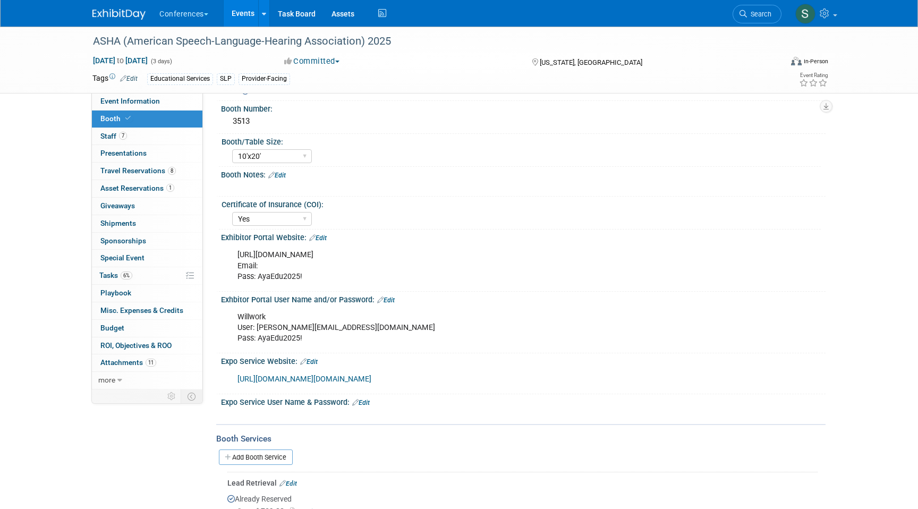
scroll to position [79, 0]
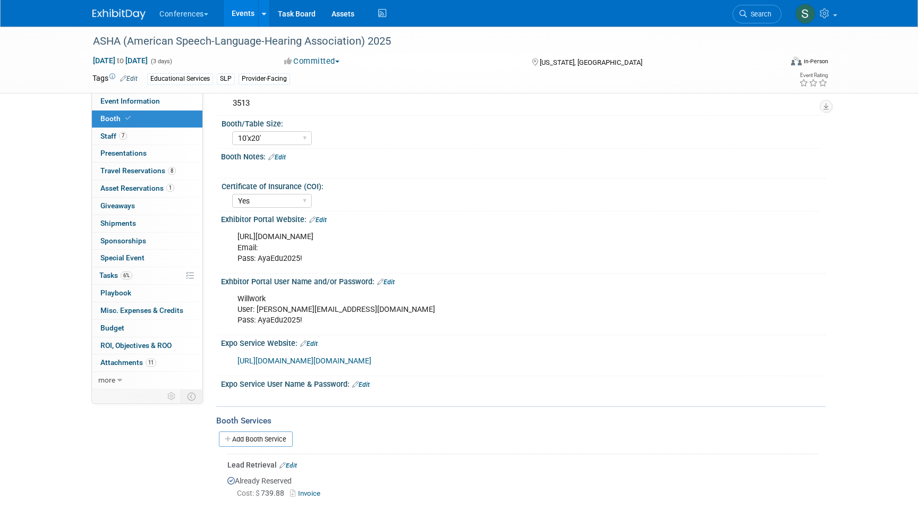
click at [306, 365] on link "[URL][DOMAIN_NAME][DOMAIN_NAME]" at bounding box center [304, 360] width 134 height 9
drag, startPoint x: 259, startPoint y: 322, endPoint x: 338, endPoint y: 321, distance: 78.6
click at [338, 322] on div "Willwork User: sophie.buffo@ayahealthcare.com Pass: AyaEdu2025!" at bounding box center [469, 309] width 479 height 42
copy div "AyaEdu2025!"
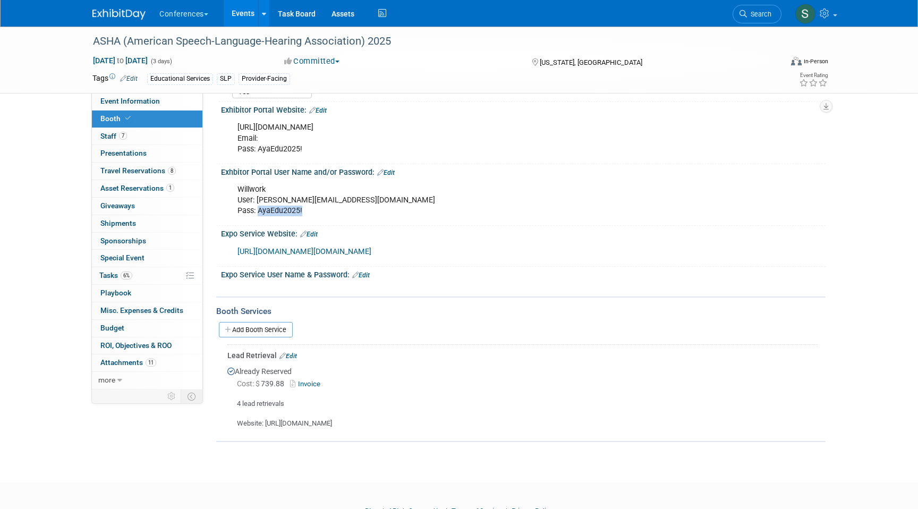
scroll to position [245, 0]
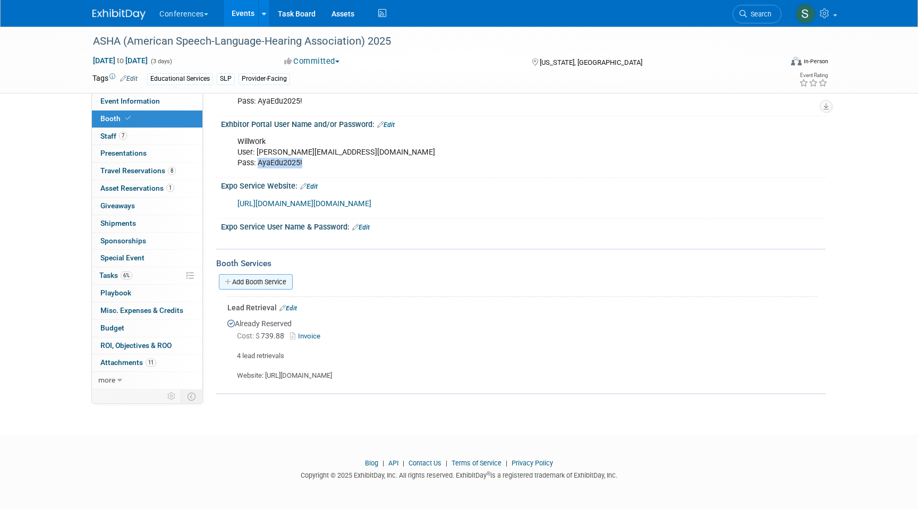
click at [267, 281] on link "Add Booth Service" at bounding box center [256, 281] width 74 height 15
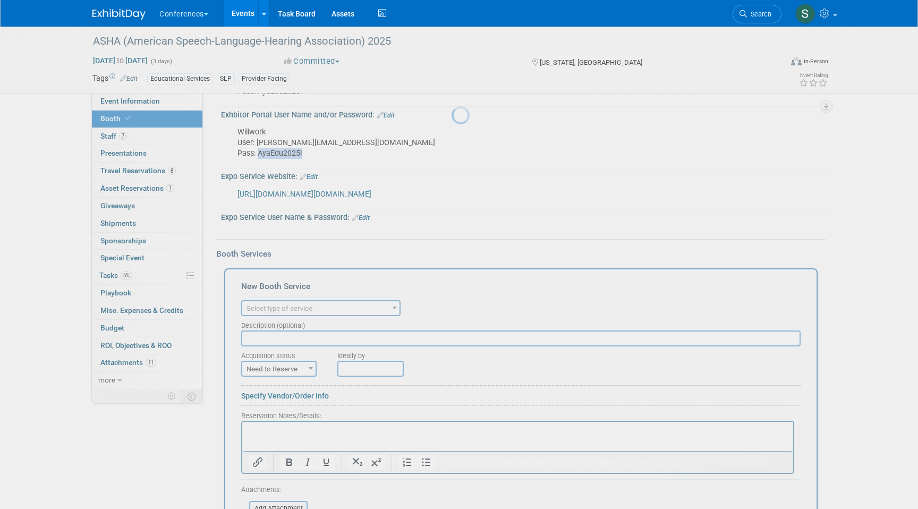
scroll to position [0, 0]
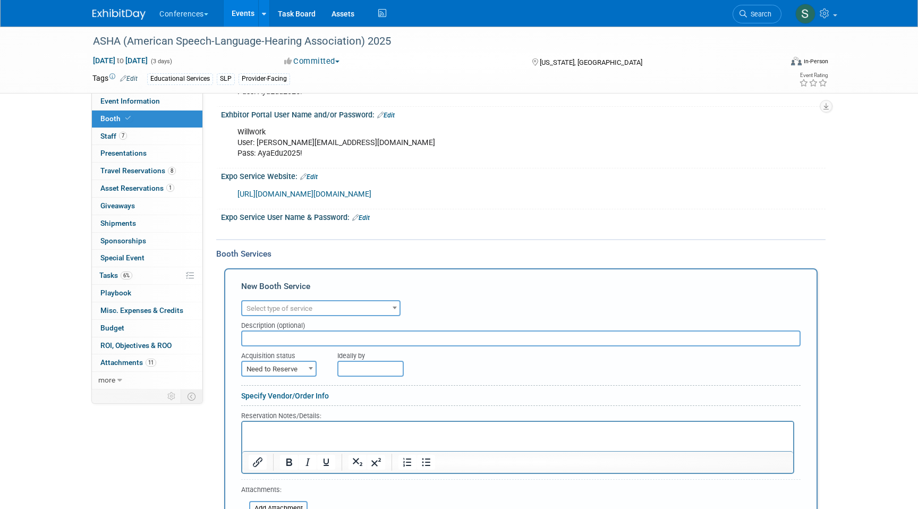
click at [286, 312] on span "Select type of service" at bounding box center [279, 308] width 66 height 8
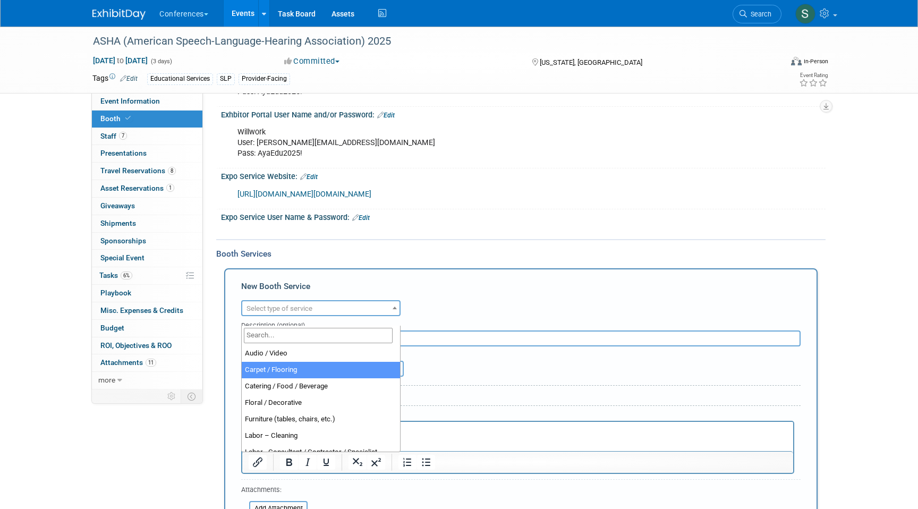
select select "4"
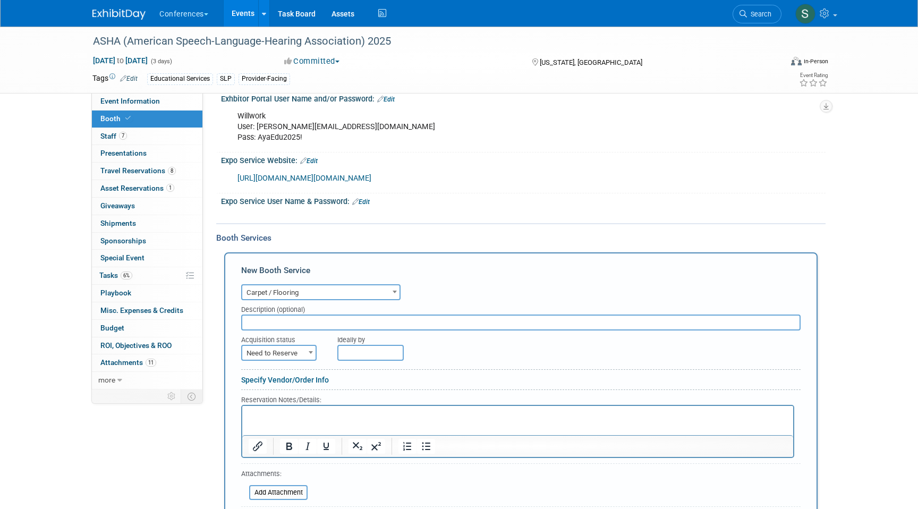
scroll to position [272, 0]
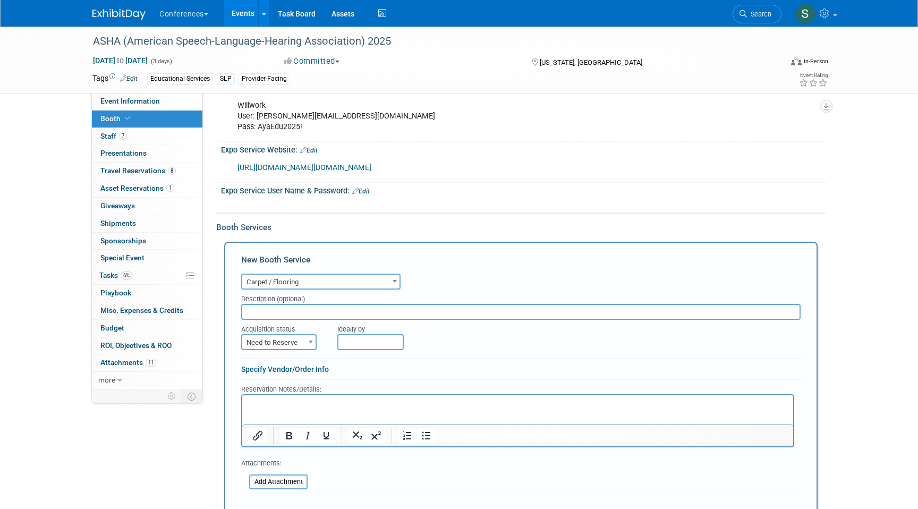
click at [272, 320] on input "text" at bounding box center [520, 312] width 559 height 16
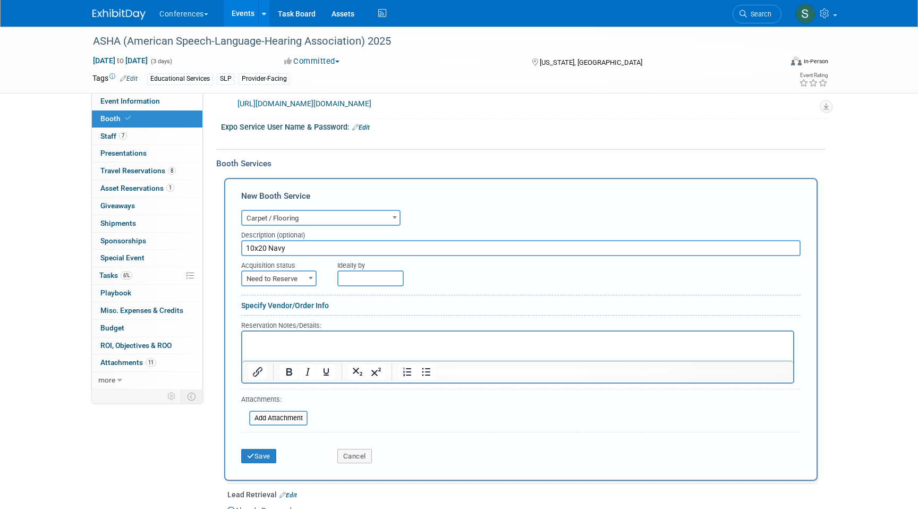
scroll to position [347, 0]
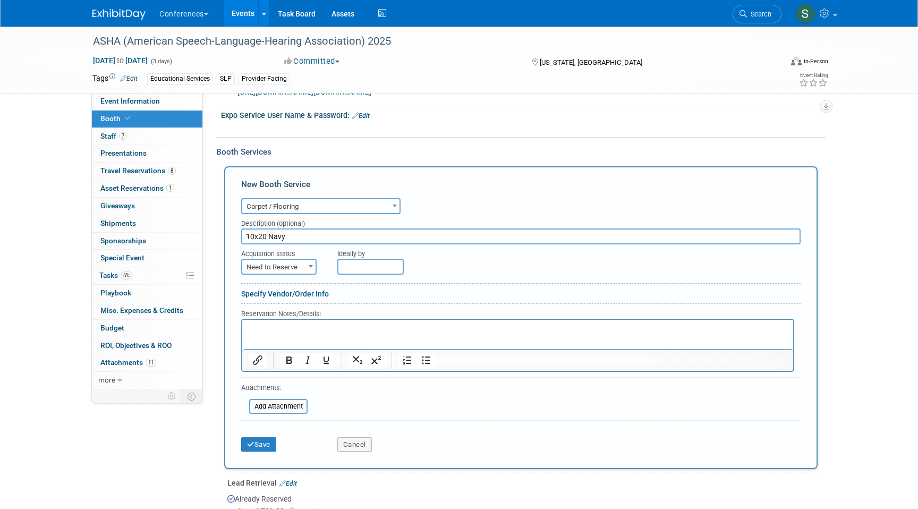
type input "10x20 Navy"
click at [284, 285] on form "Audio / Video Carpet / Flooring Catering / Food / Beverage Floral / Decorative …" at bounding box center [520, 326] width 559 height 262
click at [284, 275] on span "Need to Reserve" at bounding box center [278, 267] width 73 height 15
select select "2"
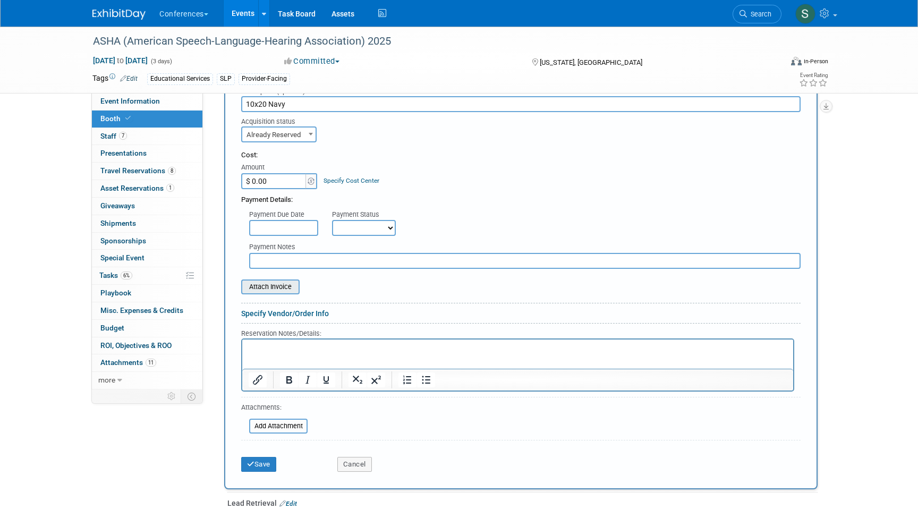
scroll to position [481, 0]
click at [263, 353] on html at bounding box center [517, 345] width 551 height 14
click at [256, 471] on button "Save" at bounding box center [258, 463] width 35 height 15
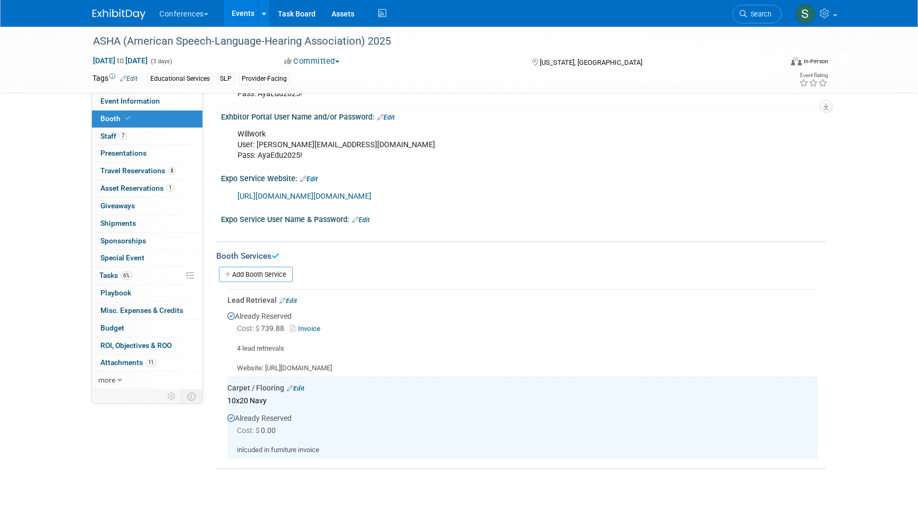
scroll to position [242, 0]
click at [258, 283] on link "Add Booth Service" at bounding box center [256, 275] width 74 height 15
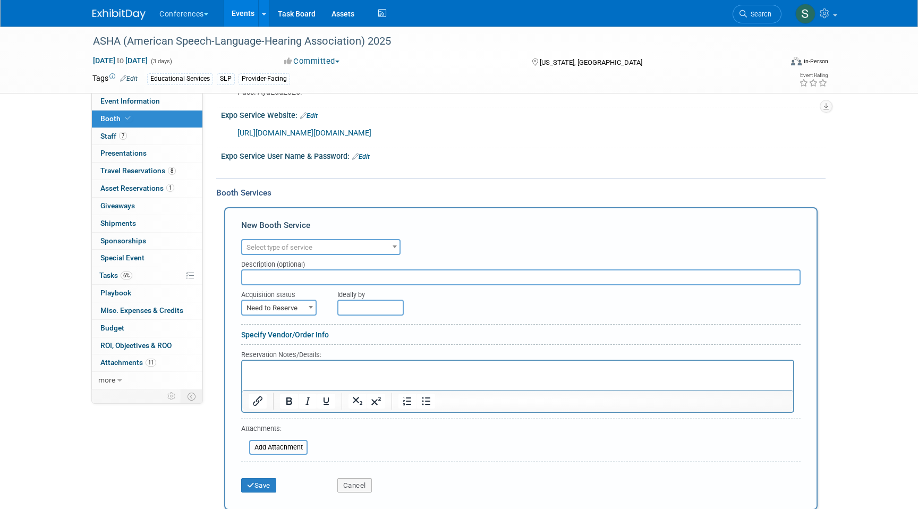
scroll to position [316, 0]
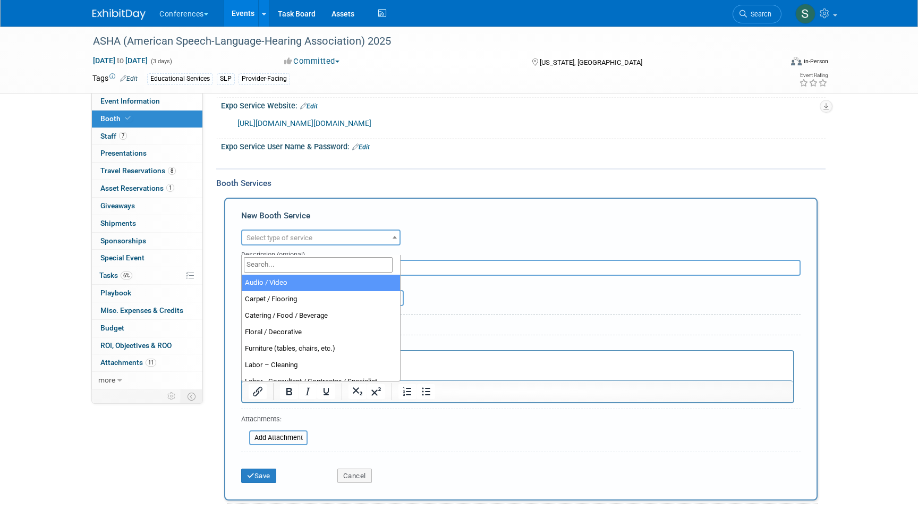
click at [325, 245] on span "Select type of service" at bounding box center [320, 238] width 157 height 15
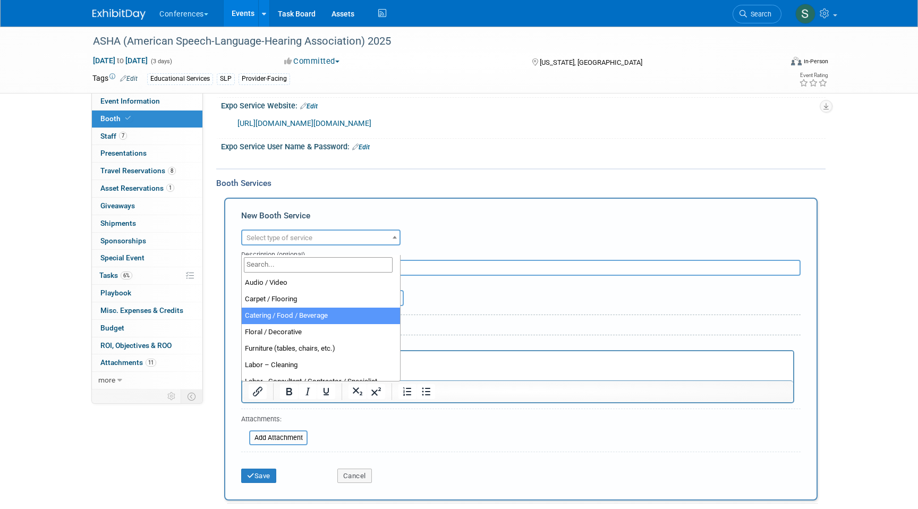
scroll to position [27, 0]
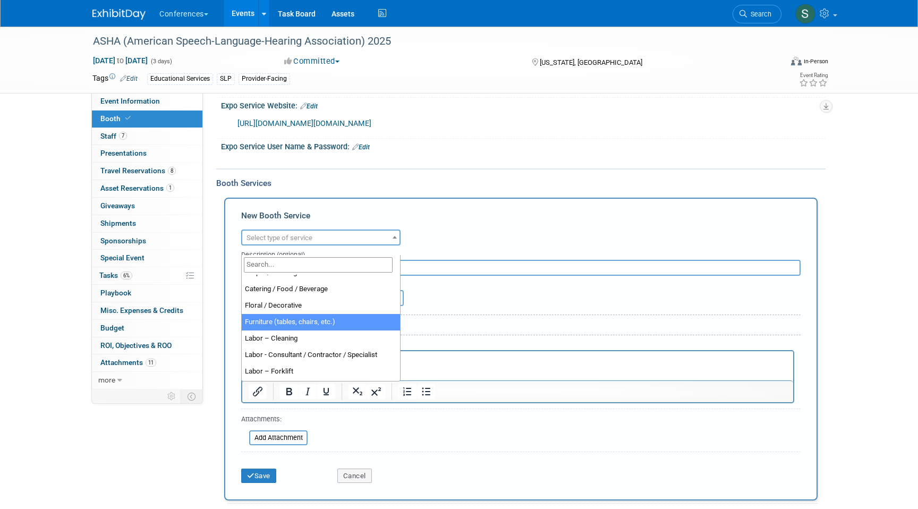
select select "6"
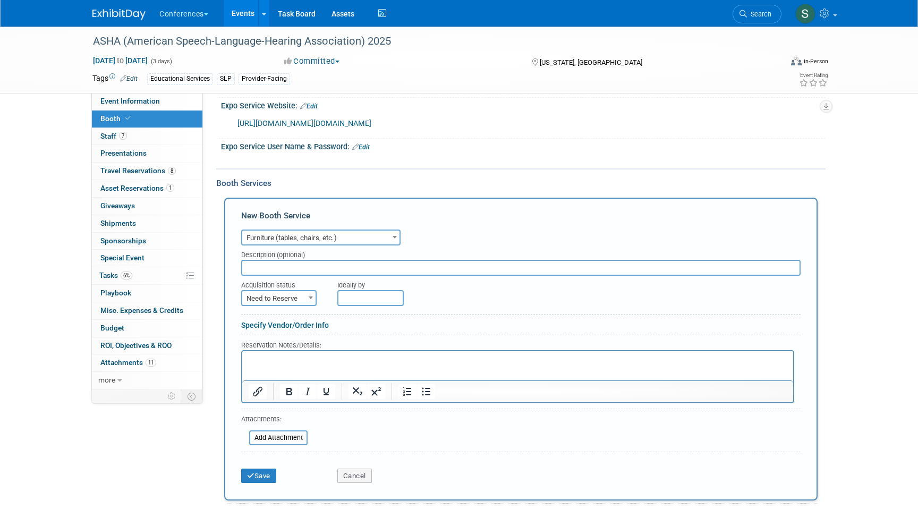
click at [296, 306] on span "Need to Reserve" at bounding box center [278, 298] width 73 height 15
select select "2"
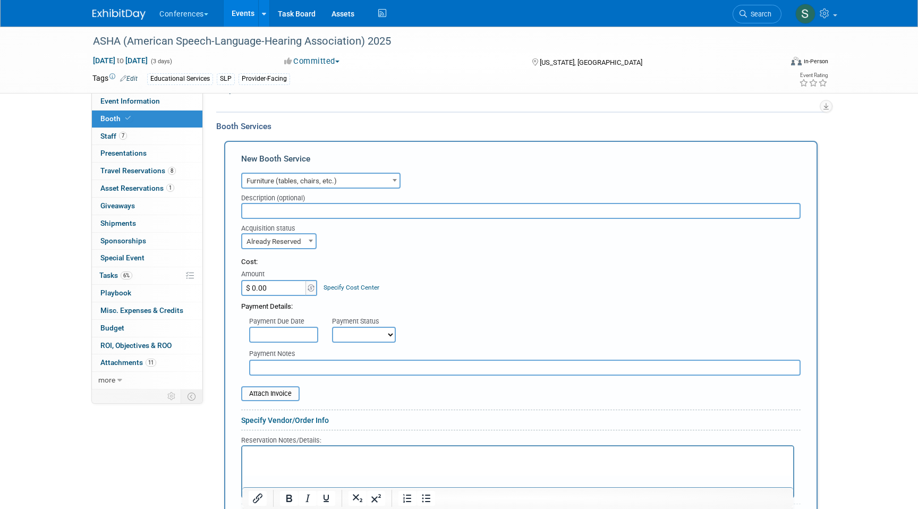
scroll to position [379, 0]
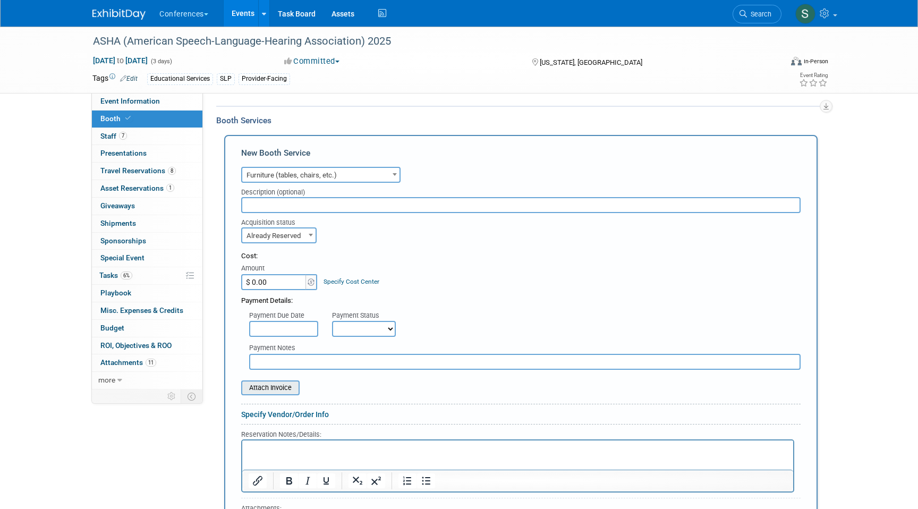
click at [282, 394] on input "file" at bounding box center [235, 387] width 126 height 13
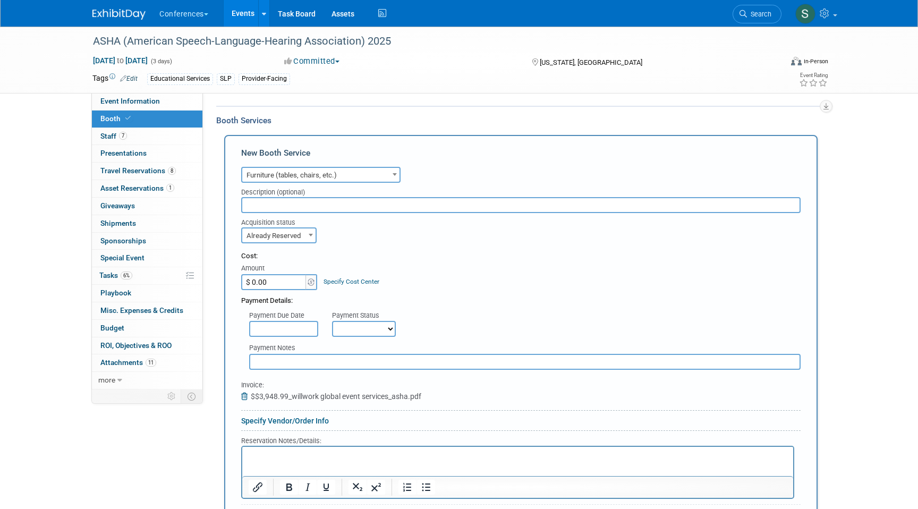
click at [263, 289] on input "$ 0.00" at bounding box center [274, 282] width 66 height 16
click at [261, 290] on input "$ 0" at bounding box center [274, 282] width 66 height 16
type input "$ 3,948.99"
click at [352, 290] on td "Specify Cost Center Cost Center -- Not Specified -- Aya Education Aya Healthcar…" at bounding box center [348, 275] width 61 height 29
click at [351, 285] on link "Specify Cost Center" at bounding box center [351, 281] width 56 height 7
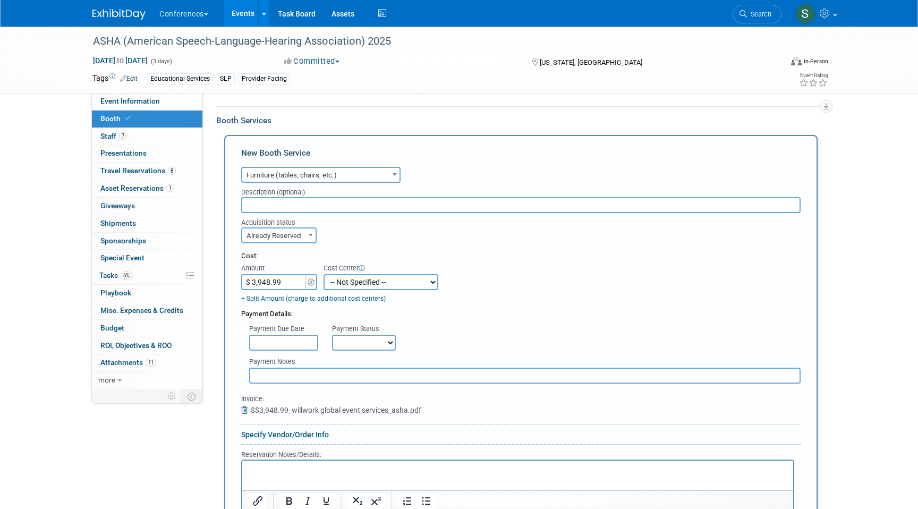
click at [356, 290] on select "-- Not Specified -- Aya Education Aya Healthcare Aya Locums Bespoke Corporate D…" at bounding box center [380, 282] width 115 height 16
select select "18965871"
click at [323, 283] on select "-- Not Specified -- Aya Education Aya Healthcare Aya Locums Bespoke Corporate D…" at bounding box center [380, 282] width 115 height 16
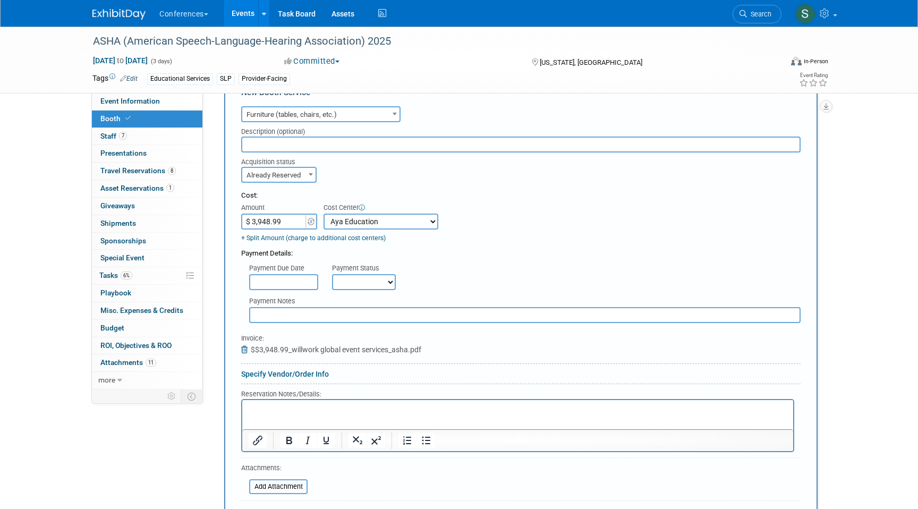
scroll to position [444, 0]
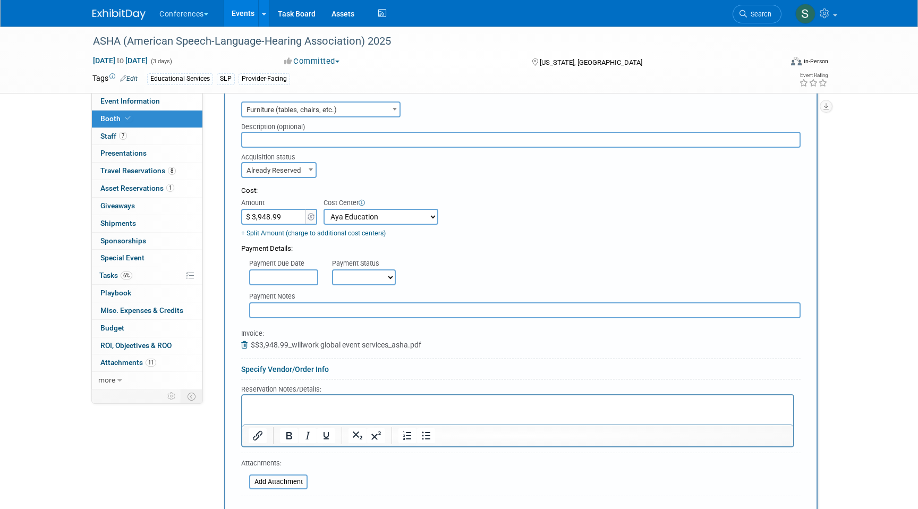
click at [282, 408] on p "Rich Text Area. Press ALT-0 for help." at bounding box center [518, 404] width 539 height 10
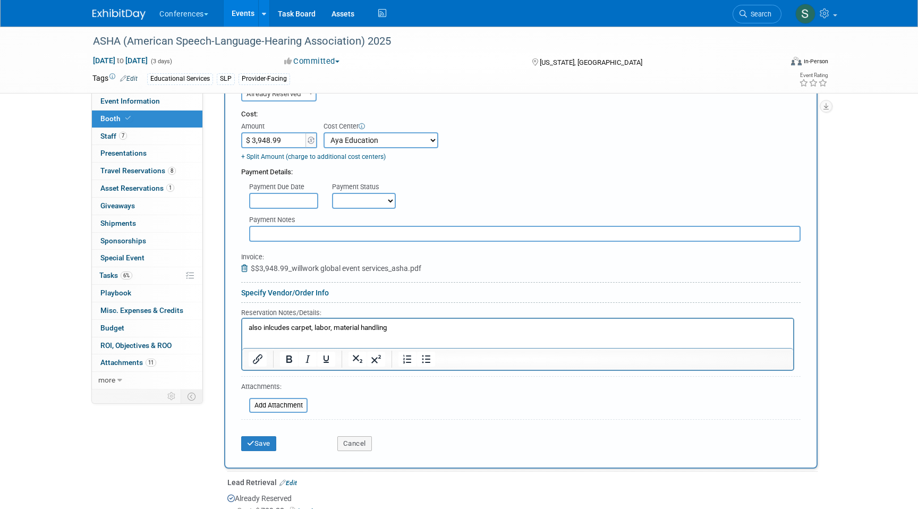
scroll to position [535, 0]
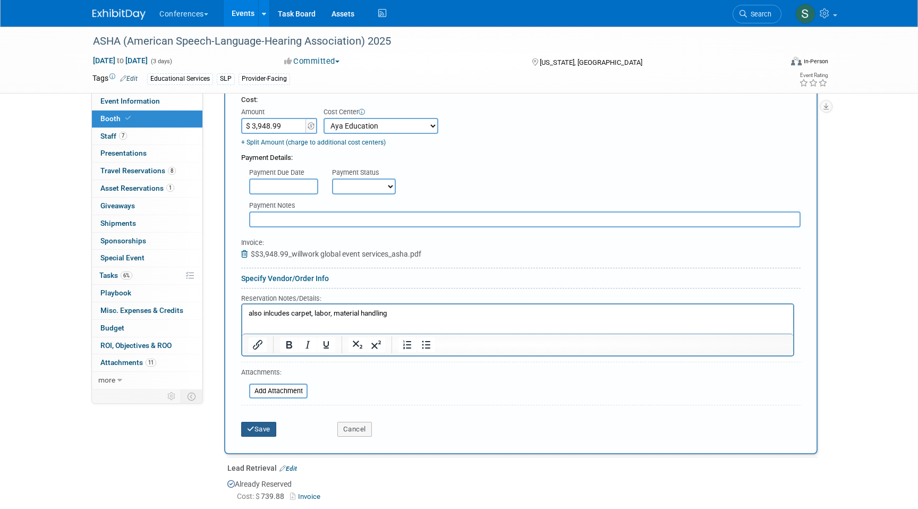
click at [255, 437] on button "Save" at bounding box center [258, 429] width 35 height 15
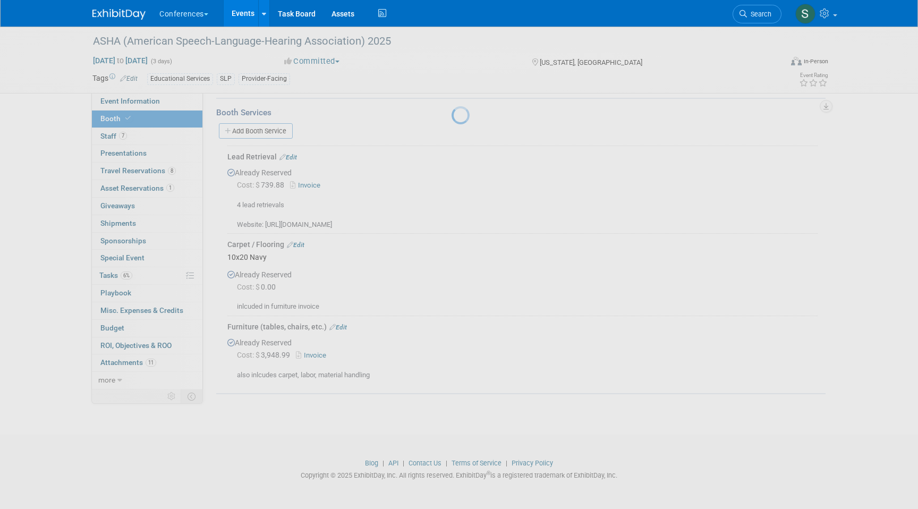
scroll to position [395, 0]
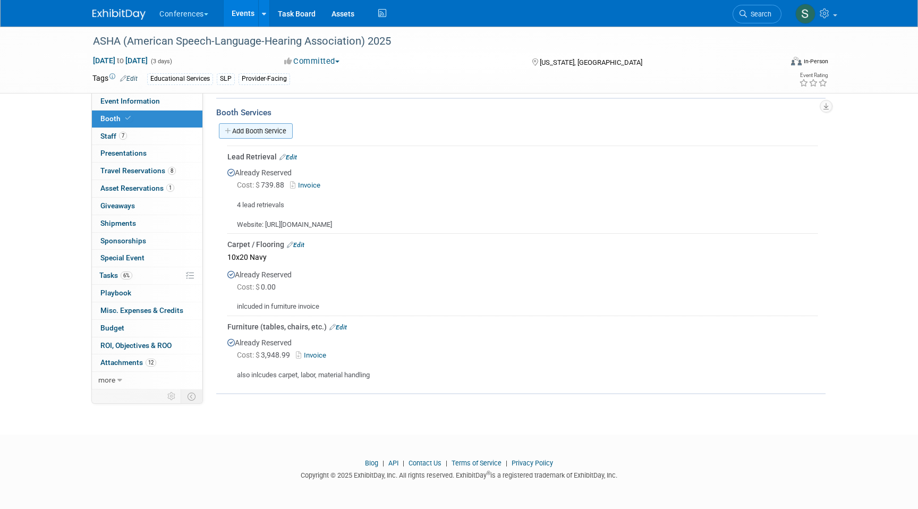
click at [260, 128] on link "Add Booth Service" at bounding box center [256, 130] width 74 height 15
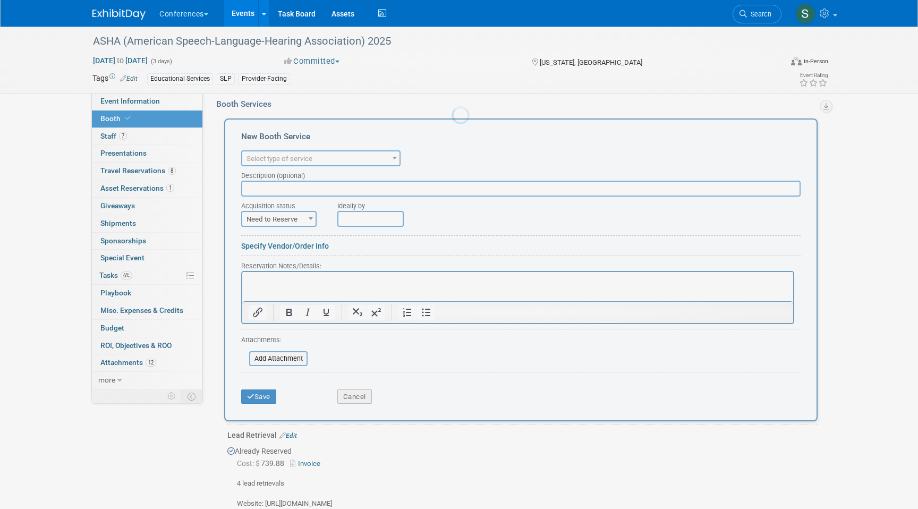
scroll to position [0, 0]
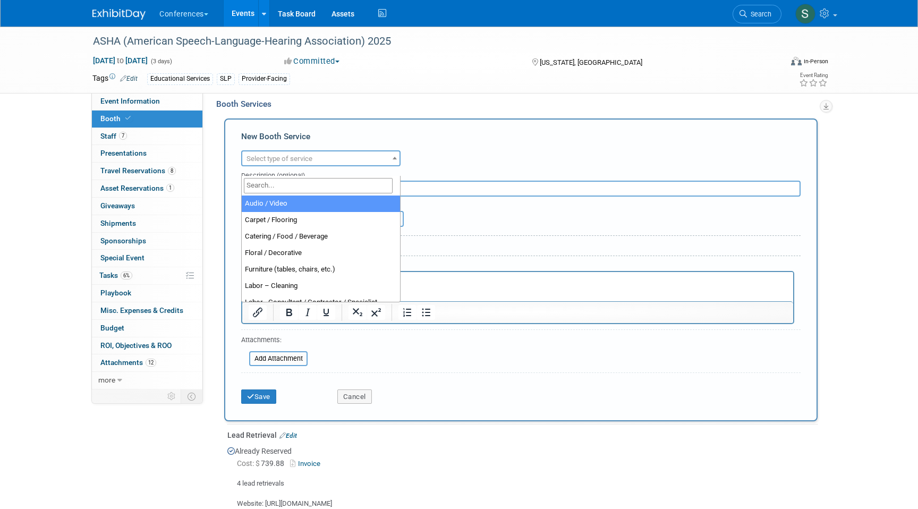
click at [283, 166] on span "Select type of service" at bounding box center [320, 158] width 157 height 15
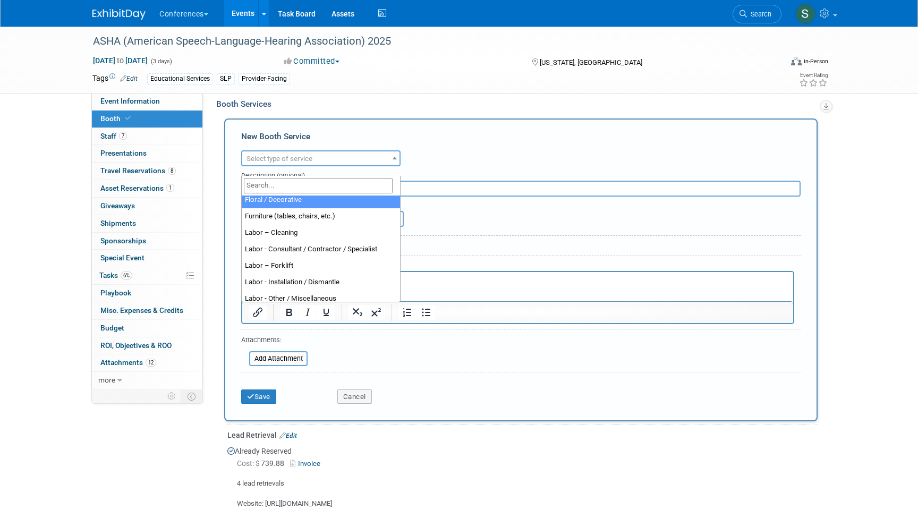
scroll to position [54, 0]
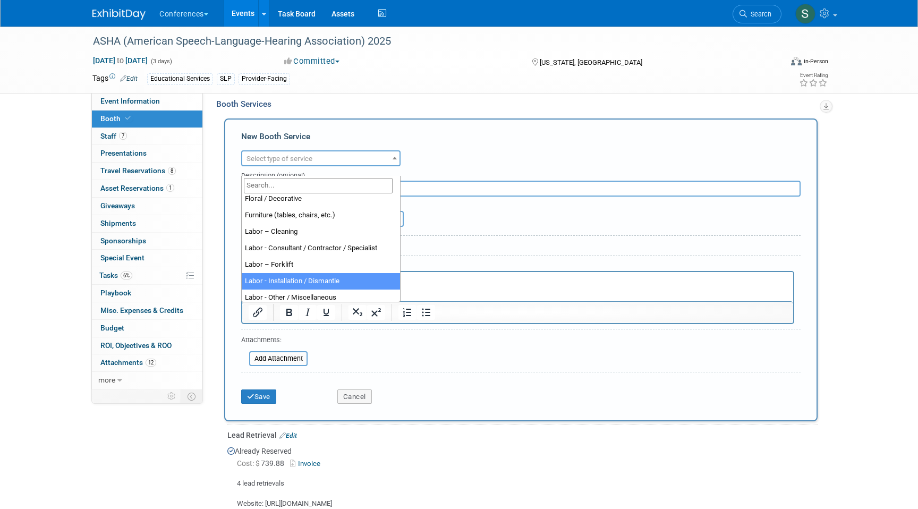
select select "11"
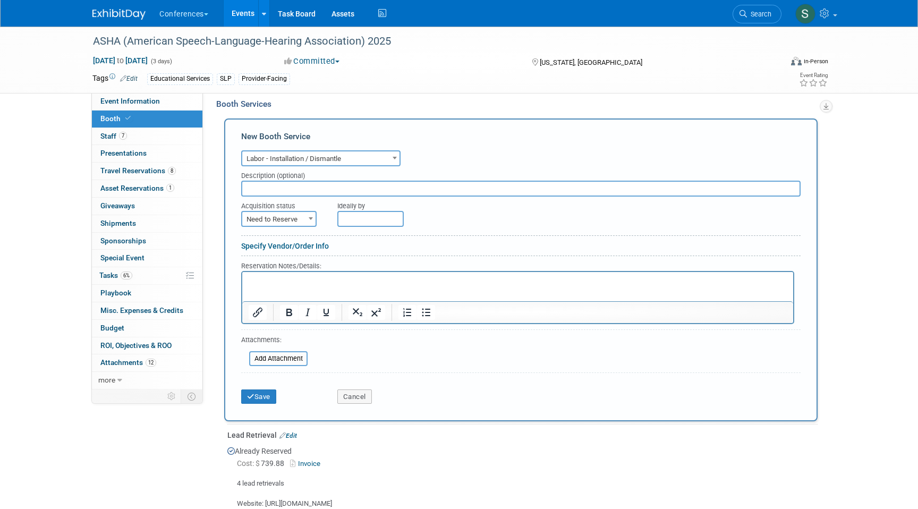
click at [280, 227] on span "Need to Reserve" at bounding box center [278, 219] width 73 height 15
select select "2"
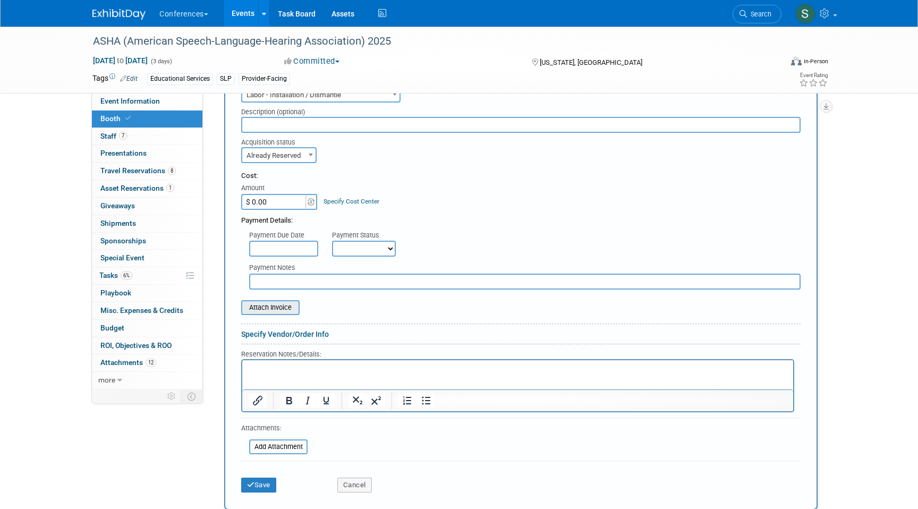
scroll to position [474, 0]
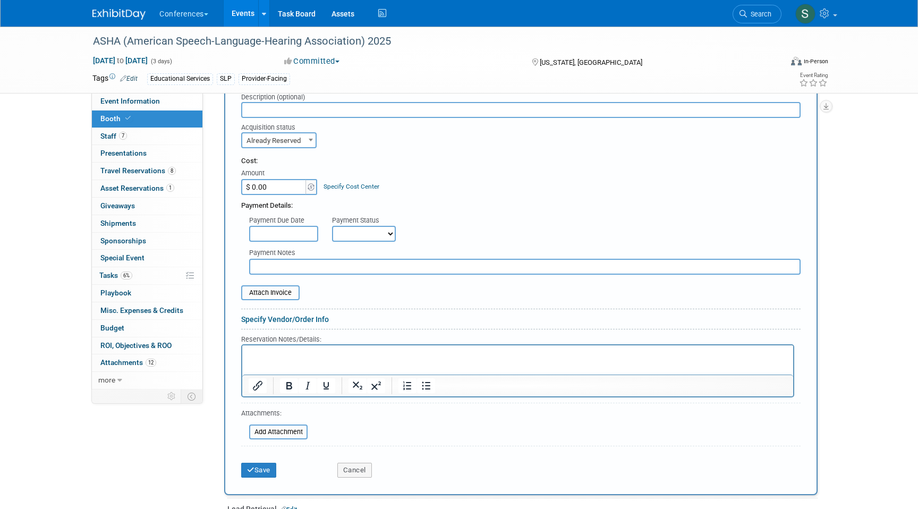
click at [271, 360] on html at bounding box center [517, 352] width 551 height 14
click at [289, 356] on p "included in furniture invoice" at bounding box center [518, 354] width 539 height 10
copy p "included in furniture invoice"
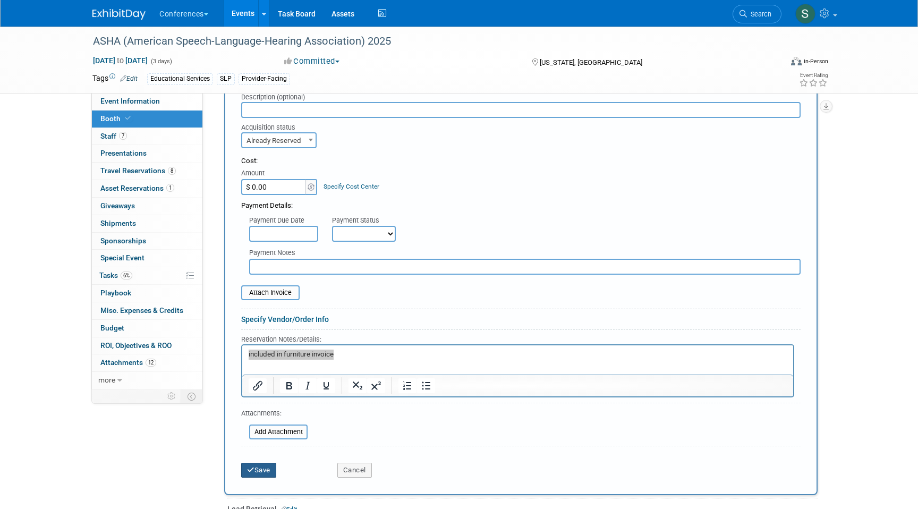
click at [263, 476] on button "Save" at bounding box center [258, 470] width 35 height 15
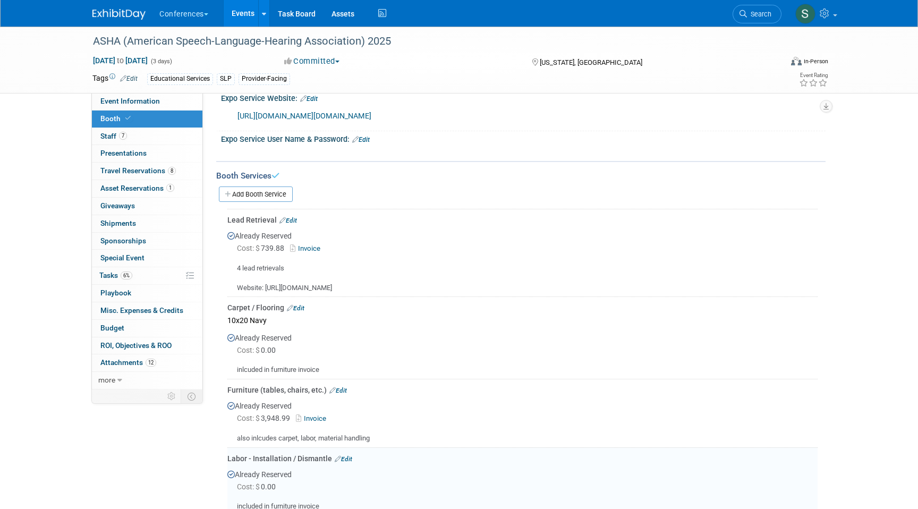
scroll to position [326, 0]
click at [259, 200] on link "Add Booth Service" at bounding box center [256, 191] width 74 height 15
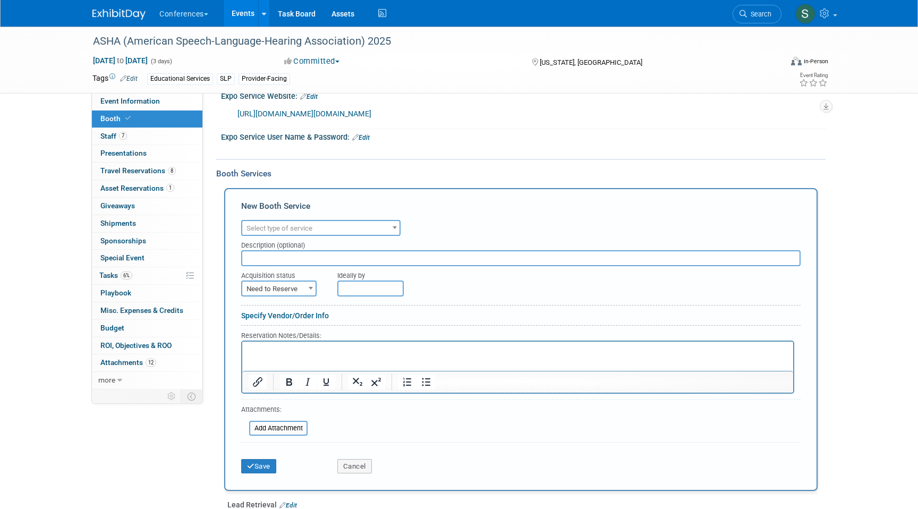
scroll to position [390, 0]
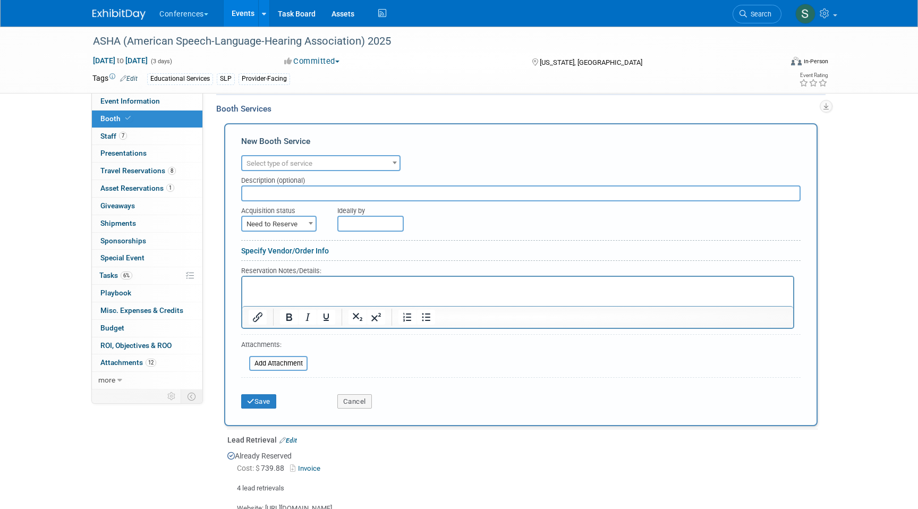
click at [282, 171] on span "Select type of service" at bounding box center [320, 163] width 157 height 15
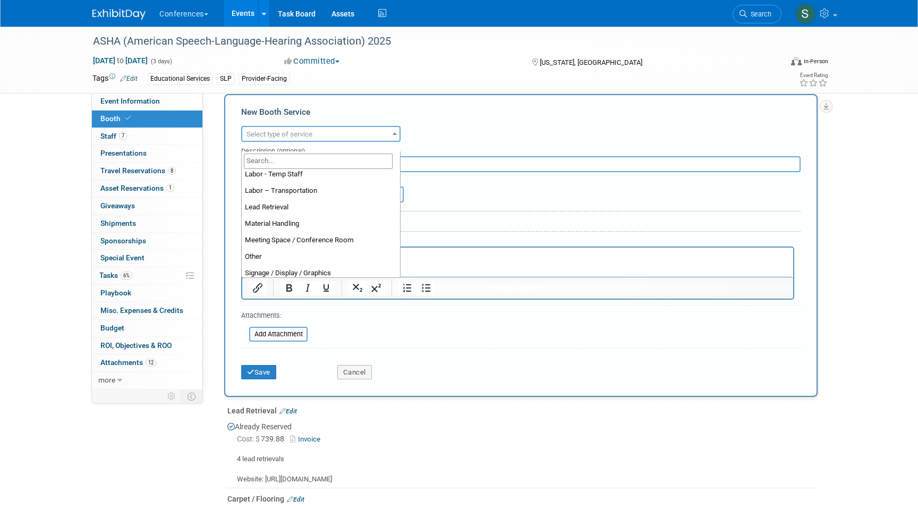
scroll to position [198, 0]
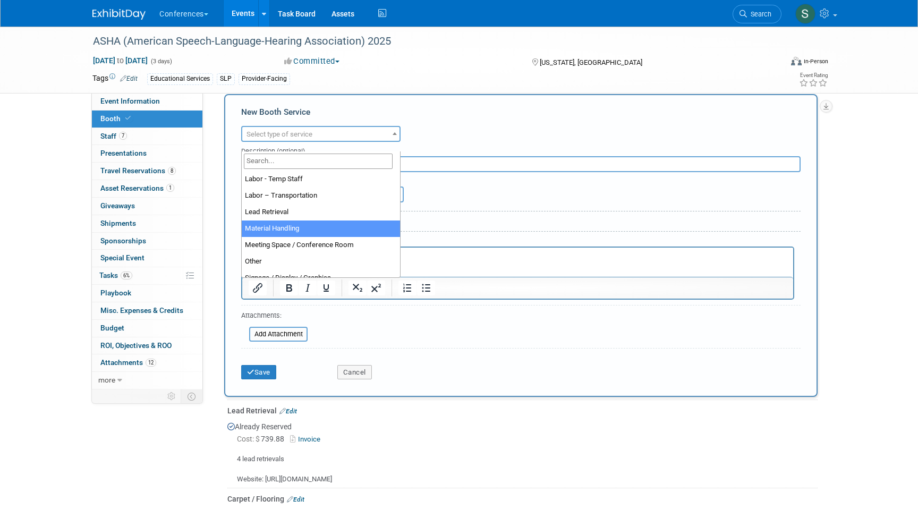
select select "10"
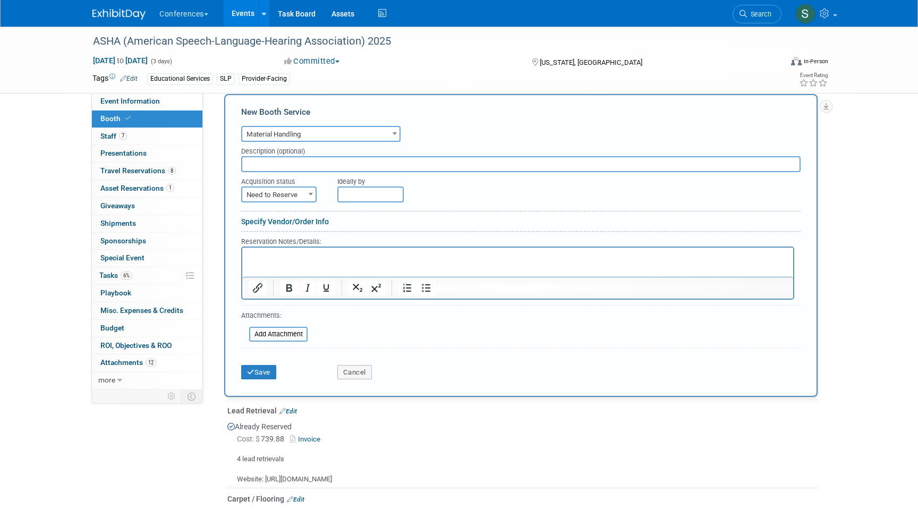
click at [267, 172] on input "text" at bounding box center [520, 164] width 559 height 16
click at [257, 260] on p "Rich Text Area. Press ALT-0 for help." at bounding box center [518, 256] width 539 height 10
click at [276, 202] on span "Need to Reserve" at bounding box center [278, 194] width 73 height 15
select select "2"
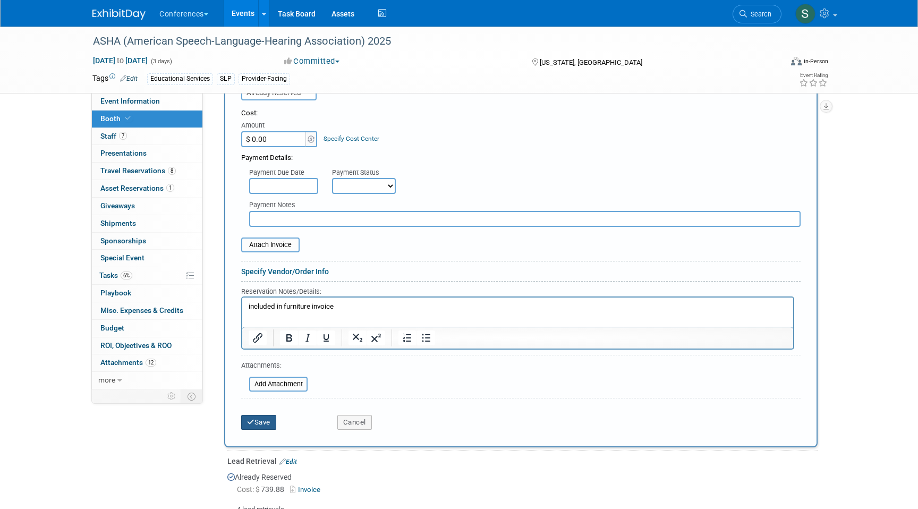
click at [260, 426] on button "Save" at bounding box center [258, 422] width 35 height 15
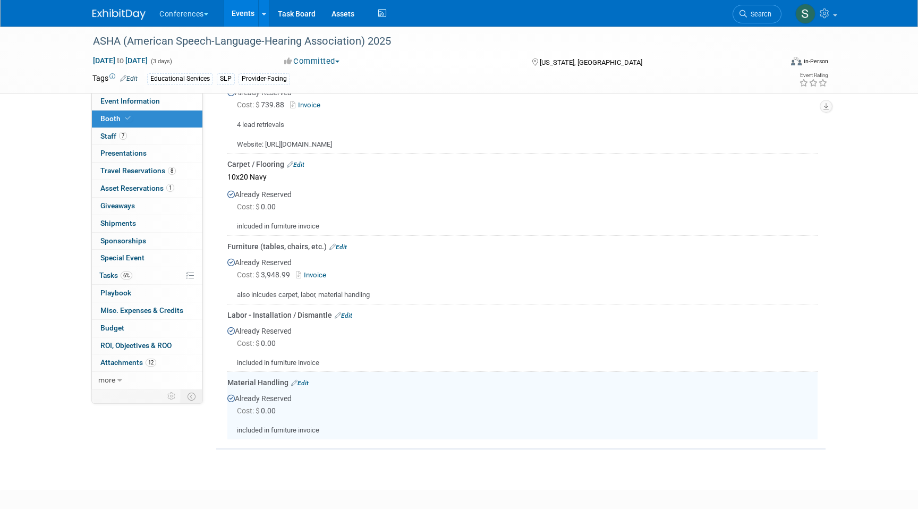
scroll to position [452, 0]
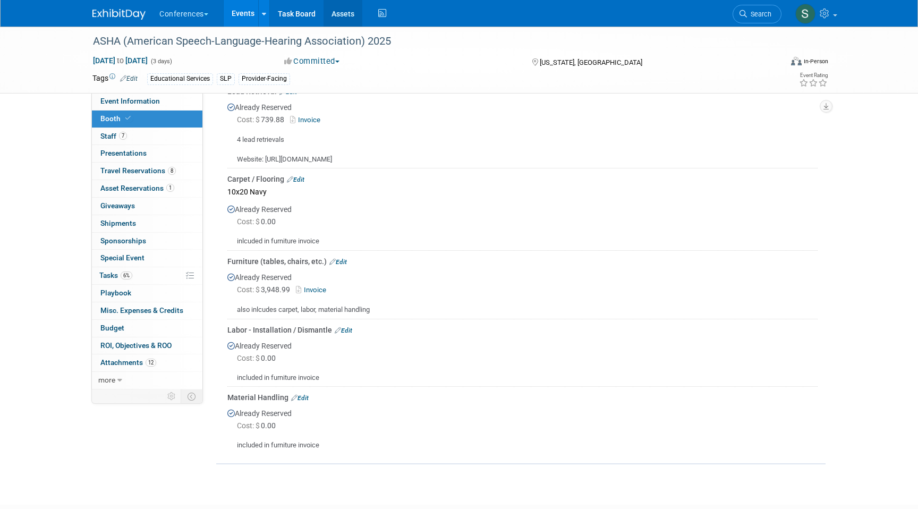
click at [348, 5] on link "Assets" at bounding box center [342, 13] width 39 height 27
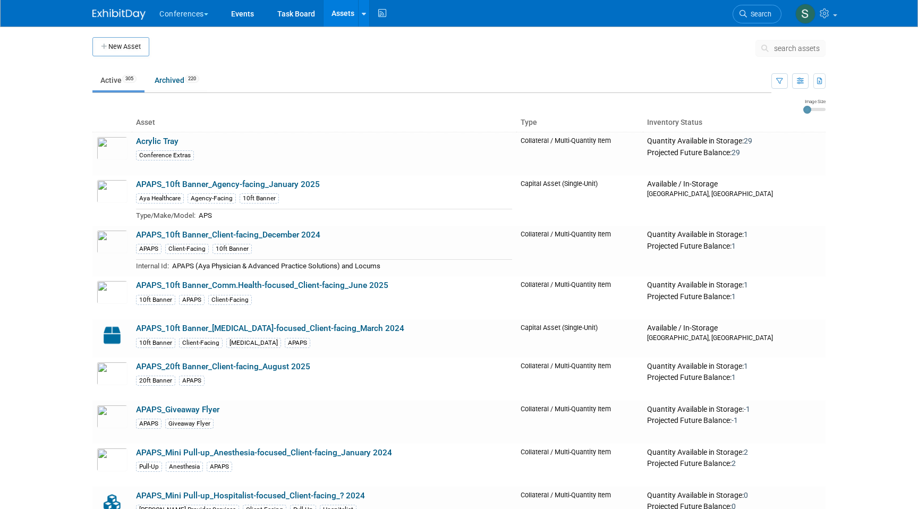
click at [785, 50] on span "search assets" at bounding box center [797, 48] width 46 height 8
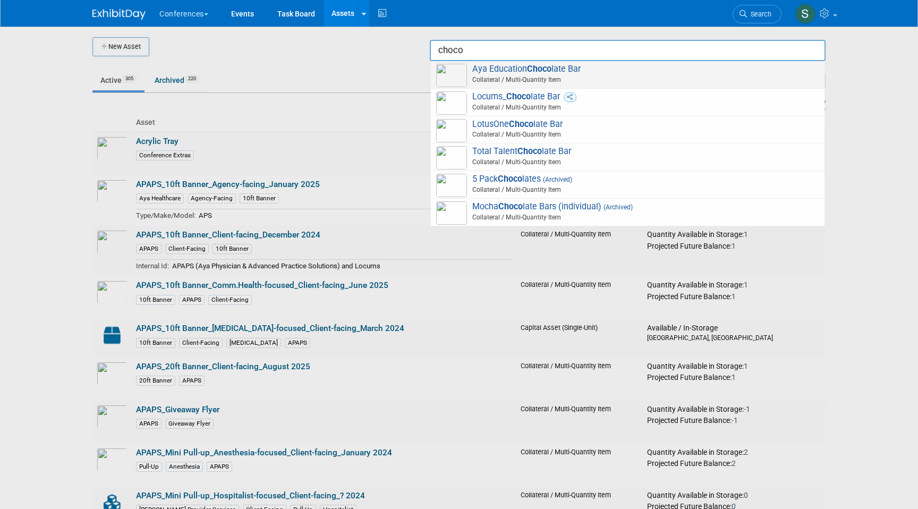
click at [564, 75] on span "Collateral / Multi-Quantity Item" at bounding box center [629, 80] width 380 height 10
type input "Aya Education Chocolate Bar"
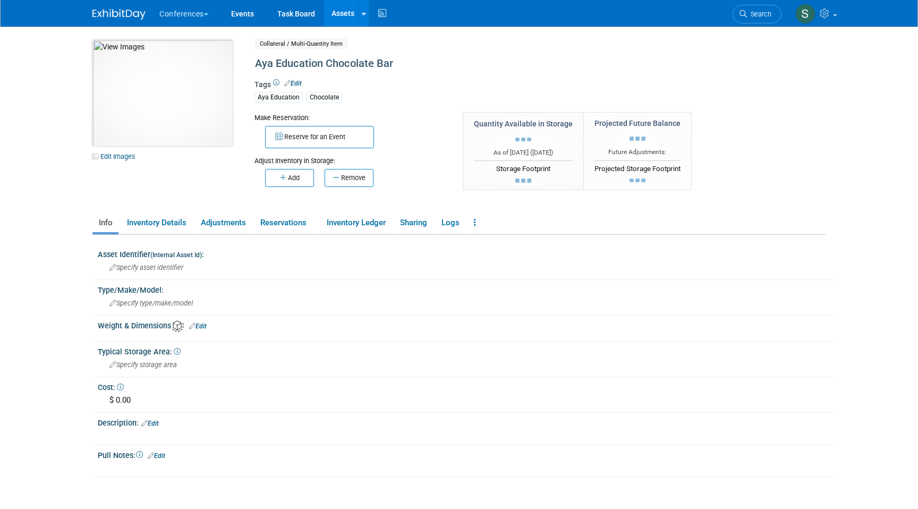
click at [140, 73] on img at bounding box center [162, 93] width 140 height 106
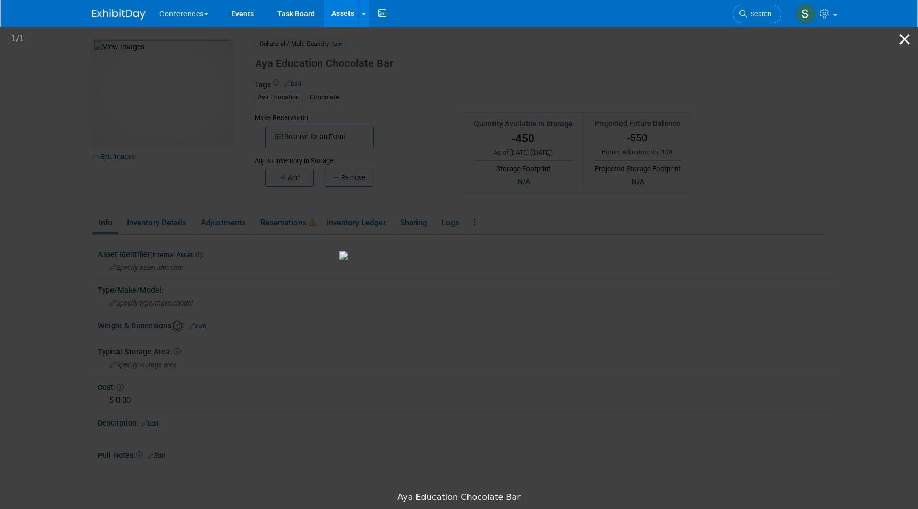
click at [899, 47] on button "Close gallery" at bounding box center [904, 39] width 27 height 25
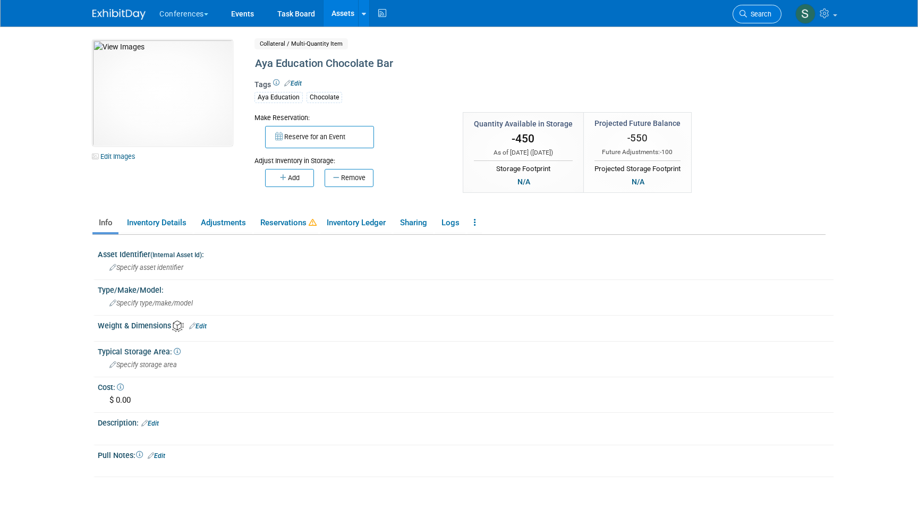
click at [755, 18] on link "Search" at bounding box center [756, 14] width 49 height 19
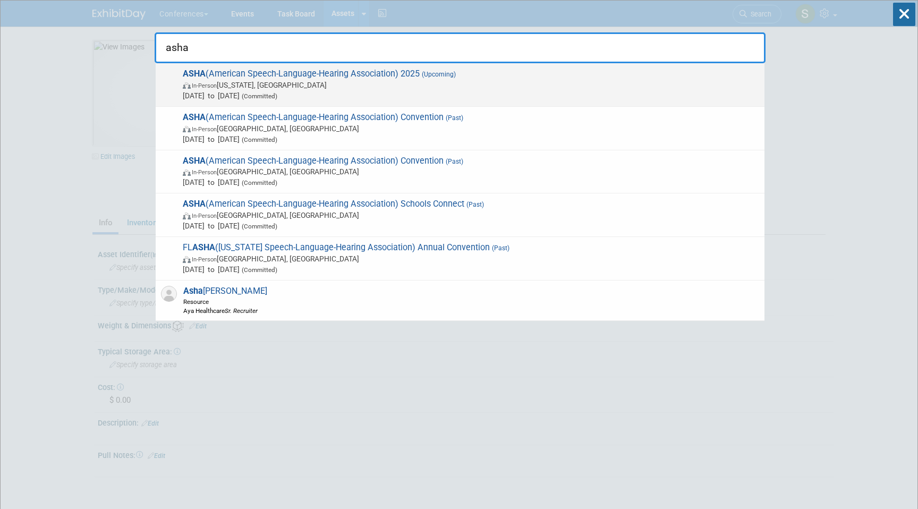
type input "asha"
click at [438, 70] on span "ASHA (American Speech-Language-Hearing Association) 2025 (Upcoming) In-Person […" at bounding box center [469, 85] width 579 height 32
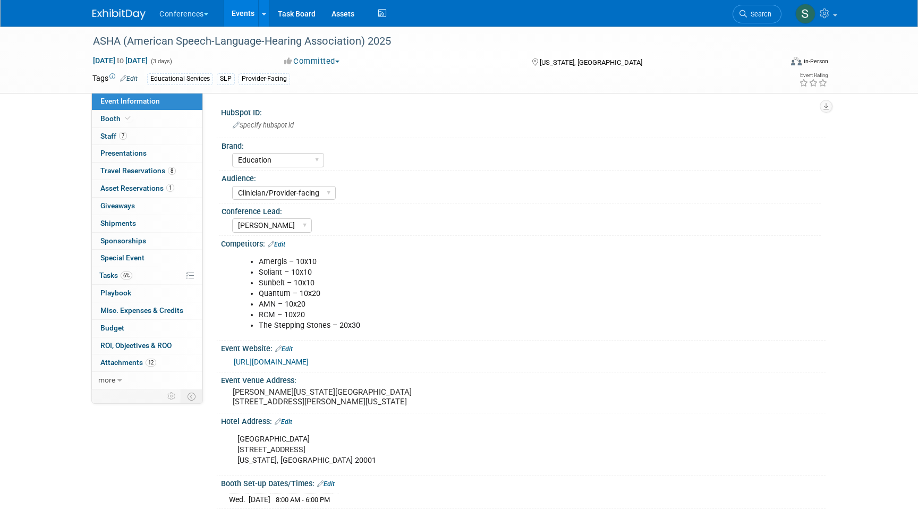
select select "Education"
select select "Clinician/Provider-facing"
select select "[PERSON_NAME]"
click at [117, 271] on span "Tasks 6%" at bounding box center [115, 275] width 33 height 8
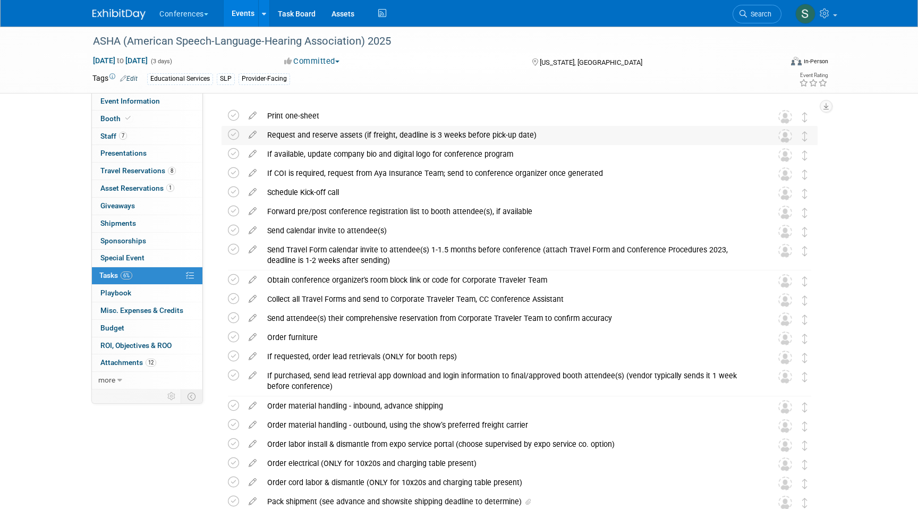
scroll to position [48, 0]
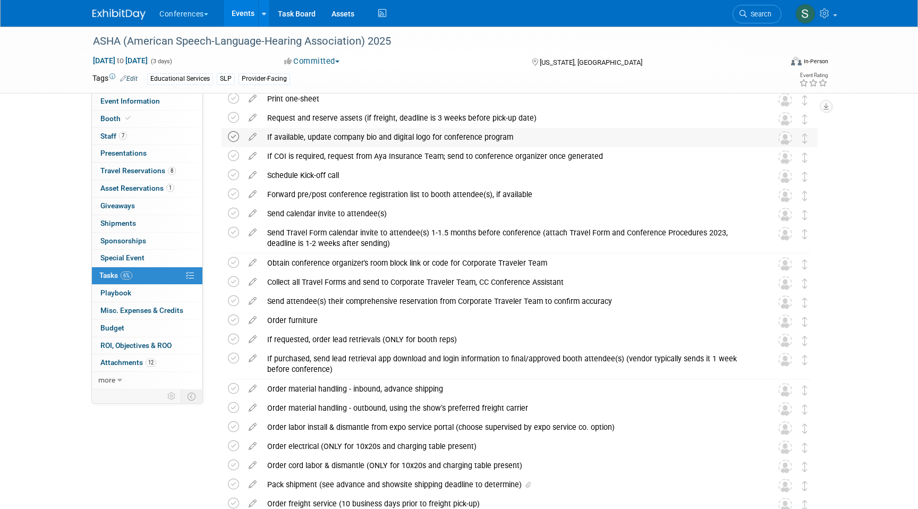
click at [233, 138] on icon at bounding box center [233, 136] width 11 height 11
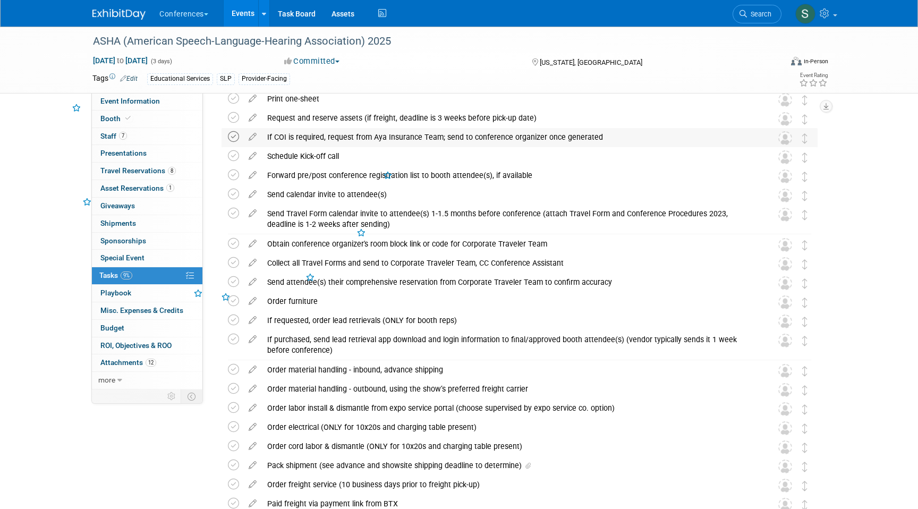
click at [231, 136] on icon at bounding box center [233, 136] width 11 height 11
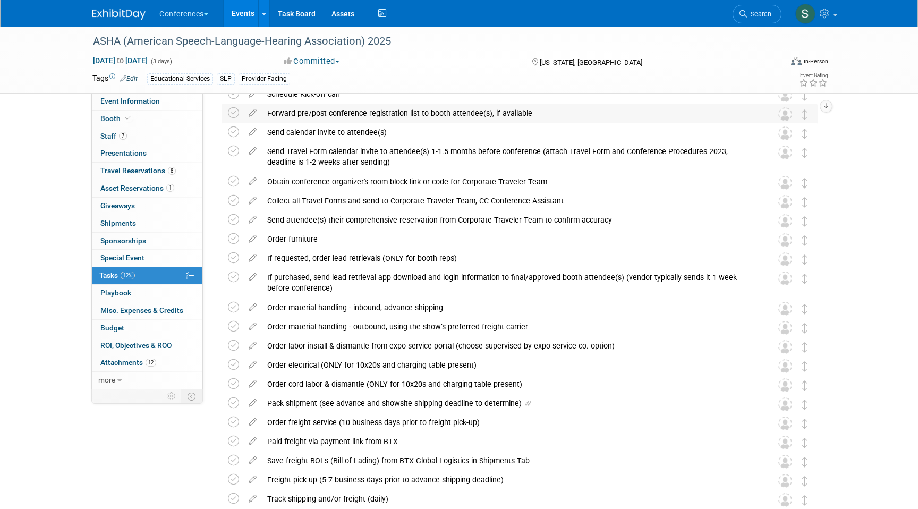
scroll to position [95, 0]
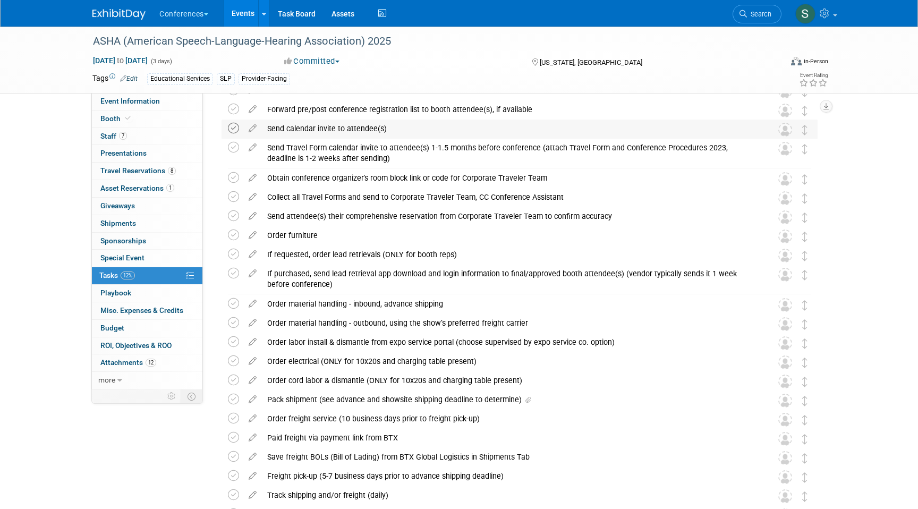
click at [233, 128] on icon at bounding box center [233, 128] width 11 height 11
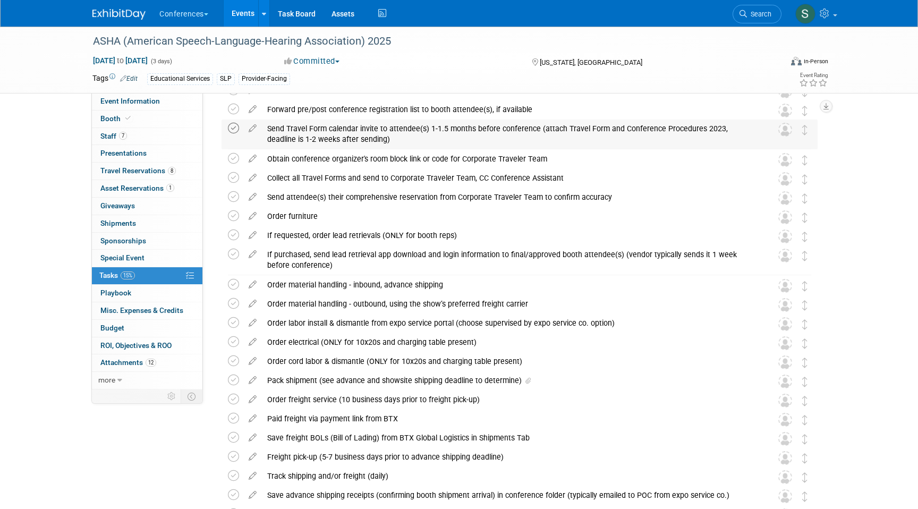
click at [231, 126] on icon at bounding box center [233, 128] width 11 height 11
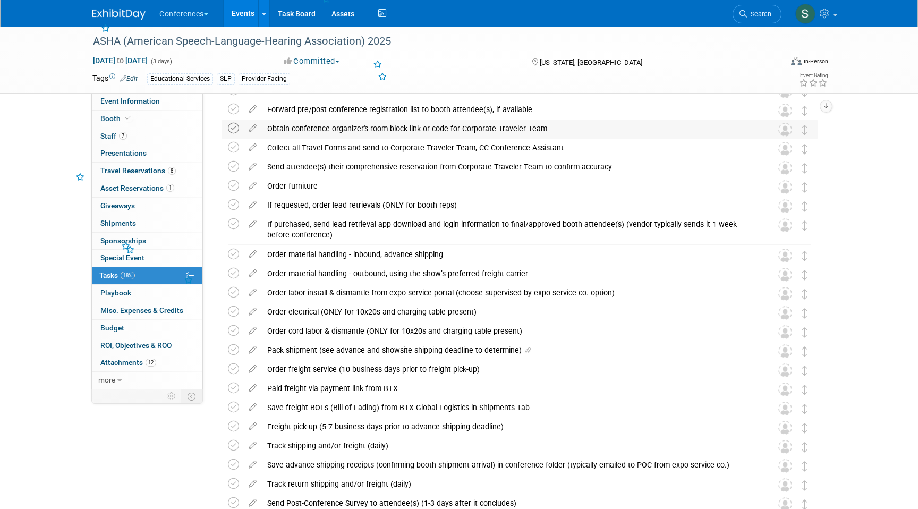
click at [232, 127] on icon at bounding box center [233, 128] width 11 height 11
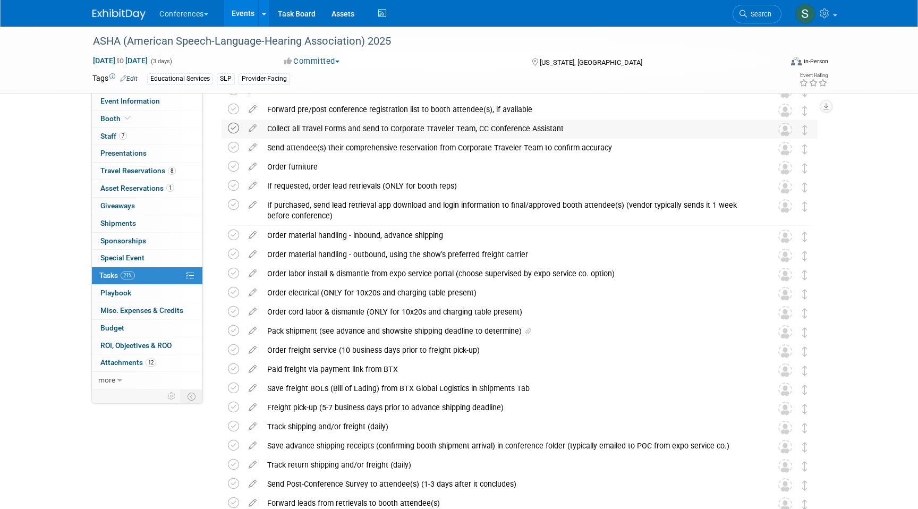
click at [232, 129] on icon at bounding box center [233, 128] width 11 height 11
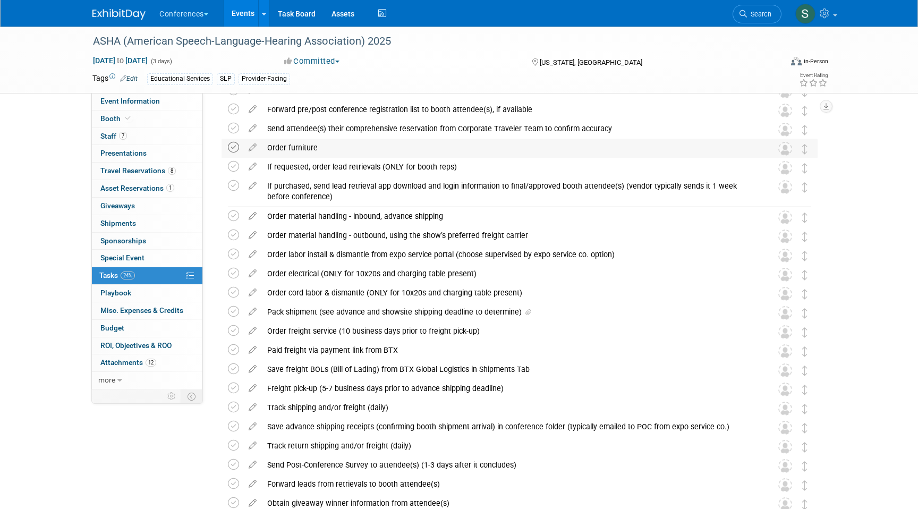
click at [235, 146] on icon at bounding box center [233, 147] width 11 height 11
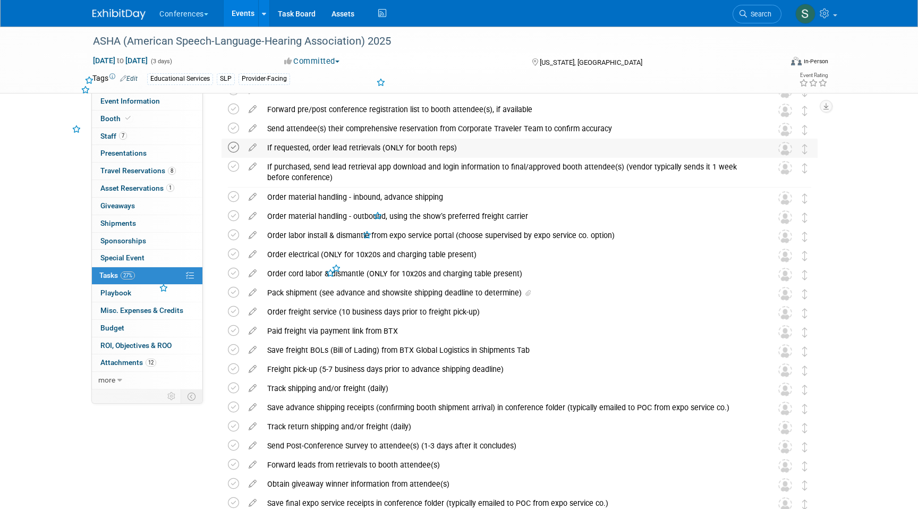
click at [231, 146] on icon at bounding box center [233, 147] width 11 height 11
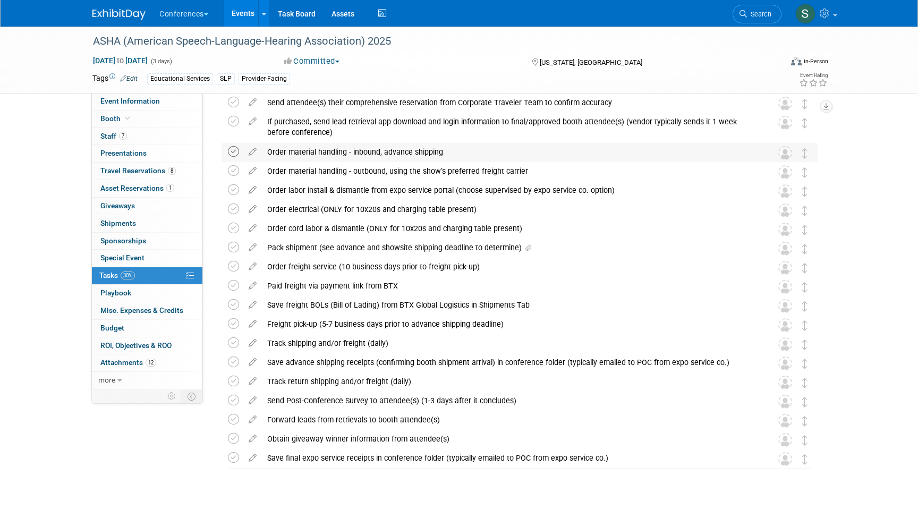
scroll to position [122, 0]
click at [234, 150] on icon at bounding box center [233, 150] width 11 height 11
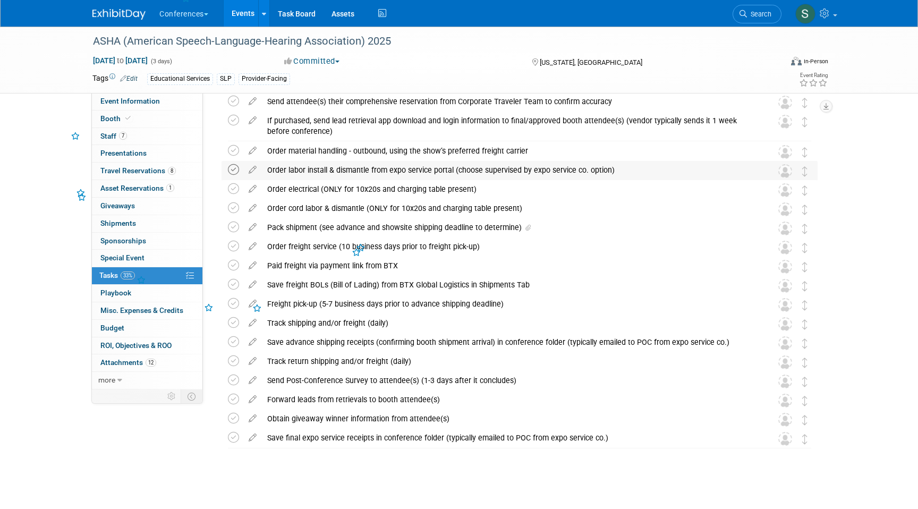
click at [231, 168] on icon at bounding box center [233, 169] width 11 height 11
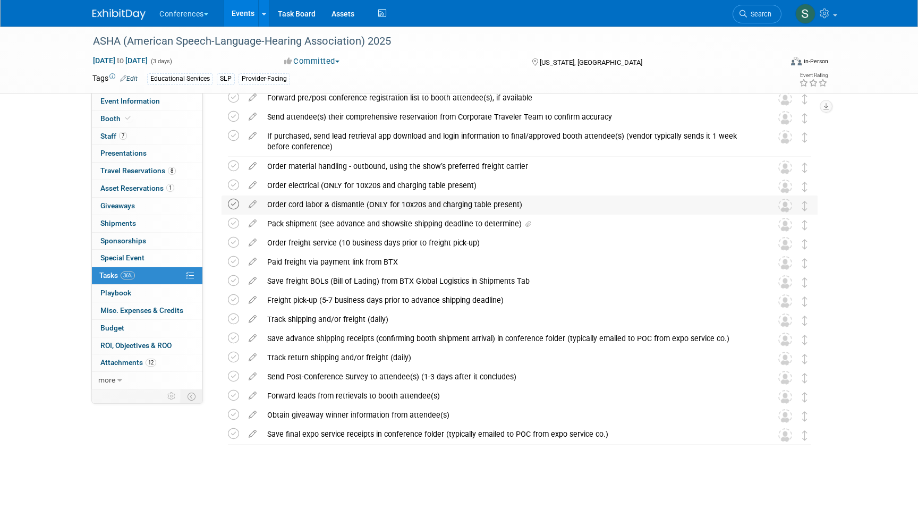
click at [233, 203] on icon at bounding box center [233, 204] width 11 height 11
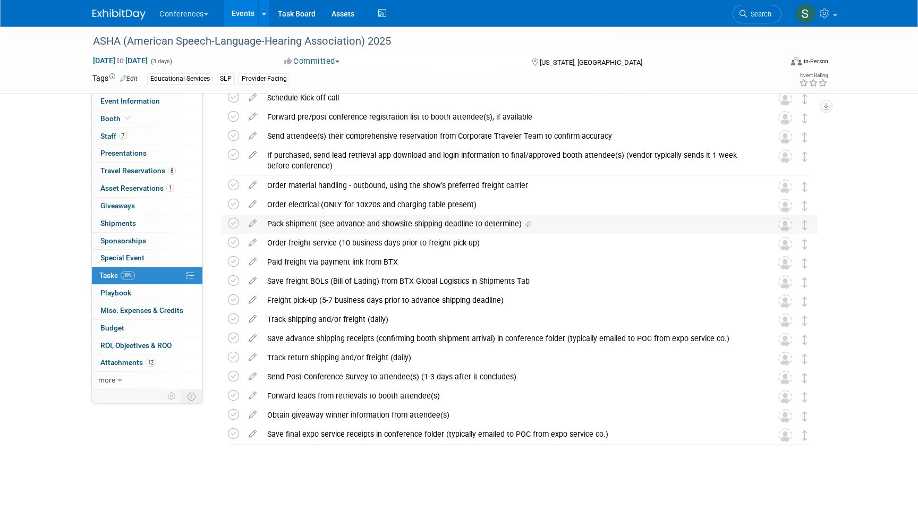
click at [287, 222] on div "Pack shipment (see advance and showsite shipping deadline to determine)" at bounding box center [509, 224] width 495 height 18
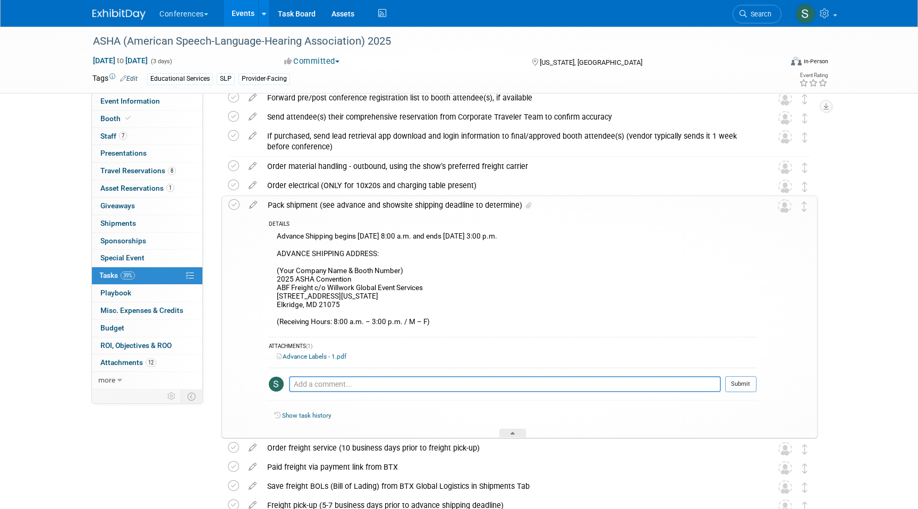
click at [288, 210] on div "Pack shipment (see advance and showsite shipping deadline to determine)" at bounding box center [509, 205] width 494 height 18
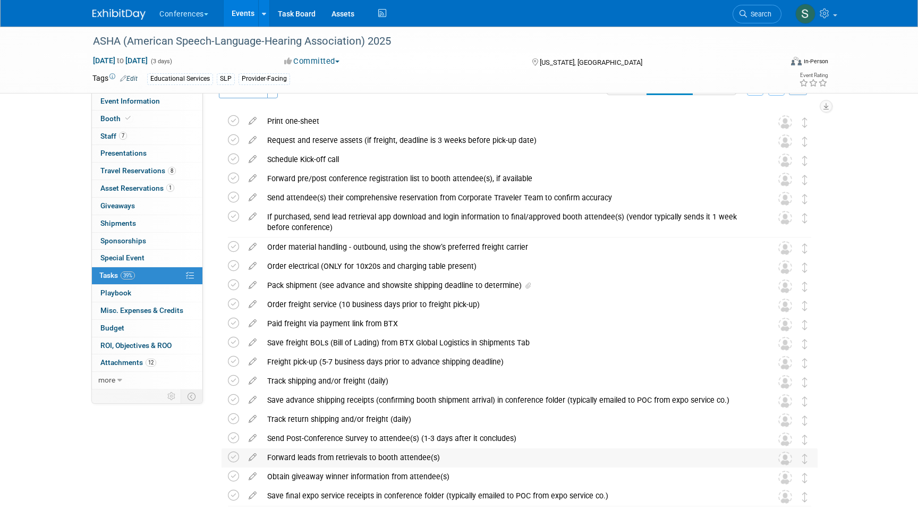
scroll to position [0, 0]
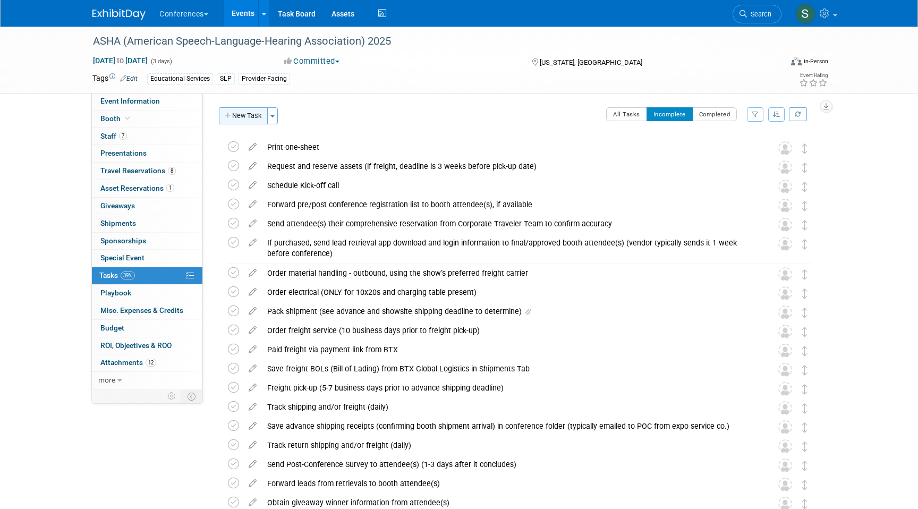
click at [237, 112] on button "New Task" at bounding box center [243, 115] width 49 height 17
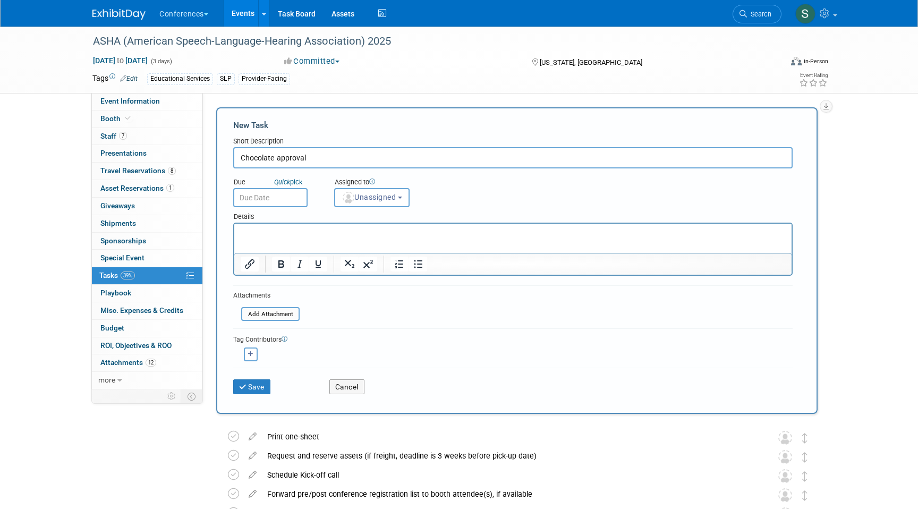
type input "Chocolate approval"
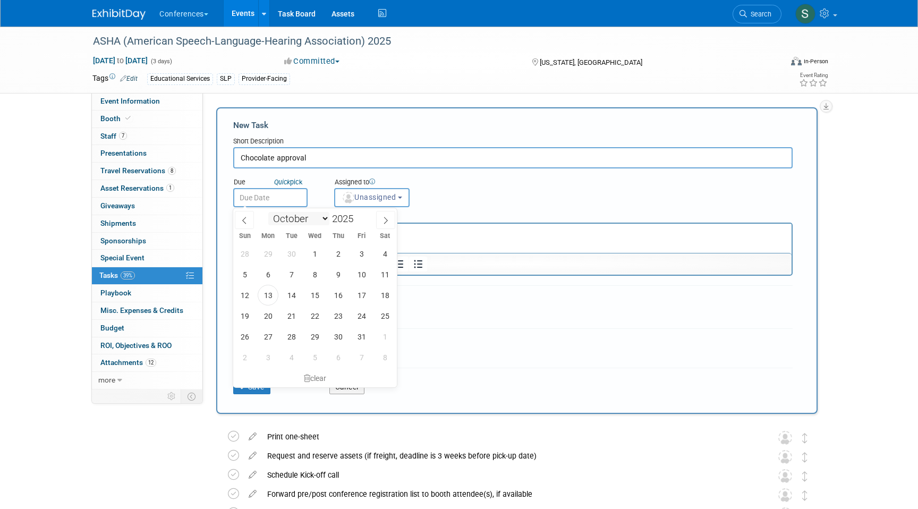
click at [274, 206] on body "Conferences Explore: My Workspaces 2 Go to Workspace: Conferences Marketing Req…" at bounding box center [459, 254] width 918 height 509
click at [330, 335] on span "30" at bounding box center [338, 336] width 21 height 21
type input "Oct 30, 2025"
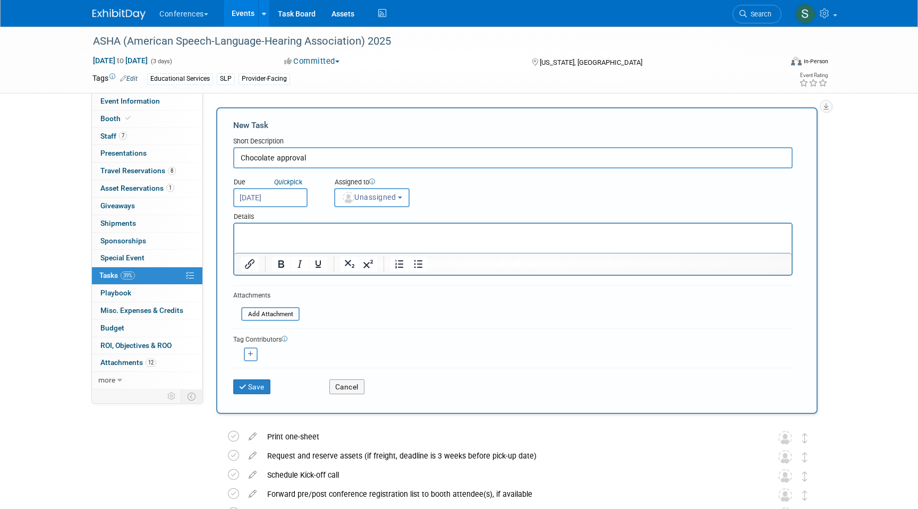
click at [390, 199] on span "Unassigned" at bounding box center [369, 197] width 54 height 8
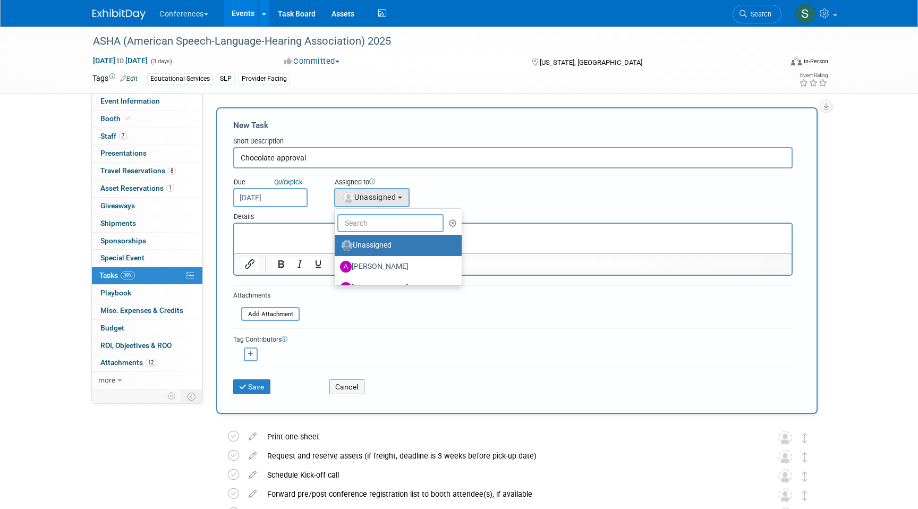
click at [386, 228] on input "text" at bounding box center [390, 223] width 106 height 18
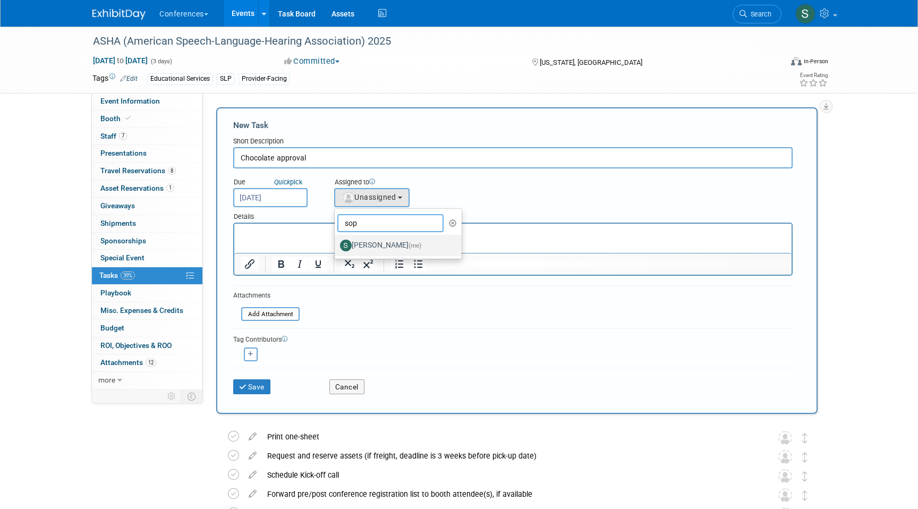
type input "sop"
click at [386, 247] on label "Sophie Buffo (me)" at bounding box center [395, 245] width 111 height 17
click at [336, 247] on input "Sophie Buffo (me)" at bounding box center [332, 244] width 7 height 7
select select "a9d03f23-9900-4d84-867c-673ace9463de"
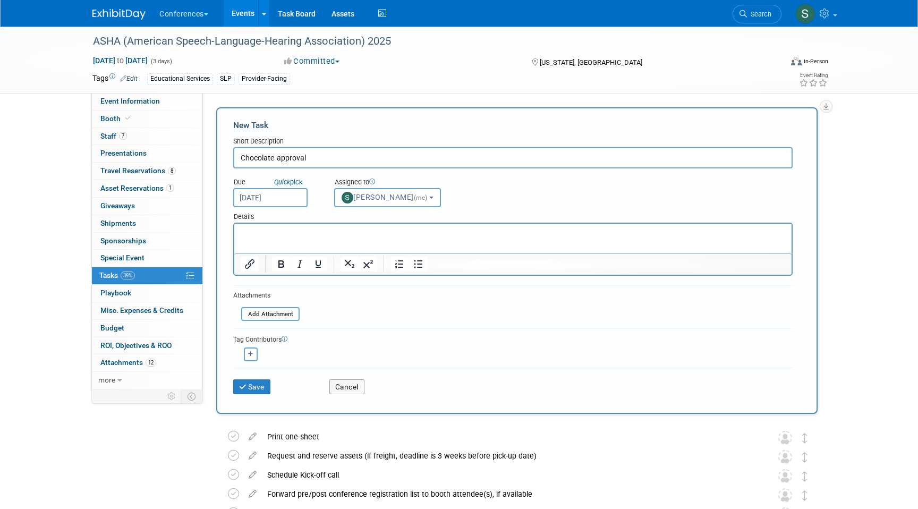
click at [268, 218] on div "Details" at bounding box center [512, 214] width 559 height 15
click at [268, 232] on p "Rich Text Area. Press ALT-0 for help." at bounding box center [513, 233] width 545 height 11
click at [252, 387] on button "Save" at bounding box center [251, 386] width 37 height 15
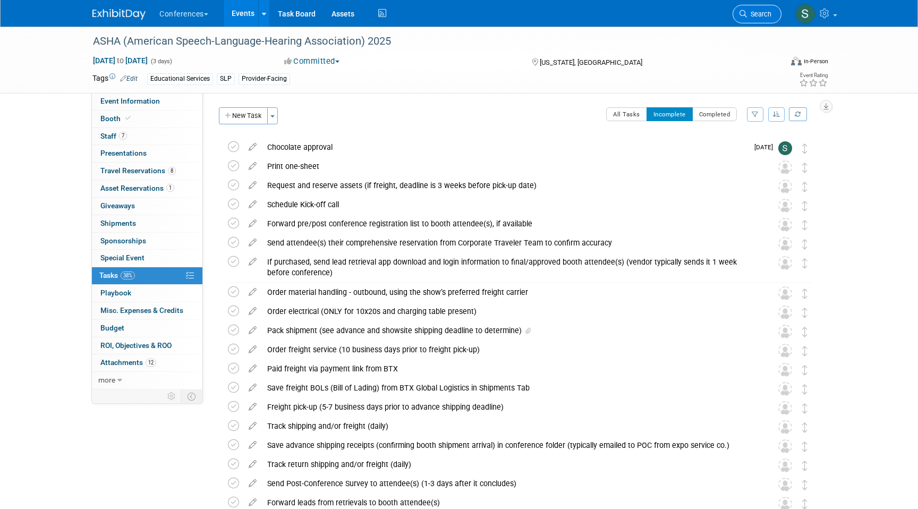
click at [752, 11] on span "Search" at bounding box center [759, 14] width 24 height 8
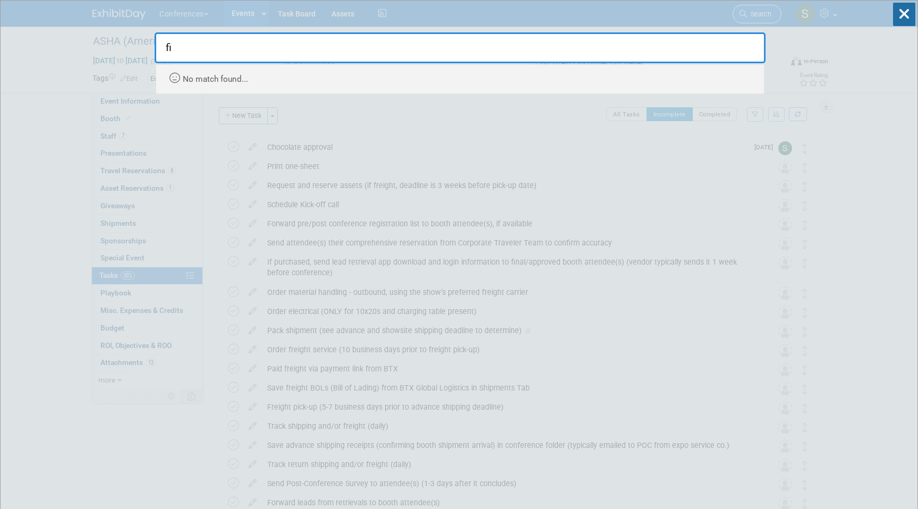
type input "f"
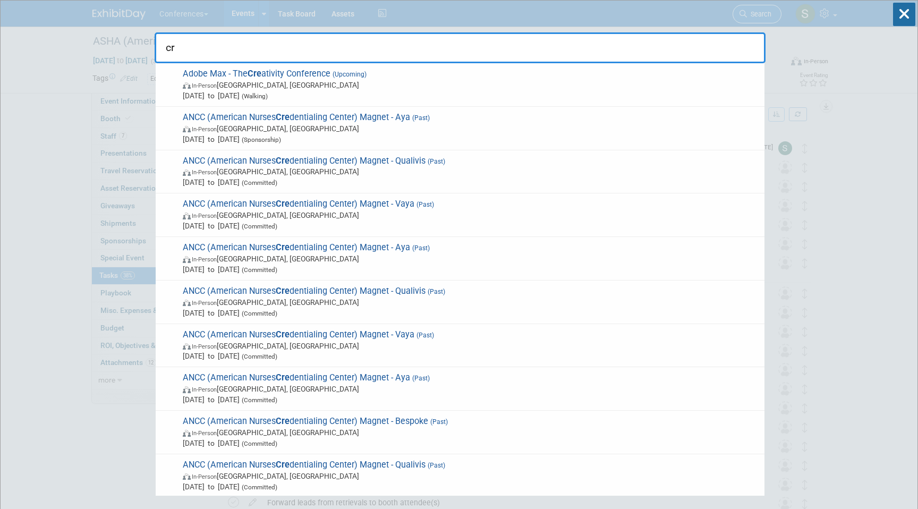
type input "c"
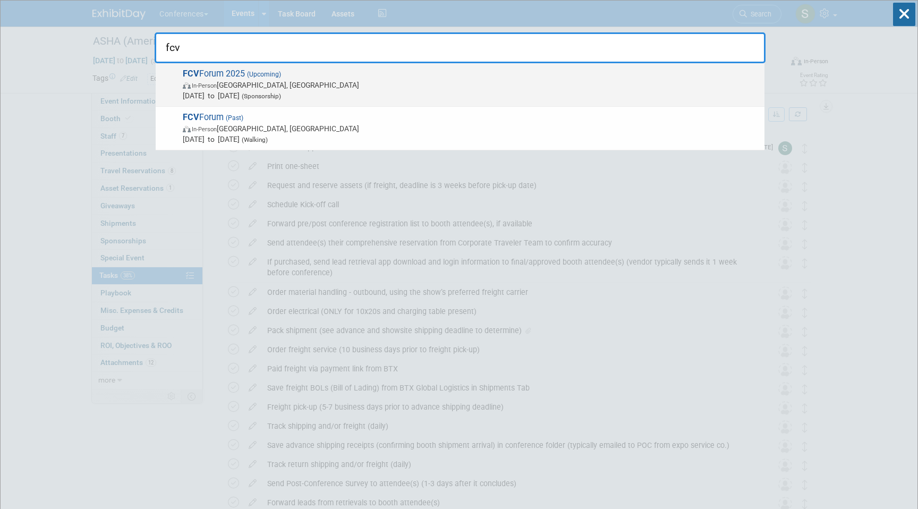
type input "fcv"
click at [309, 83] on span "In-Person Franklin, TN" at bounding box center [471, 85] width 576 height 11
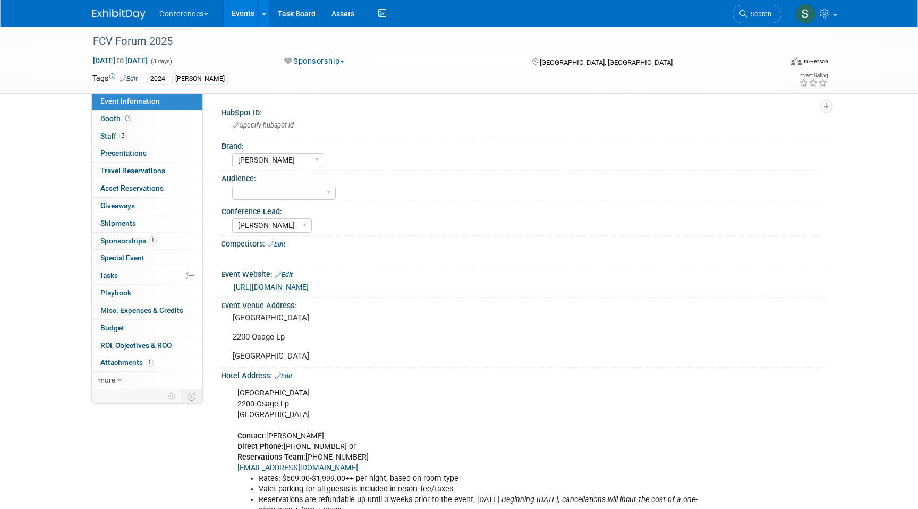
select select "[PERSON_NAME]"
click at [141, 136] on link "2 Staff 2" at bounding box center [147, 136] width 110 height 17
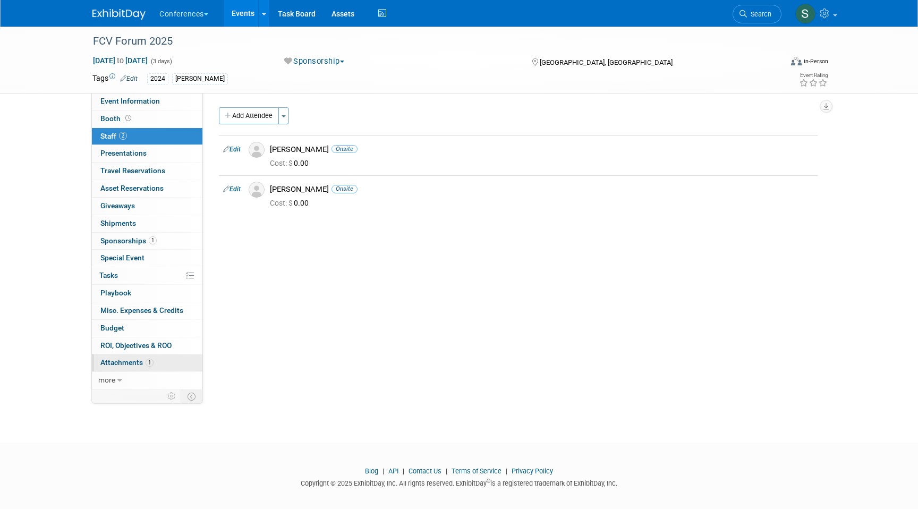
click at [157, 361] on link "1 Attachments 1" at bounding box center [147, 362] width 110 height 17
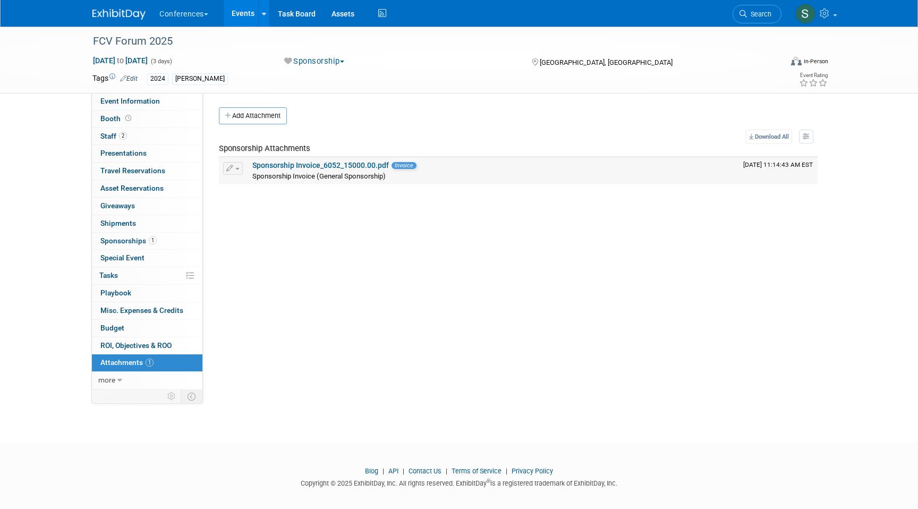
click at [353, 167] on link "Sponsorship Invoice_6052_15000.00.pdf" at bounding box center [320, 165] width 136 height 8
click at [138, 118] on link "Booth" at bounding box center [147, 118] width 110 height 17
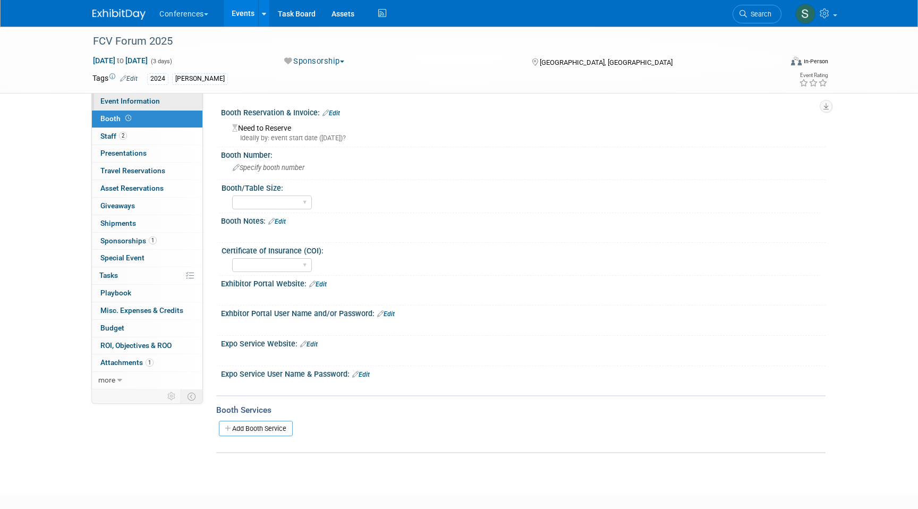
click at [141, 101] on span "Event Information" at bounding box center [129, 101] width 59 height 8
select select "[PERSON_NAME]"
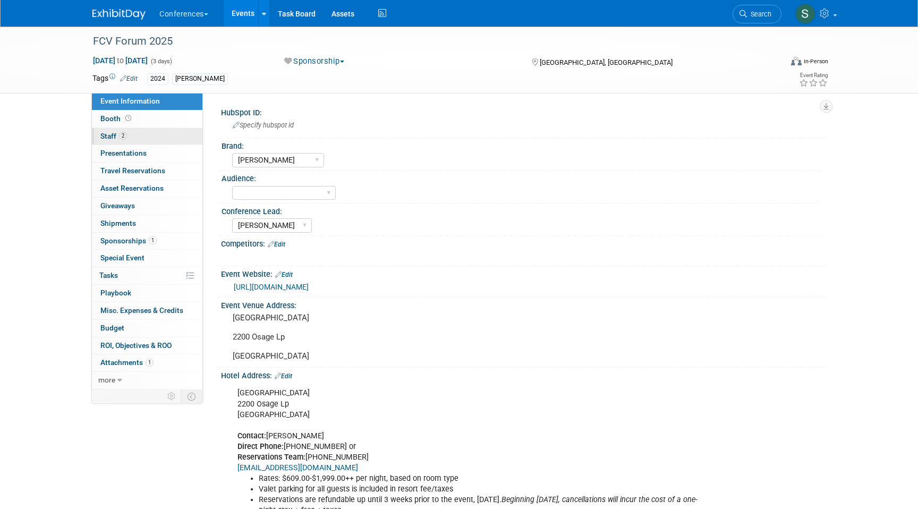
click at [160, 138] on link "2 Staff 2" at bounding box center [147, 136] width 110 height 17
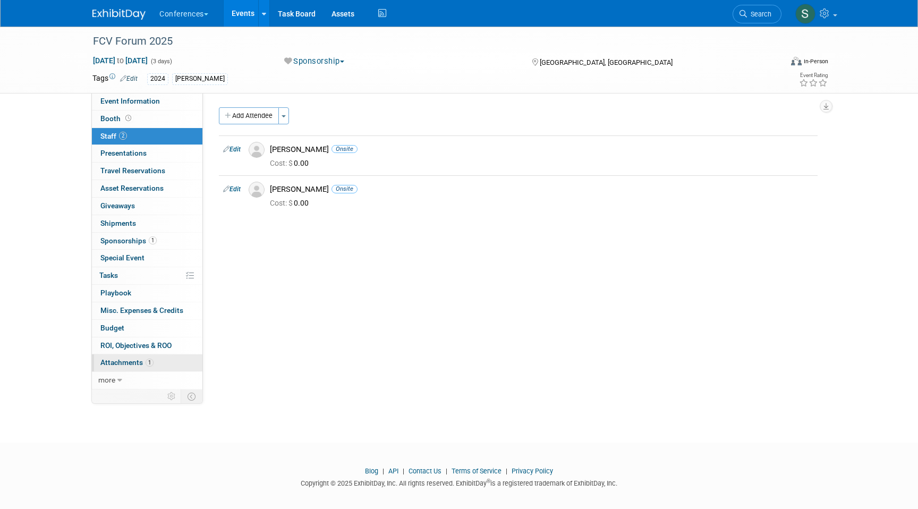
click at [125, 362] on span "Attachments 1" at bounding box center [126, 362] width 53 height 8
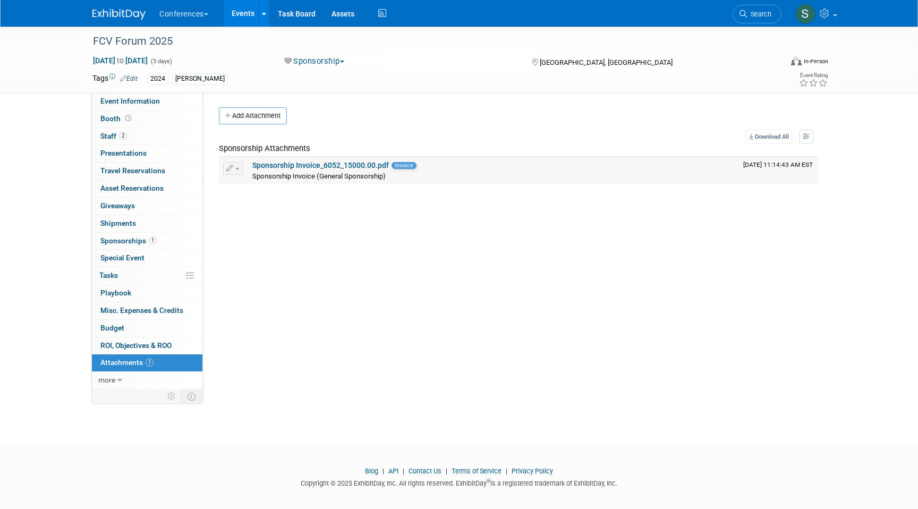
click at [325, 167] on link "Sponsorship Invoice_6052_15000.00.pdf" at bounding box center [320, 165] width 136 height 8
click at [757, 10] on span "Search" at bounding box center [759, 14] width 24 height 8
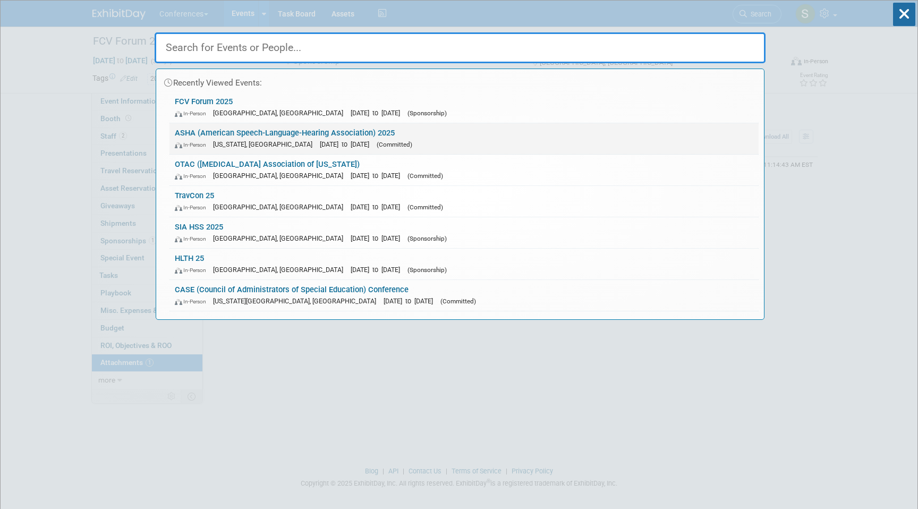
click at [320, 142] on span "[DATE] to [DATE]" at bounding box center [347, 144] width 55 height 8
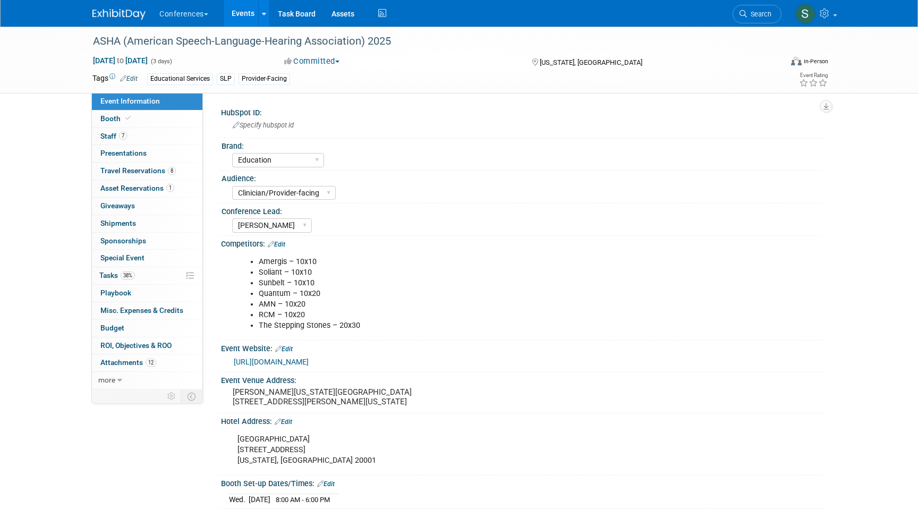
select select "Education"
select select "Clinician/Provider-facing"
select select "[PERSON_NAME]"
click at [144, 140] on link "7 Staff 7" at bounding box center [147, 136] width 110 height 17
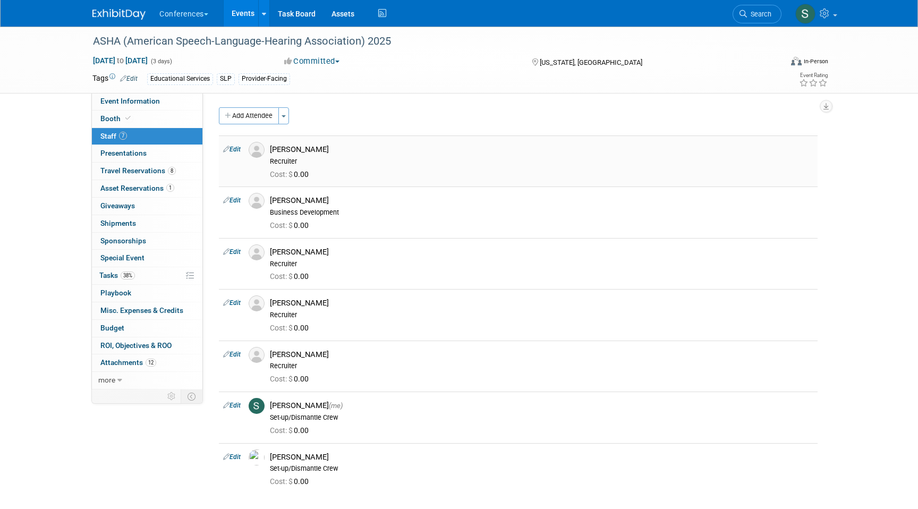
scroll to position [20, 0]
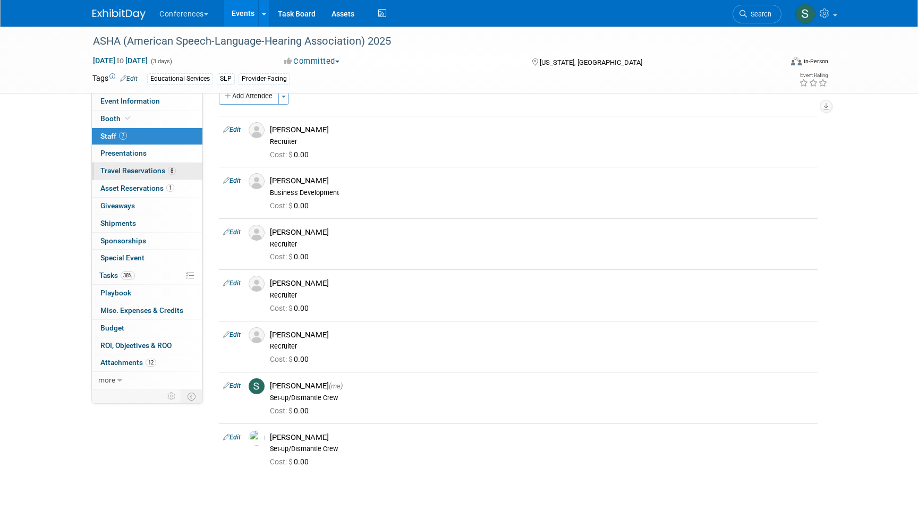
click at [151, 172] on span "Travel Reservations 8" at bounding box center [137, 170] width 75 height 8
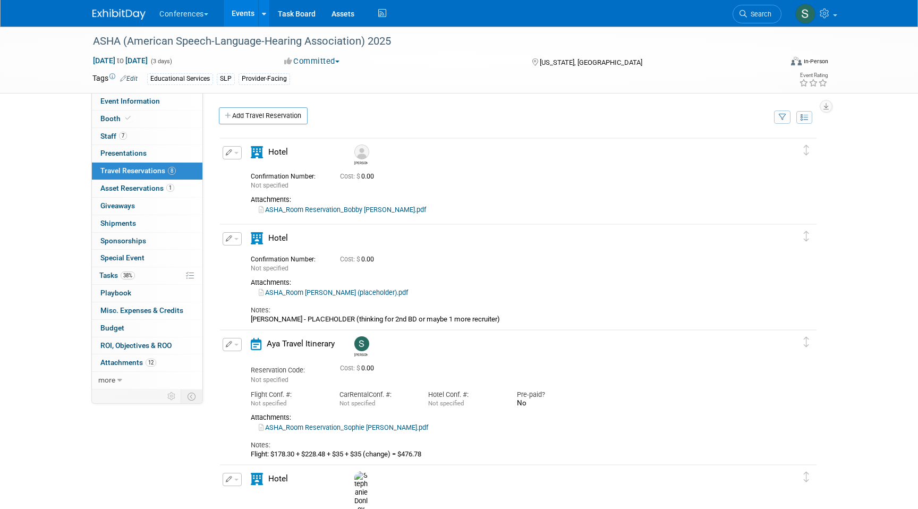
scroll to position [11, 0]
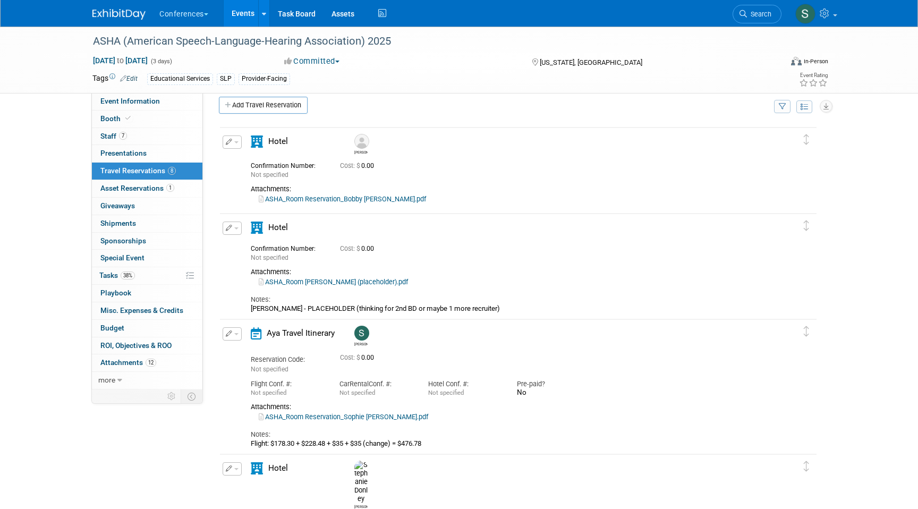
click at [228, 144] on icon "button" at bounding box center [229, 142] width 7 height 6
click at [240, 161] on button "Edit Reservation" at bounding box center [268, 160] width 90 height 15
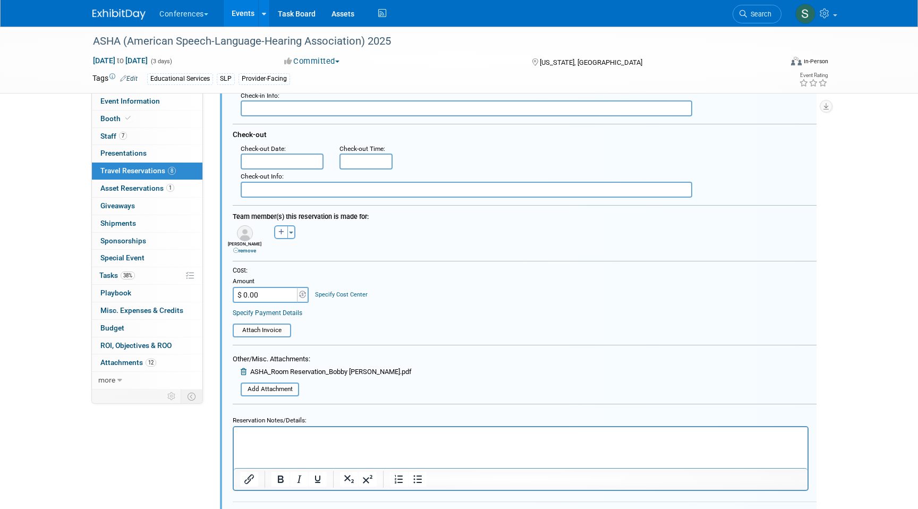
scroll to position [256, 0]
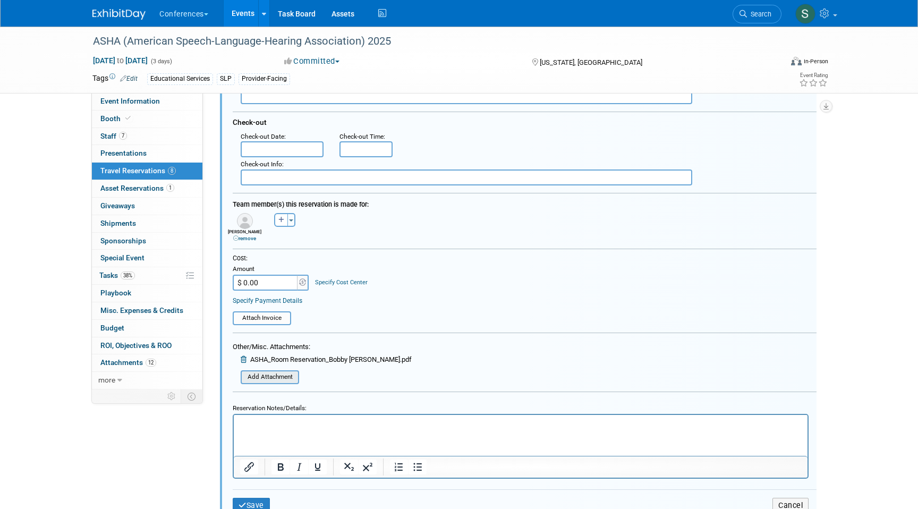
click at [263, 378] on input "file" at bounding box center [235, 377] width 126 height 12
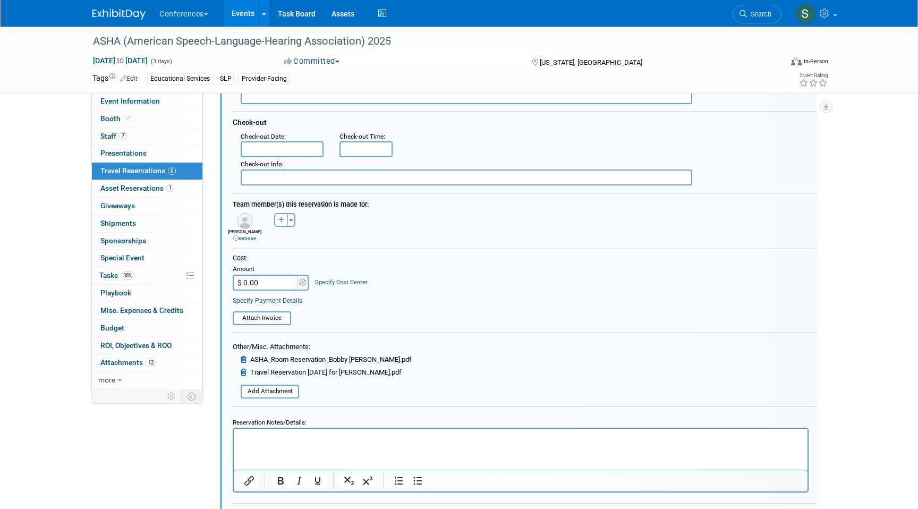
click at [287, 441] on p "Rich Text Area. Press ALT-0 for help." at bounding box center [520, 438] width 561 height 10
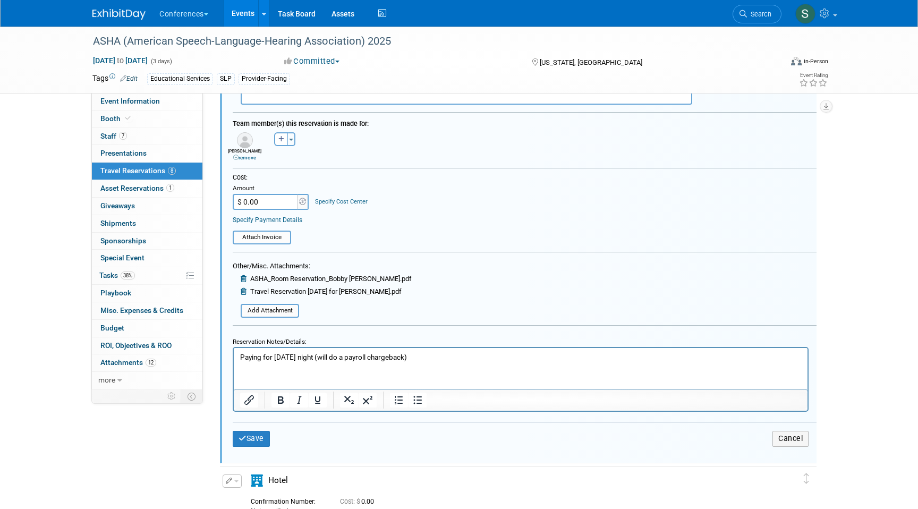
scroll to position [347, 0]
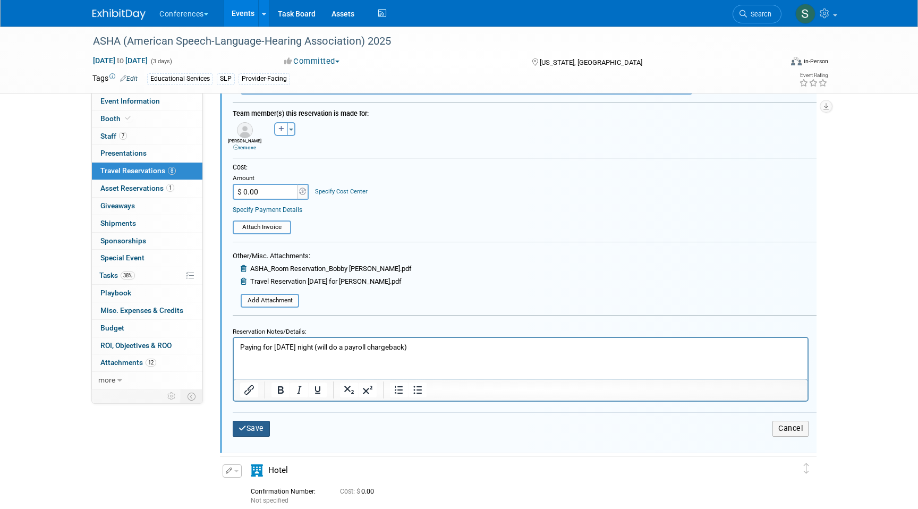
click at [256, 430] on button "Save" at bounding box center [251, 428] width 37 height 15
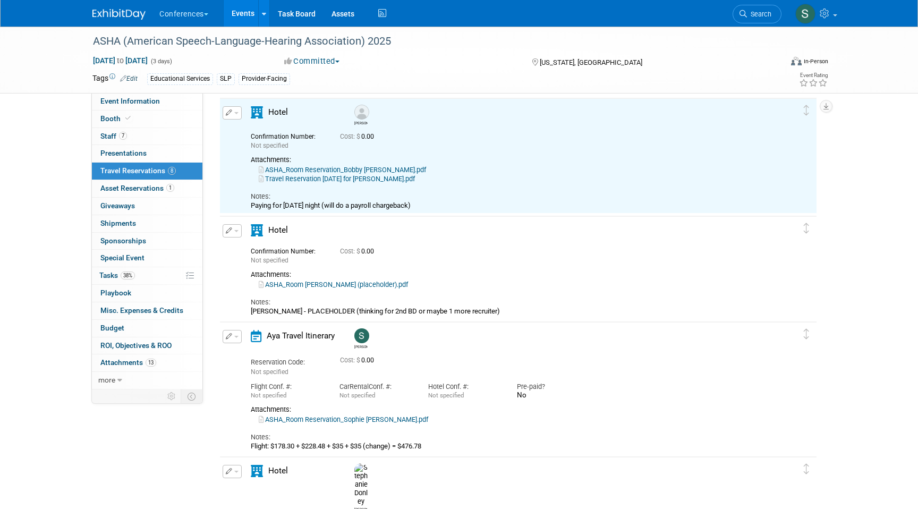
scroll to position [42, 0]
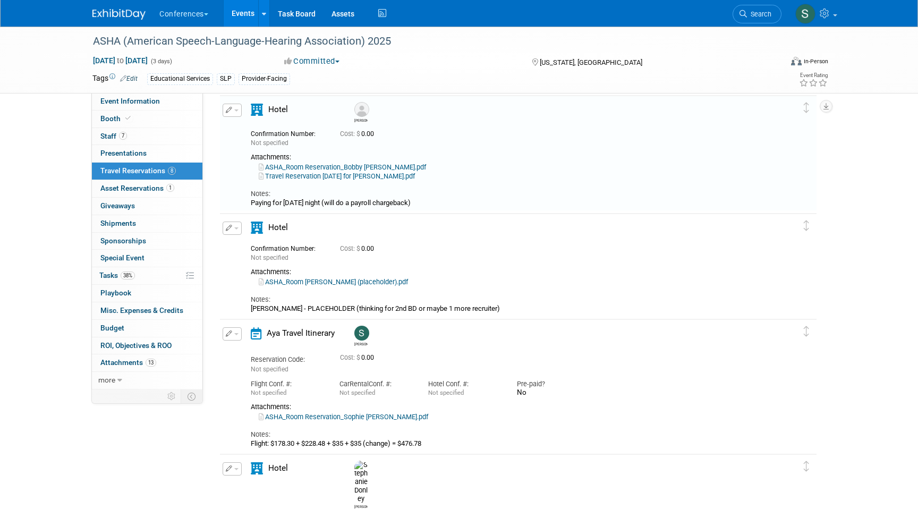
click at [234, 228] on span "button" at bounding box center [236, 228] width 4 height 2
click at [255, 244] on button "Edit Reservation" at bounding box center [268, 246] width 90 height 15
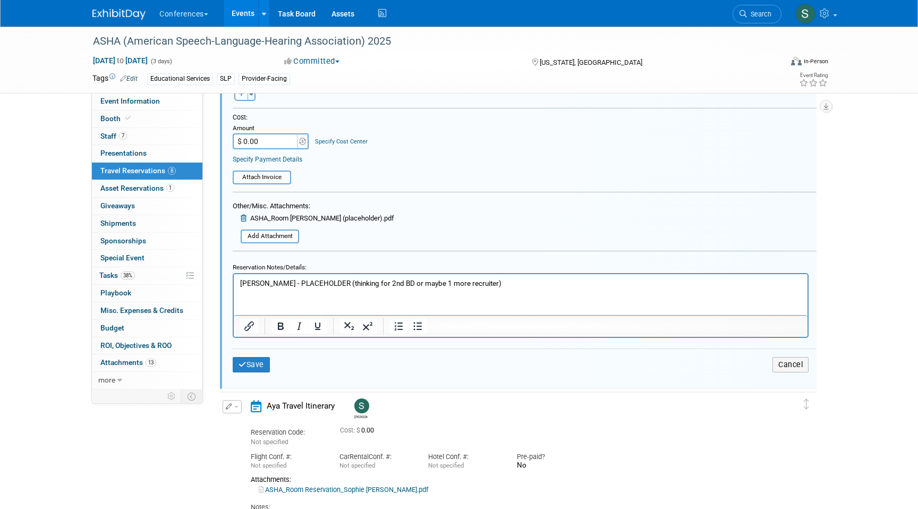
scroll to position [528, 0]
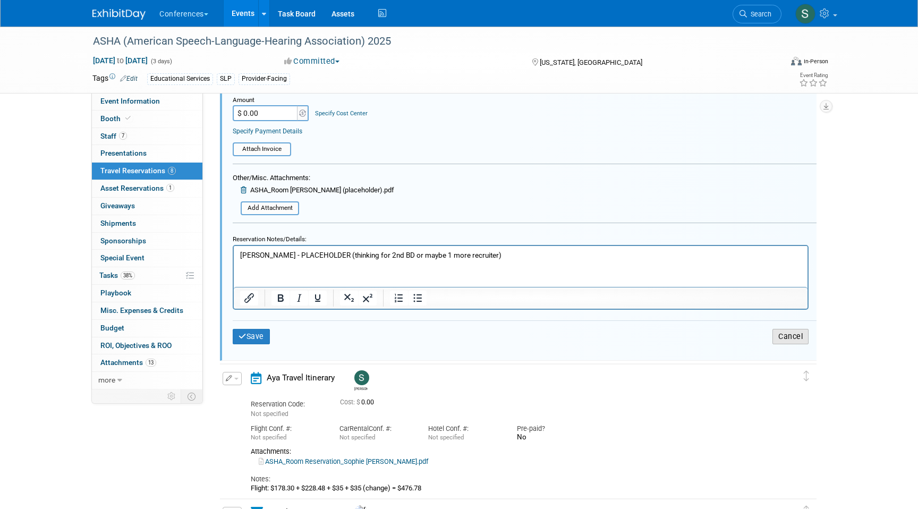
click at [797, 336] on button "Cancel" at bounding box center [790, 336] width 36 height 15
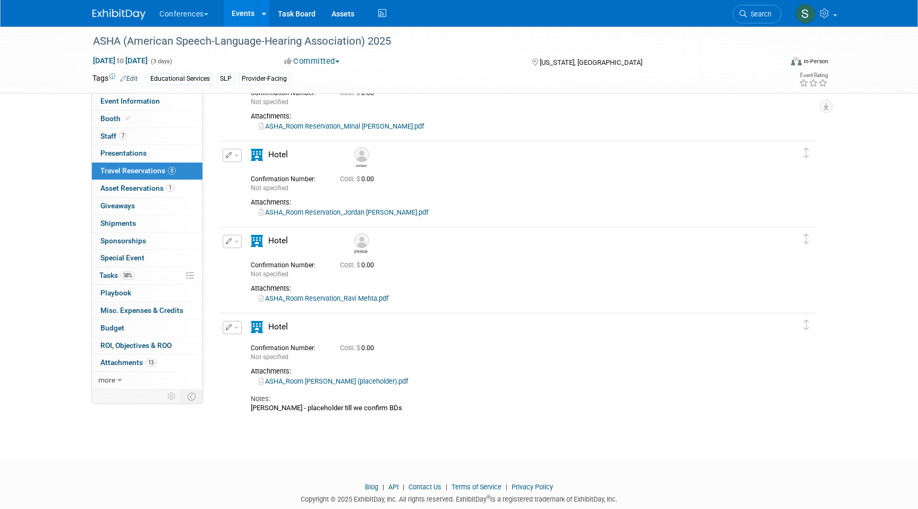
scroll to position [477, 0]
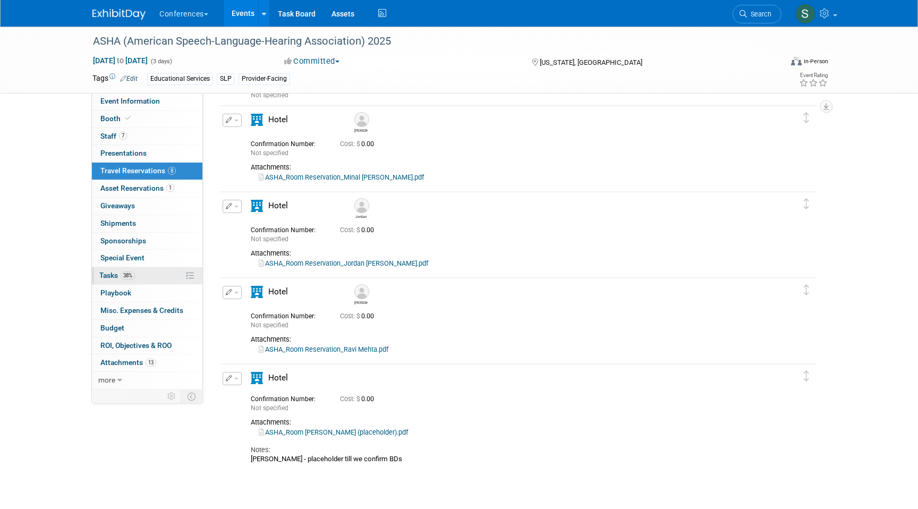
click at [154, 274] on link "38% Tasks 38%" at bounding box center [147, 275] width 110 height 17
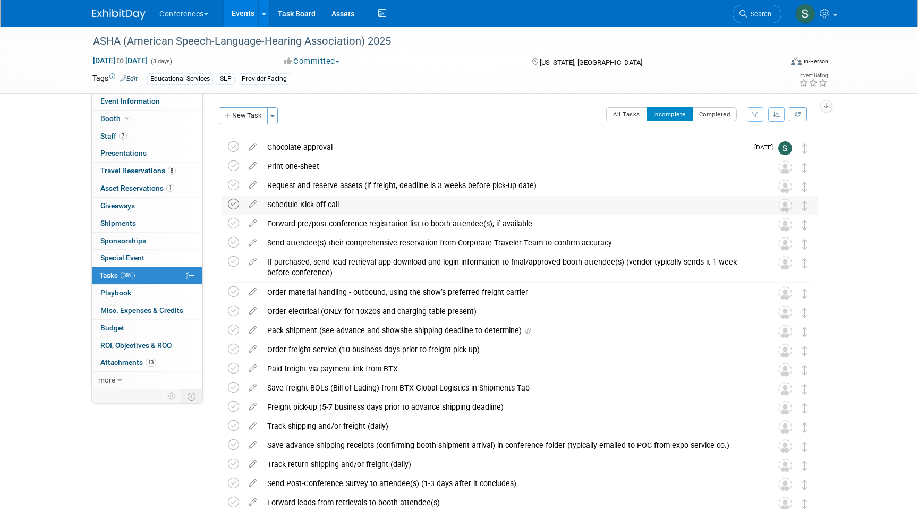
click at [232, 203] on icon at bounding box center [233, 204] width 11 height 11
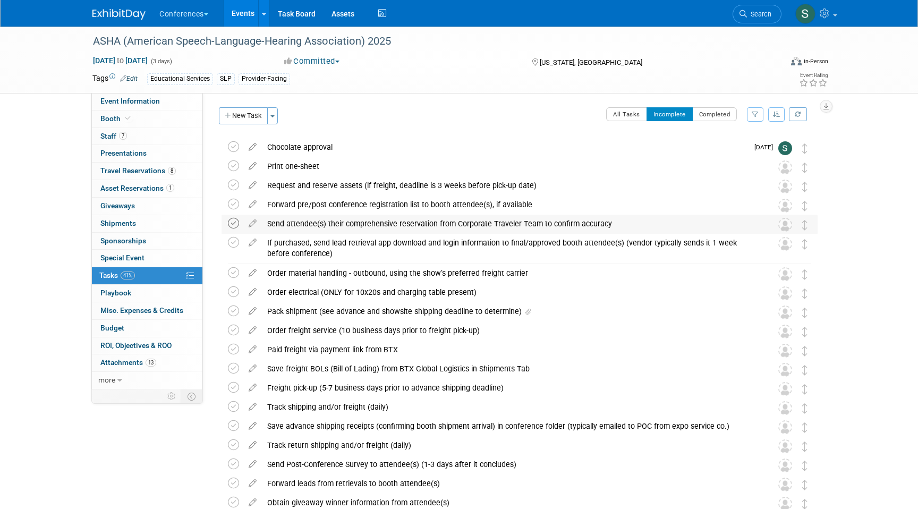
click at [236, 221] on icon at bounding box center [233, 223] width 11 height 11
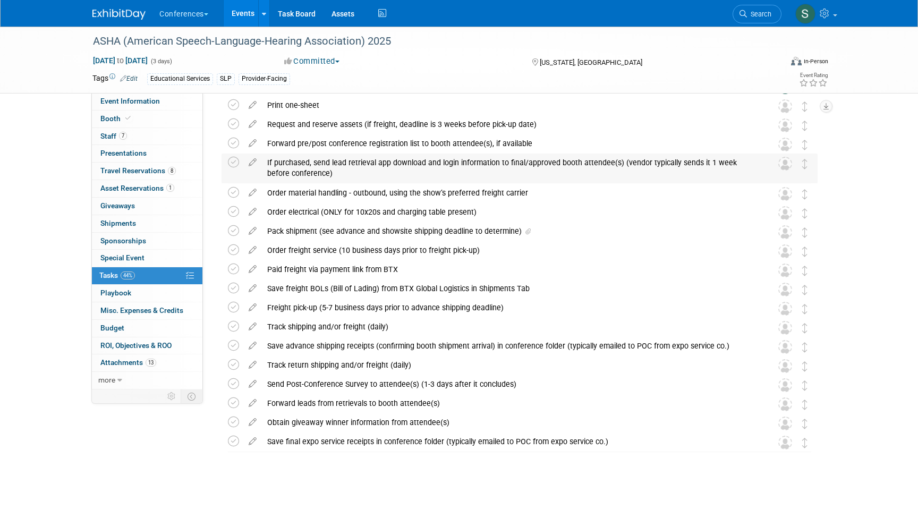
scroll to position [69, 0]
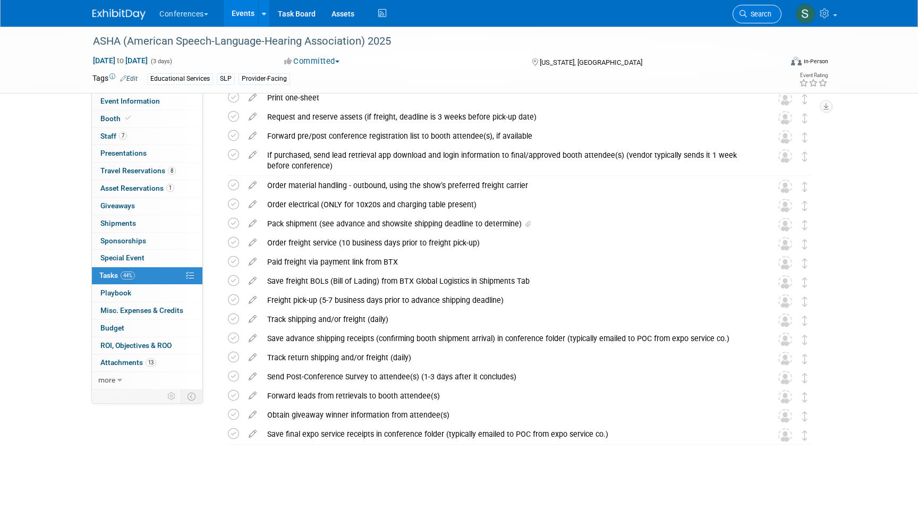
click at [755, 8] on link "Search" at bounding box center [756, 14] width 49 height 19
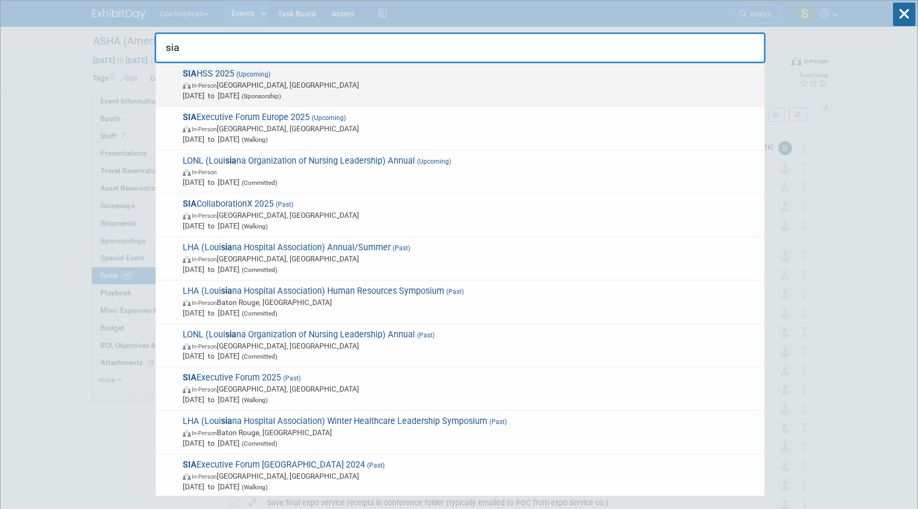
type input "sia"
click at [389, 78] on span "SIA HSS 2025 (Upcoming) In-Person Las Vegas, NV Nov 5, 2025 to Nov 7, 2025 (Spo…" at bounding box center [469, 85] width 579 height 32
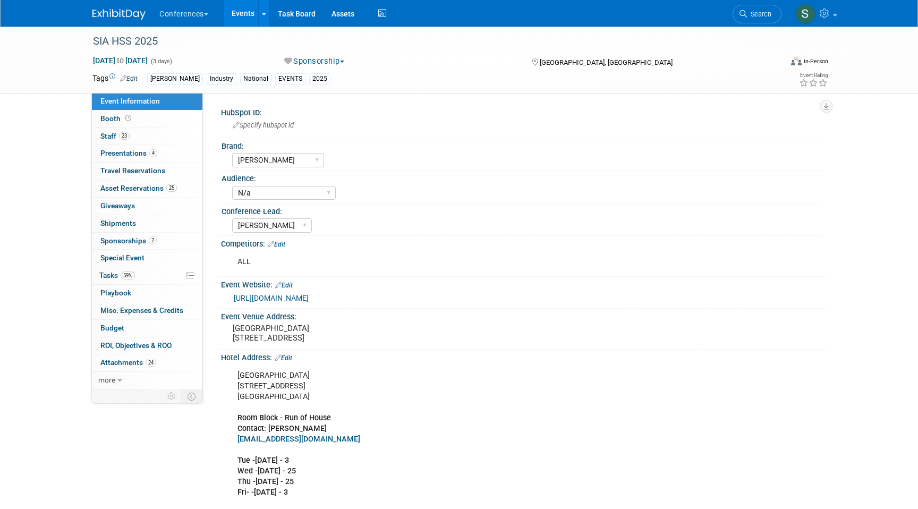
select select "[PERSON_NAME]"
select select "N/a"
select select "[PERSON_NAME]"
click at [122, 377] on link "more" at bounding box center [147, 380] width 110 height 17
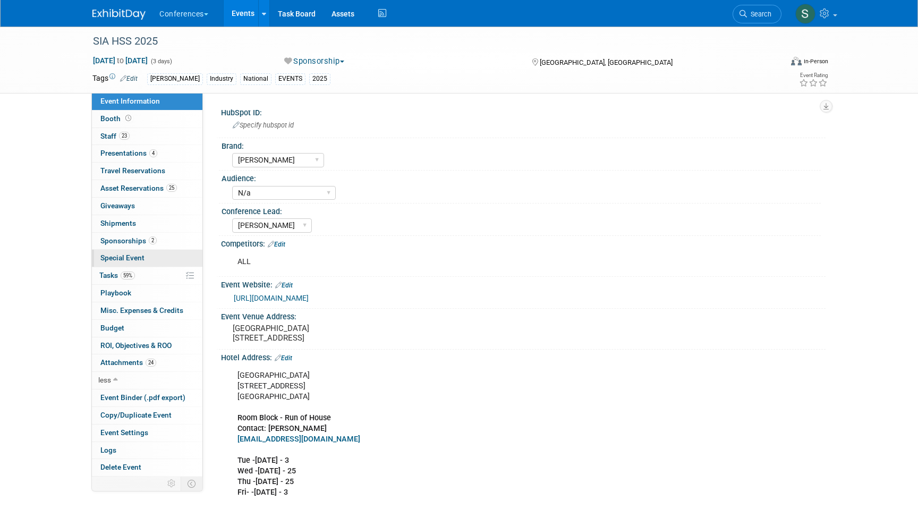
click at [155, 259] on link "Special Event" at bounding box center [147, 258] width 110 height 17
select select "Yes"
select select "[PERSON_NAME]"
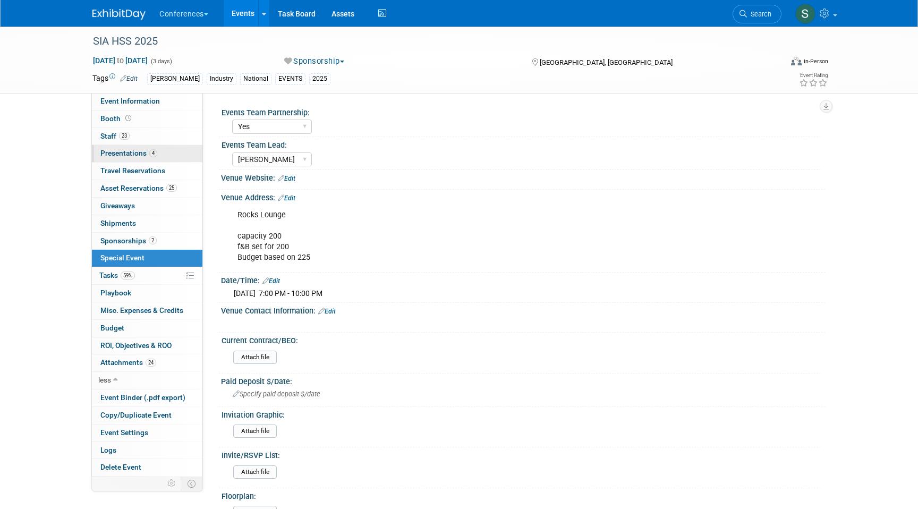
click at [159, 152] on link "4 Presentations 4" at bounding box center [147, 153] width 110 height 17
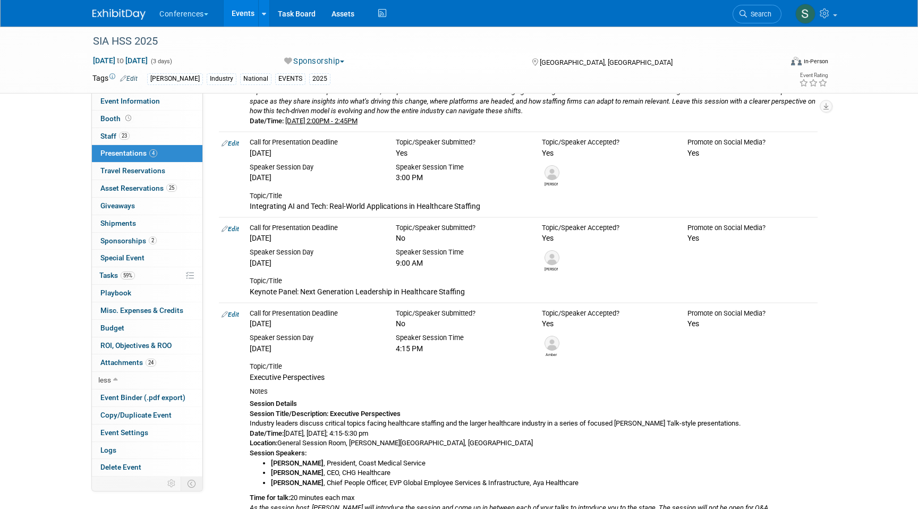
scroll to position [182, 0]
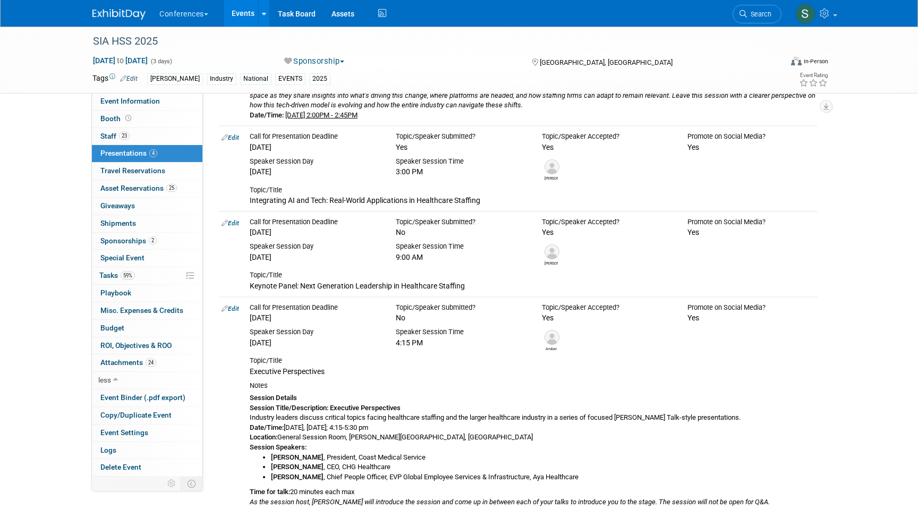
click at [233, 221] on link "Edit" at bounding box center [230, 222] width 18 height 7
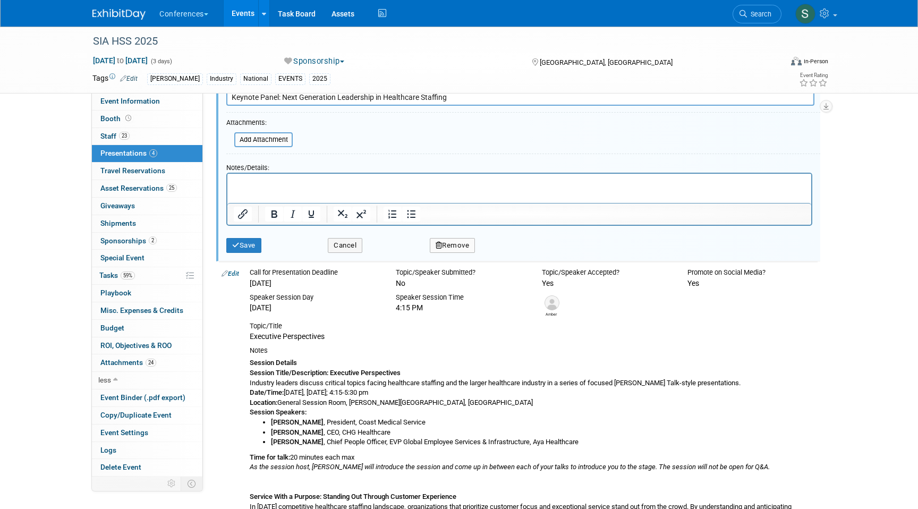
scroll to position [449, 0]
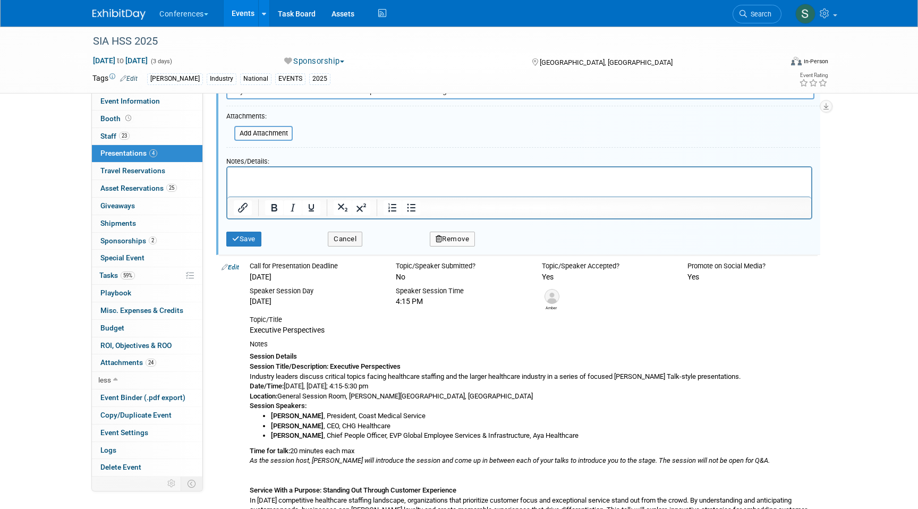
click at [260, 175] on p "Rich Text Area. Press ALT-0 for help." at bounding box center [519, 177] width 571 height 11
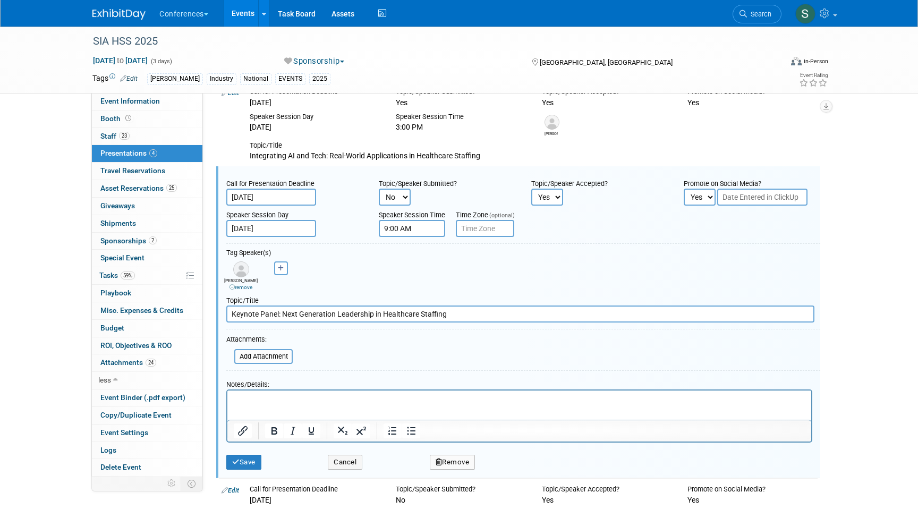
scroll to position [189, 0]
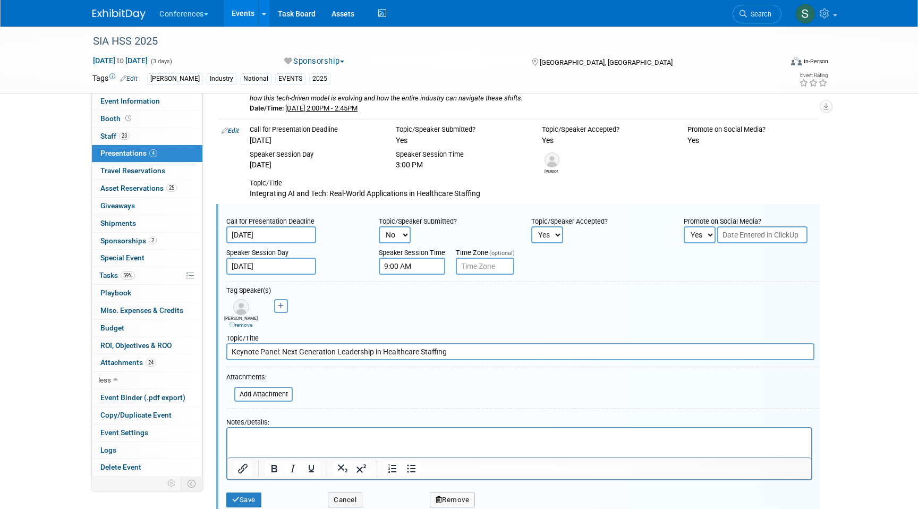
click at [244, 439] on p "Rich Text Area. Press ALT-0 for help." at bounding box center [519, 437] width 571 height 11
click at [268, 438] on b "Invited as undtable Discussion FacilitatorLeadership Roundtable: What's Keeping…" at bounding box center [436, 437] width 404 height 8
click at [379, 438] on b "Invited as Roundtable Discussion FacilitatorLeadership Roundtable: What's Keepi…" at bounding box center [440, 437] width 413 height 8
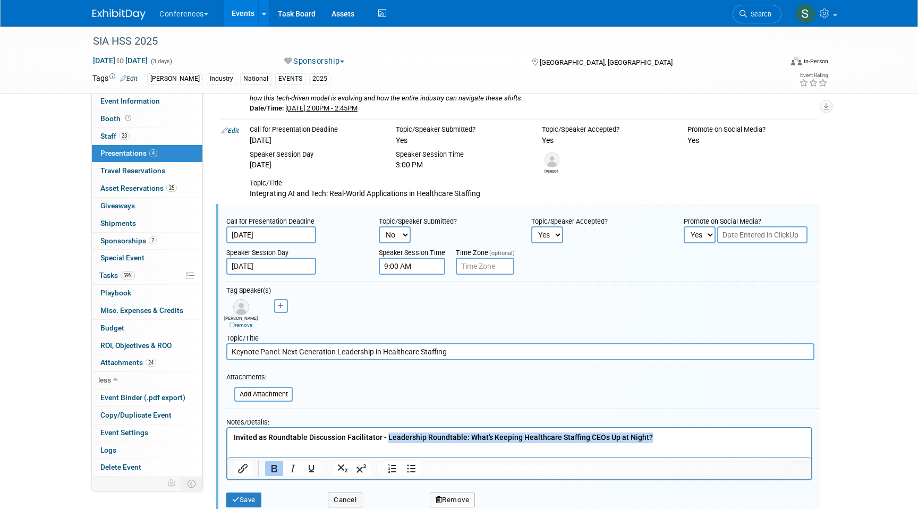
drag, startPoint x: 660, startPoint y: 439, endPoint x: 385, endPoint y: 434, distance: 274.6
click at [385, 434] on p "Invited as Roundtable Discussion Facilitator - Leadership Roundtable: What's Ke…" at bounding box center [519, 437] width 571 height 11
click at [277, 466] on icon "Bold" at bounding box center [274, 468] width 6 height 7
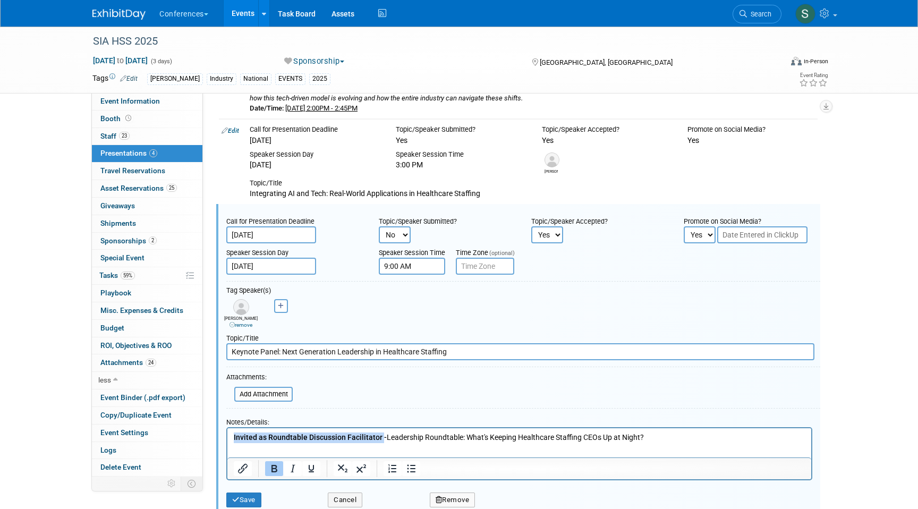
drag, startPoint x: 381, startPoint y: 438, endPoint x: 220, endPoint y: 441, distance: 160.4
click at [227, 441] on html "Invited as Roundtable Discussion Facilitator - Leadership Roundtable: What's Ke…" at bounding box center [519, 435] width 584 height 15
copy b "Invited as Roundtable Discussion Facilitator"
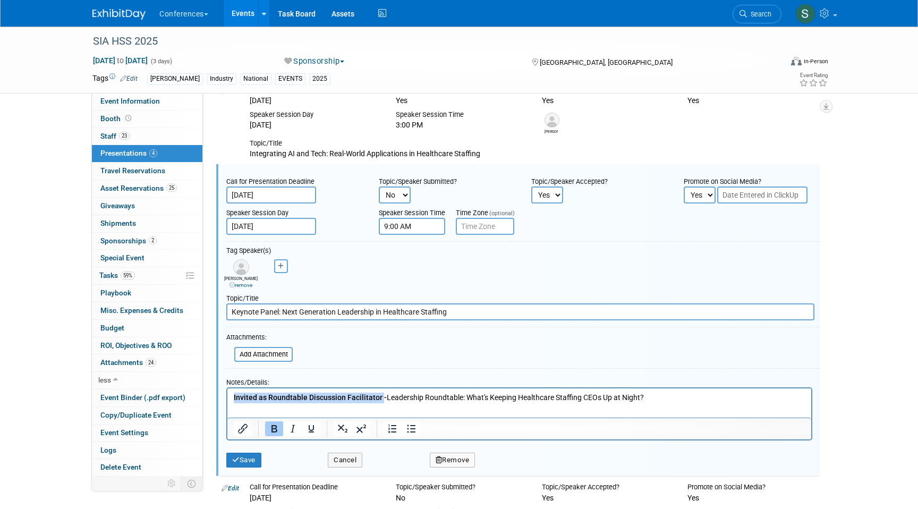
scroll to position [242, 0]
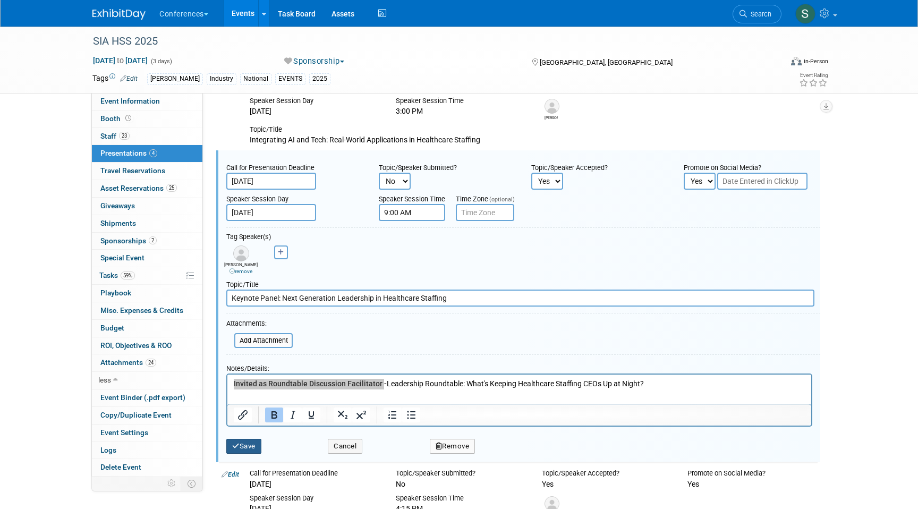
click at [237, 449] on icon "submit" at bounding box center [235, 445] width 7 height 7
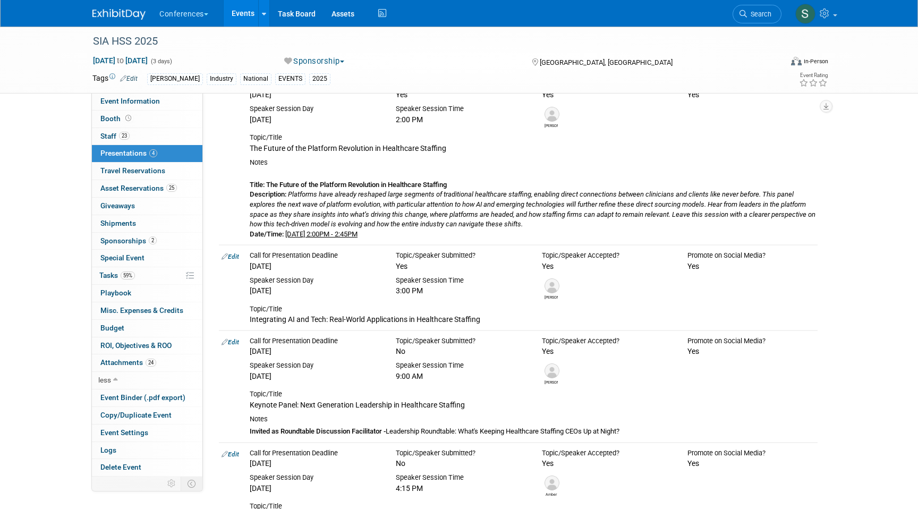
scroll to position [0, 0]
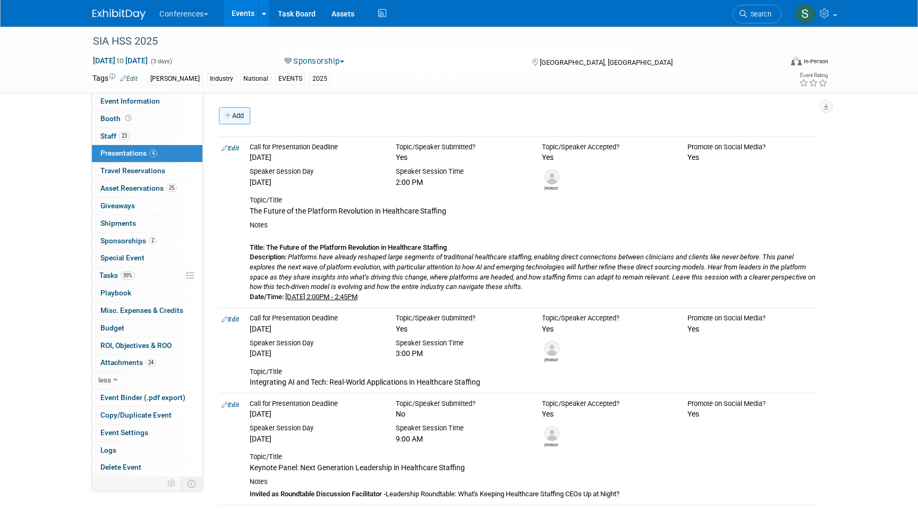
click at [235, 117] on link "Add" at bounding box center [234, 115] width 31 height 17
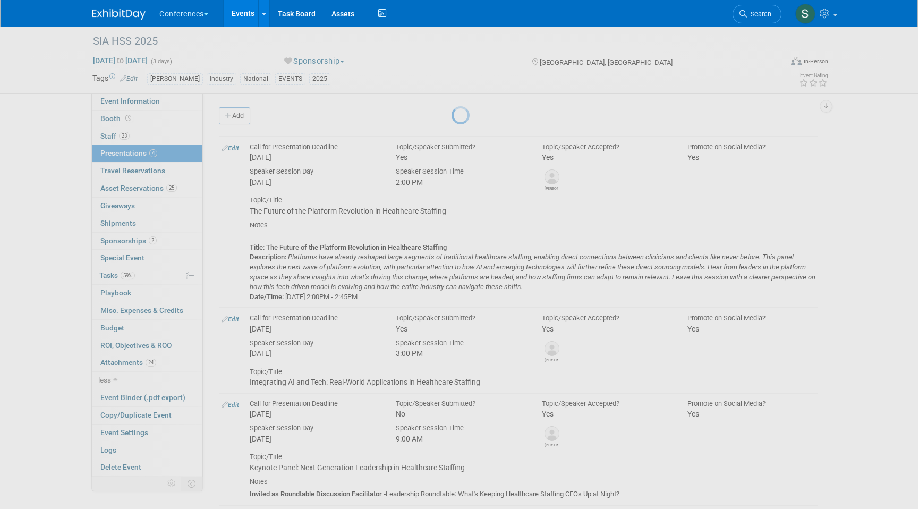
select select "ce9d5ede-74e9-40d6-9b07-a4d48093f53c"
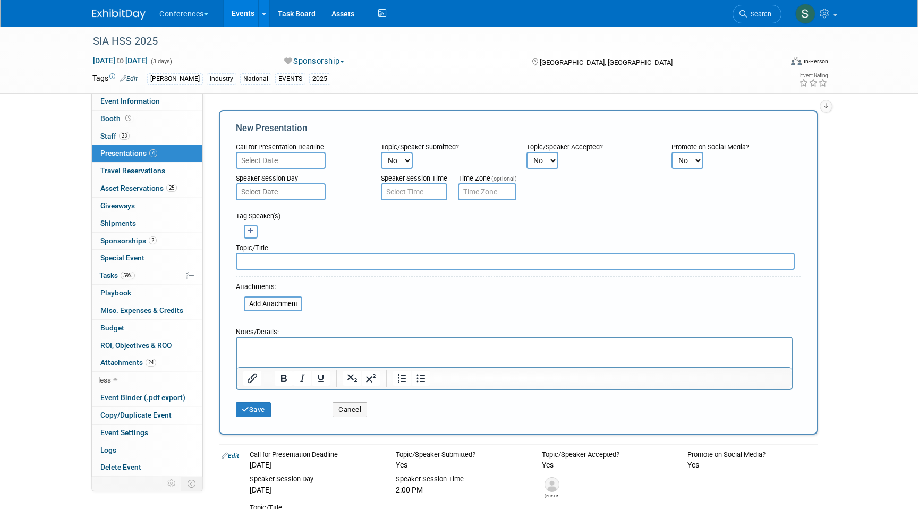
click at [248, 230] on icon "button" at bounding box center [251, 231] width 6 height 6
select select
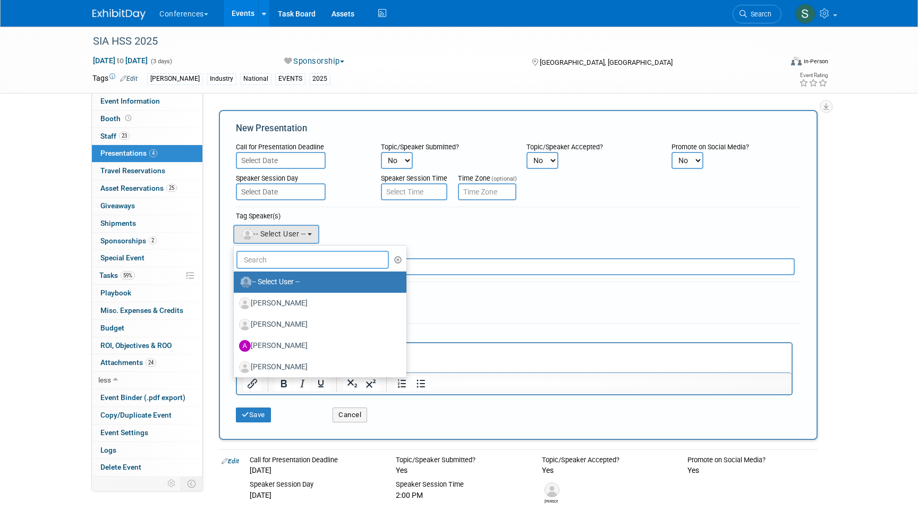
click at [265, 261] on input "text" at bounding box center [312, 260] width 152 height 18
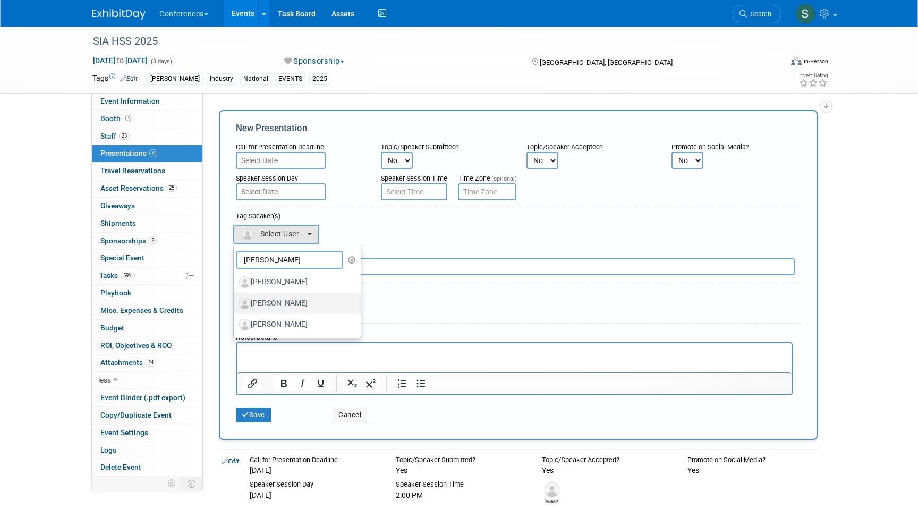
type input "Britt"
click at [296, 302] on label "[PERSON_NAME]" at bounding box center [294, 303] width 111 height 17
click at [235, 302] on input "[PERSON_NAME]" at bounding box center [231, 301] width 7 height 7
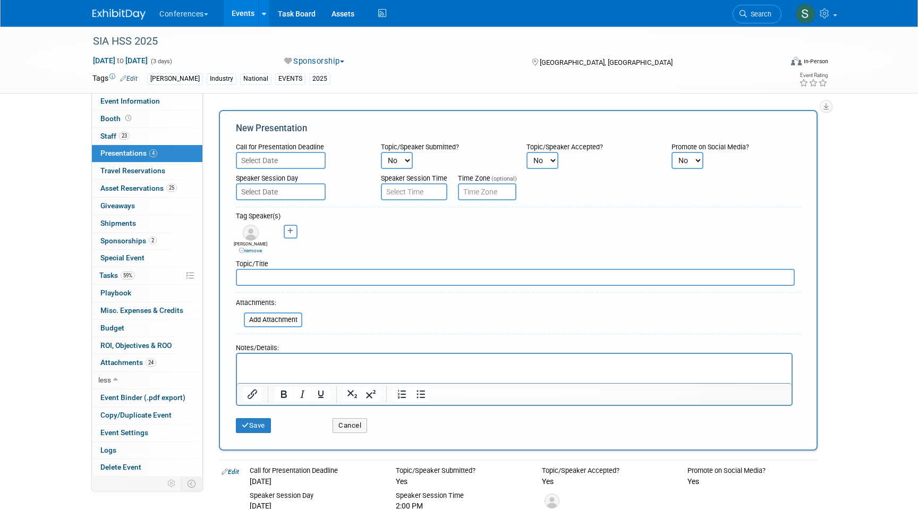
click at [261, 283] on input "text" at bounding box center [515, 277] width 559 height 17
paste input "Invited as Roundtable Discussion Facilitator"
click at [402, 279] on input "Invited as Roundtable Discussion Facilitator -" at bounding box center [515, 277] width 559 height 17
paste input "MSP Accounts: When to Stay, When to Walk, and How to be a Top Performing Suppli…"
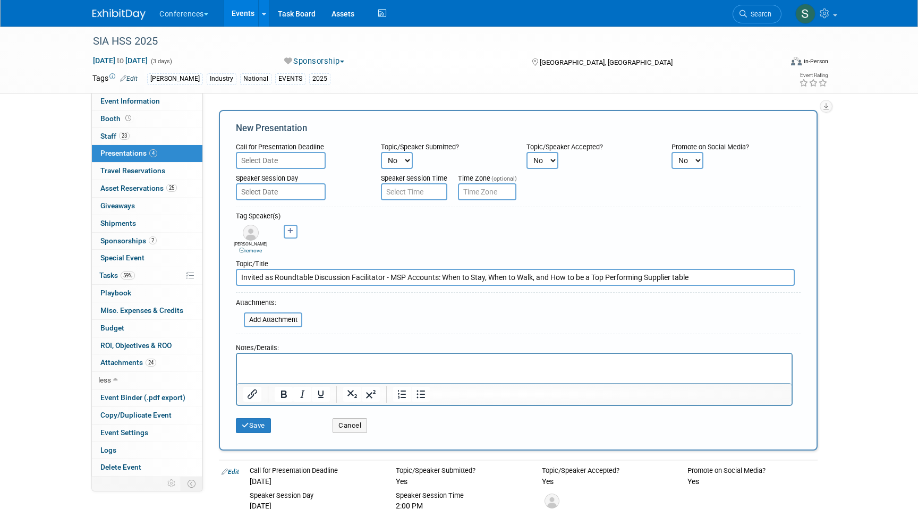
type input "Invited as Roundtable Discussion Facilitator - MSP Accounts: When to Stay, When…"
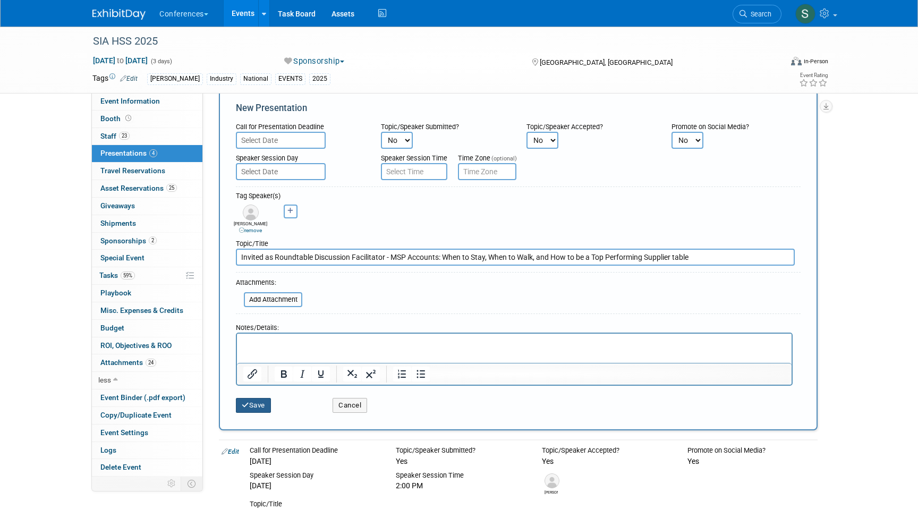
click at [256, 405] on button "Save" at bounding box center [253, 405] width 35 height 15
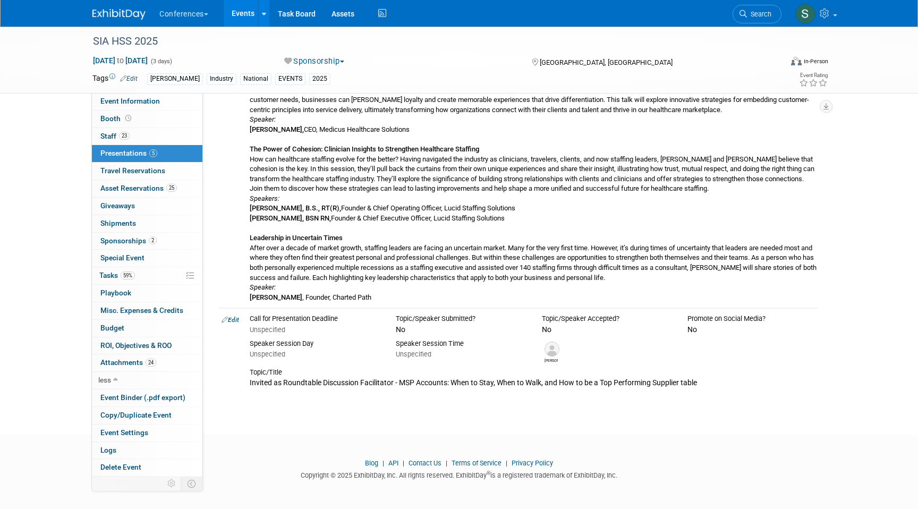
scroll to position [0, 0]
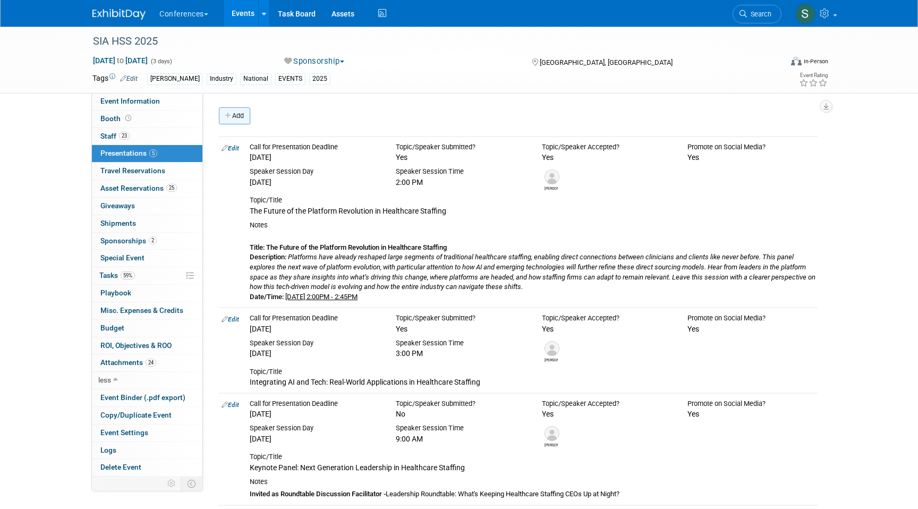
click at [240, 117] on link "Add" at bounding box center [234, 115] width 31 height 17
select select "ce9d5ede-74e9-40d6-9b07-a4d48093f53c"
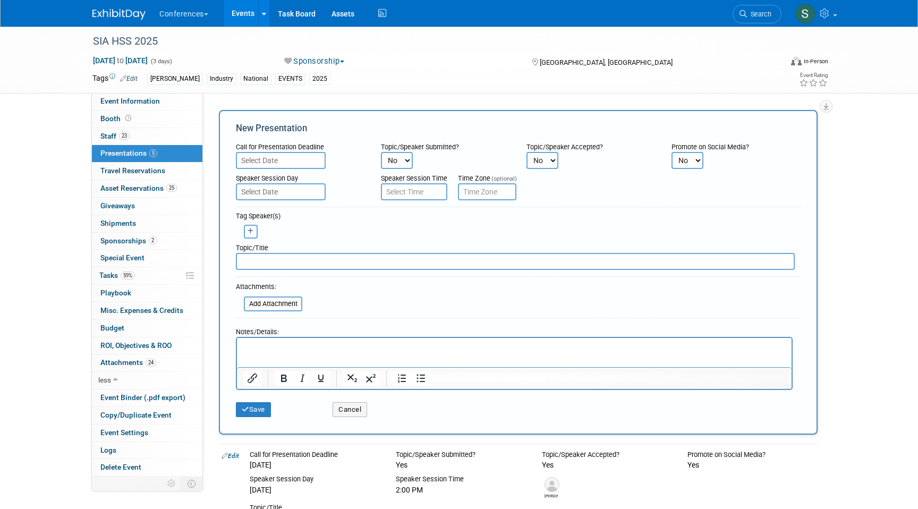
click at [249, 237] on button "button" at bounding box center [251, 232] width 14 height 14
select select
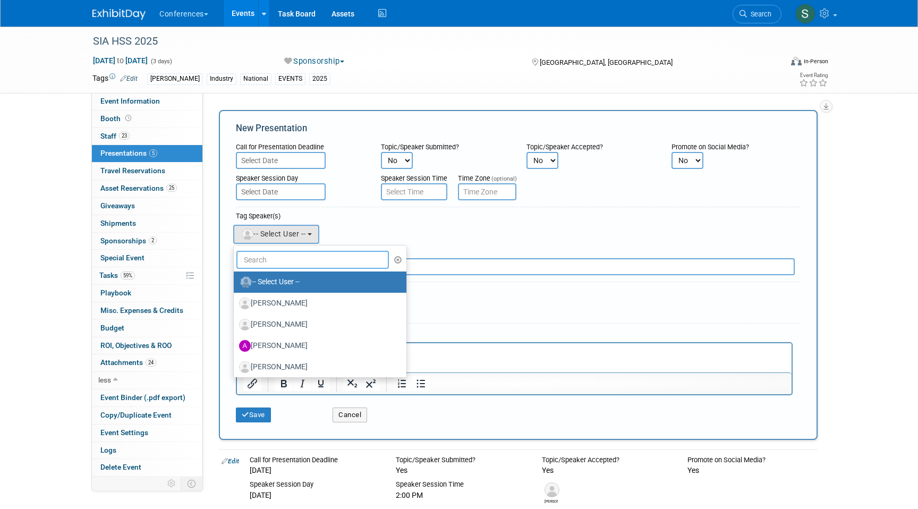
click at [273, 259] on input "text" at bounding box center [312, 260] width 152 height 18
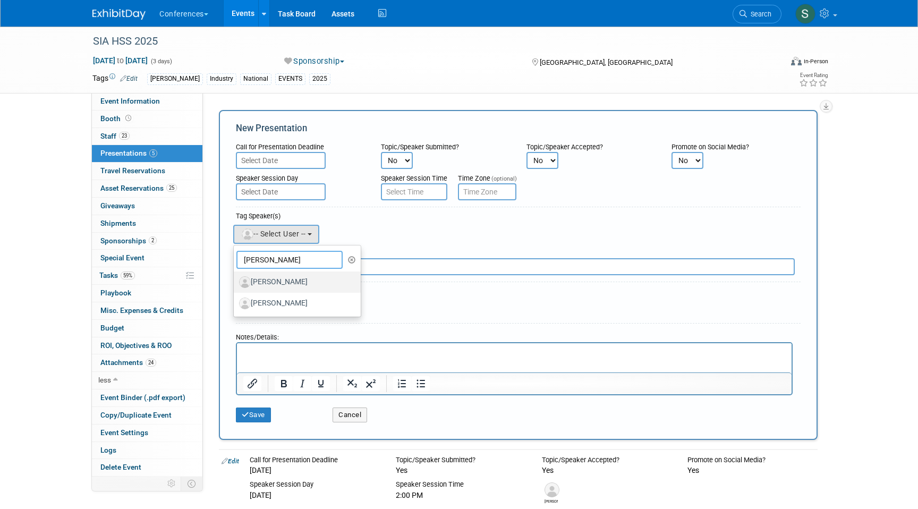
type input "sophia"
click at [295, 281] on label "[PERSON_NAME]" at bounding box center [294, 282] width 111 height 17
click at [235, 281] on input "[PERSON_NAME]" at bounding box center [231, 280] width 7 height 7
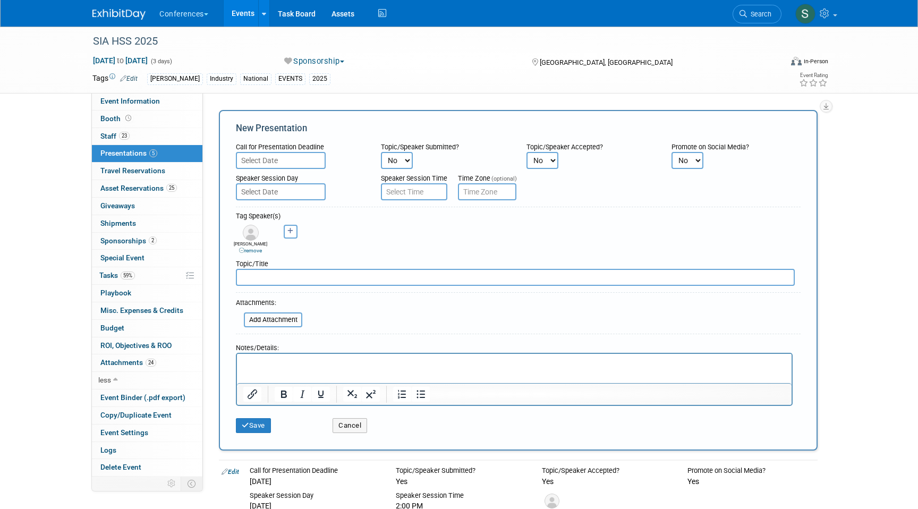
click at [268, 275] on input "text" at bounding box center [515, 277] width 559 height 17
paste input "Roundtable Discussion Facilitator"
click at [378, 272] on input "Roundtable Discussion Facilitator -" at bounding box center [515, 277] width 559 height 17
click at [370, 283] on input "Roundtable Discussion Facilitator -" at bounding box center [515, 277] width 559 height 17
paste input "Getting Started With AI table"
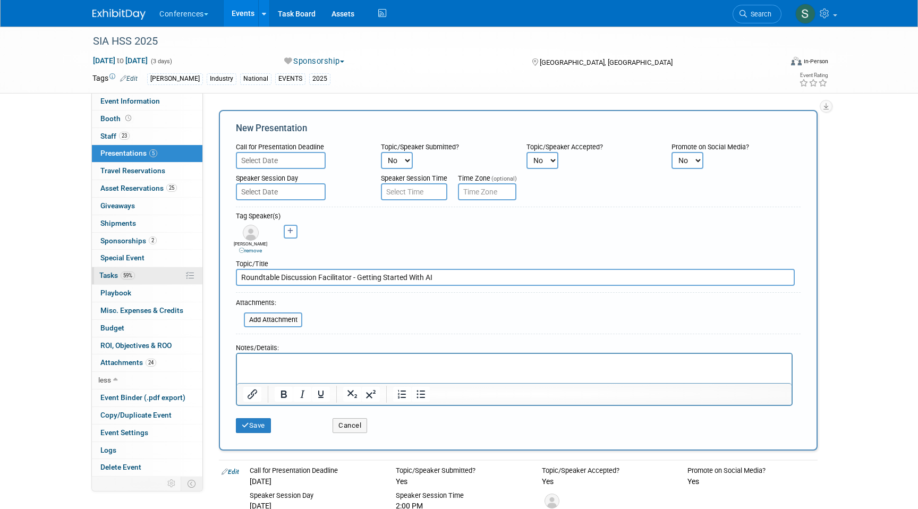
drag, startPoint x: 356, startPoint y: 277, endPoint x: 188, endPoint y: 277, distance: 168.4
click at [285, 396] on icon "Bold" at bounding box center [283, 394] width 13 height 13
type input "Roundtable Discussion Facilitator - Getting Started With AI"
click at [261, 423] on button "Save" at bounding box center [253, 425] width 35 height 15
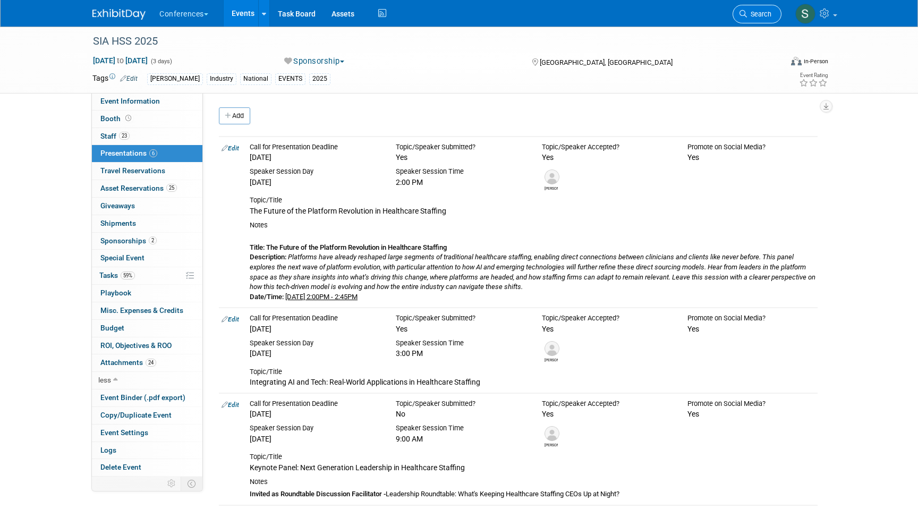
click at [748, 10] on link "Search" at bounding box center [756, 14] width 49 height 19
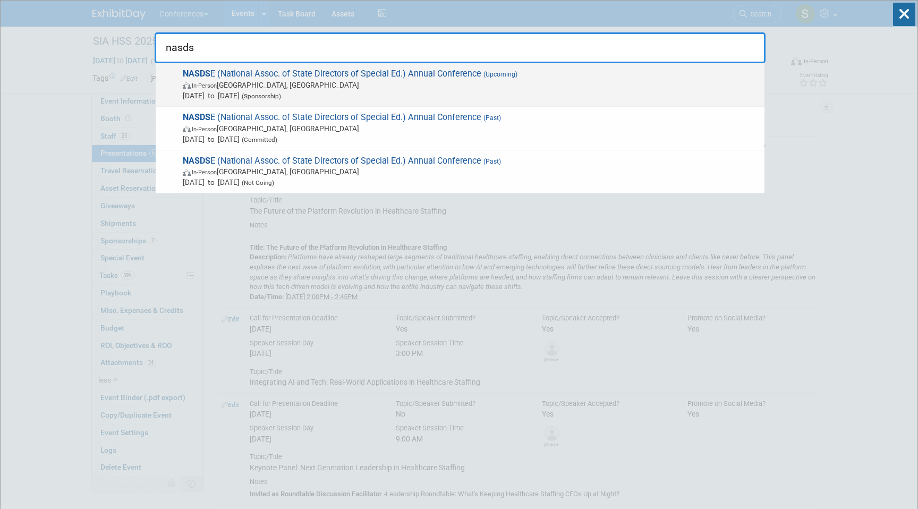
type input "nasds"
click at [504, 74] on span "(Upcoming)" at bounding box center [499, 74] width 36 height 7
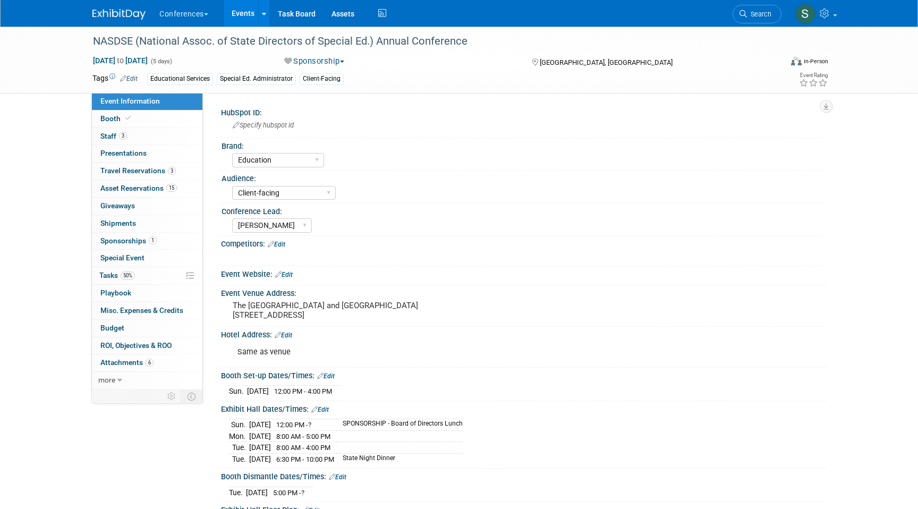
select select "Education"
select select "Client-facing"
select select "[PERSON_NAME]"
click at [174, 185] on span "15" at bounding box center [171, 188] width 11 height 8
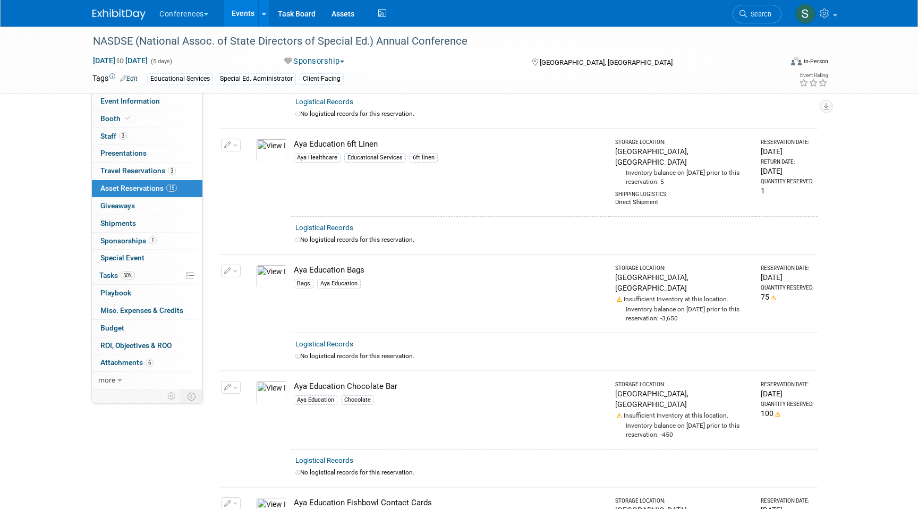
scroll to position [250, 0]
click at [165, 121] on link "Booth" at bounding box center [147, 118] width 110 height 17
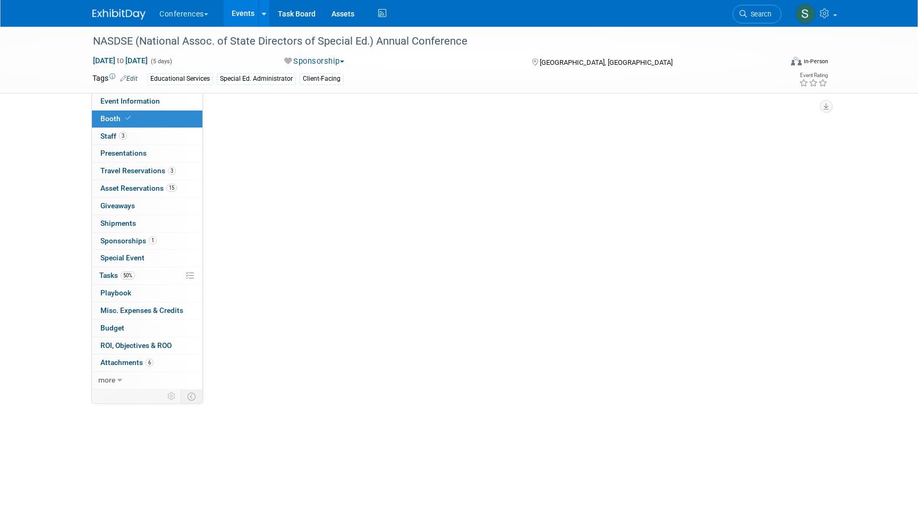
scroll to position [0, 0]
select select "6' tabletop"
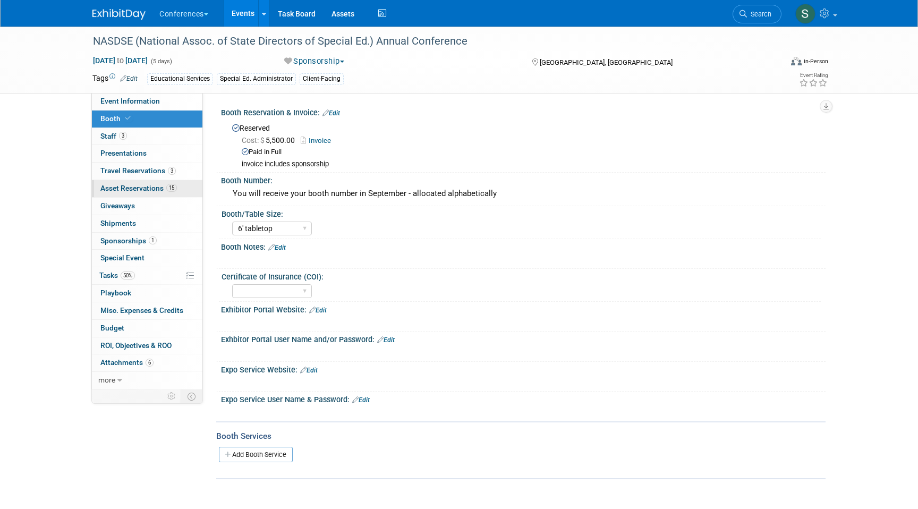
click at [157, 186] on span "Asset Reservations 15" at bounding box center [138, 188] width 76 height 8
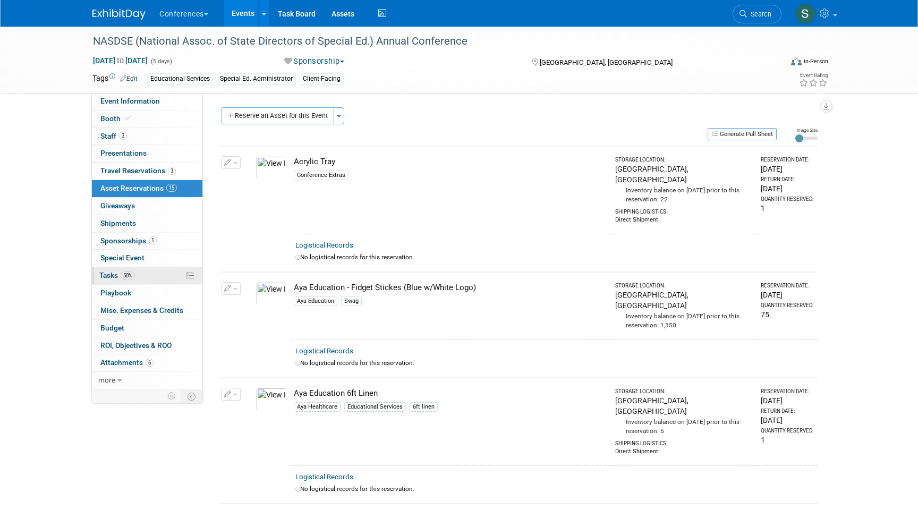
click at [141, 274] on link "50% Tasks 50%" at bounding box center [147, 275] width 110 height 17
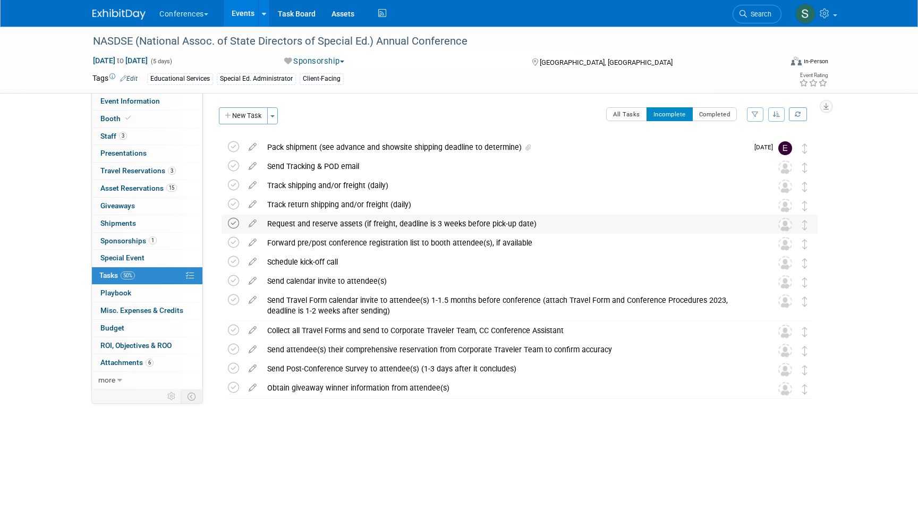
click at [234, 225] on icon at bounding box center [233, 223] width 11 height 11
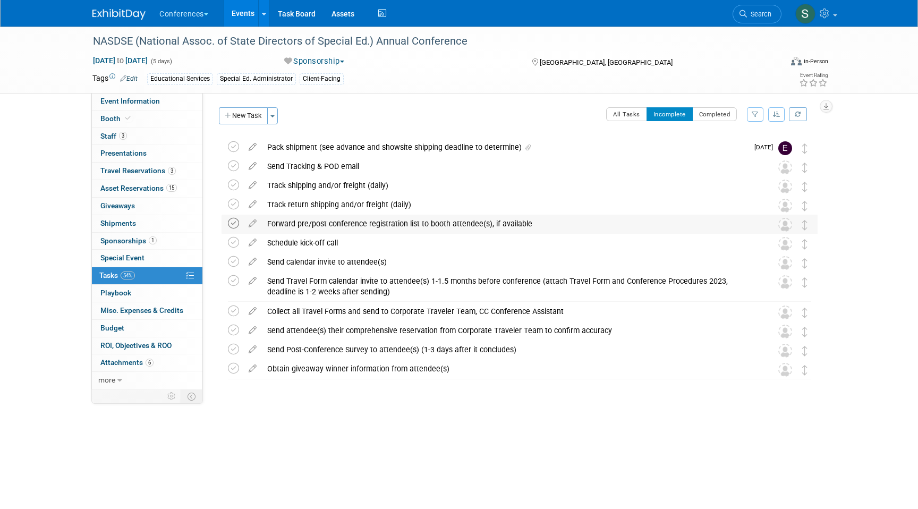
click at [234, 224] on icon at bounding box center [233, 223] width 11 height 11
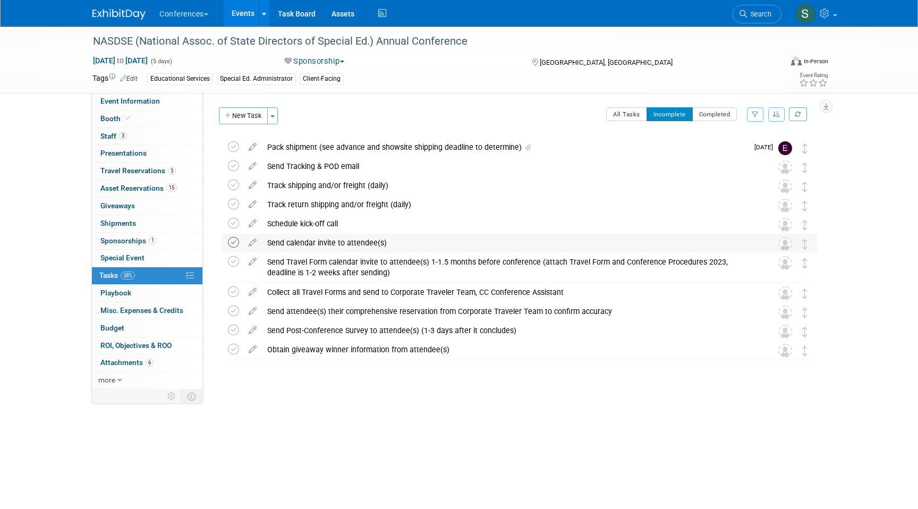
click at [235, 243] on icon at bounding box center [233, 242] width 11 height 11
